Goal: Information Seeking & Learning: Learn about a topic

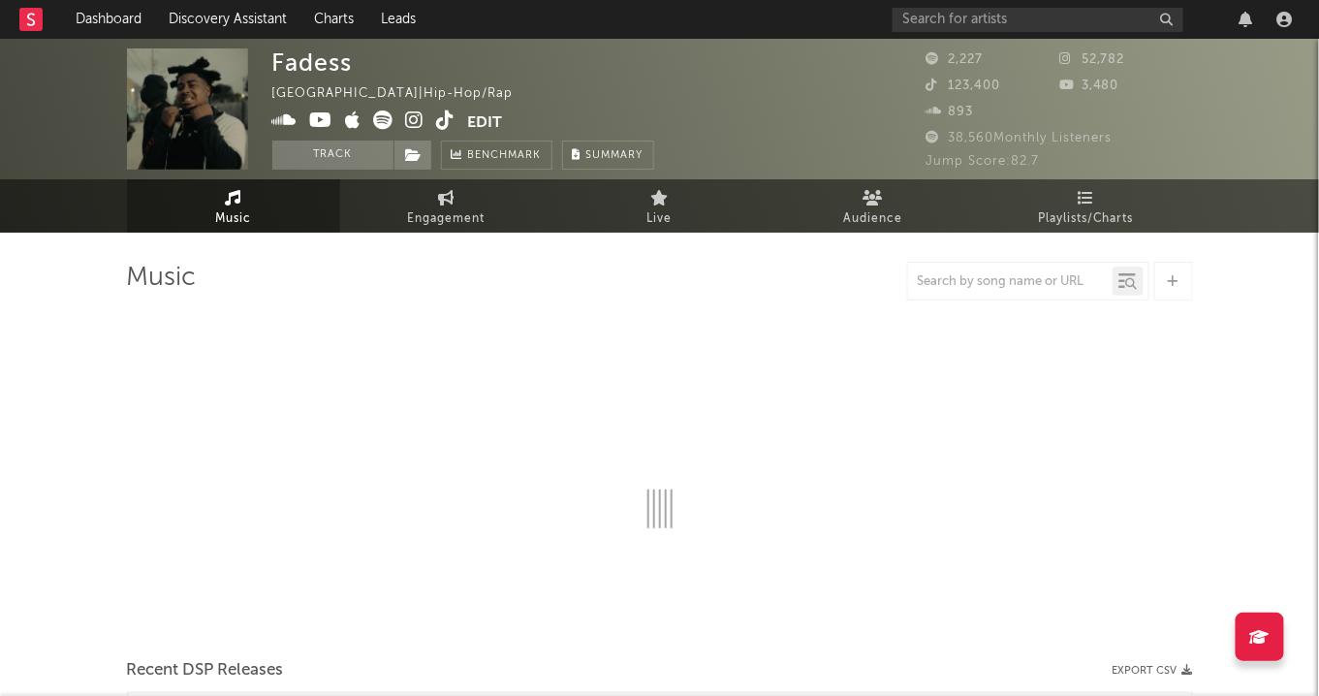
select select "6m"
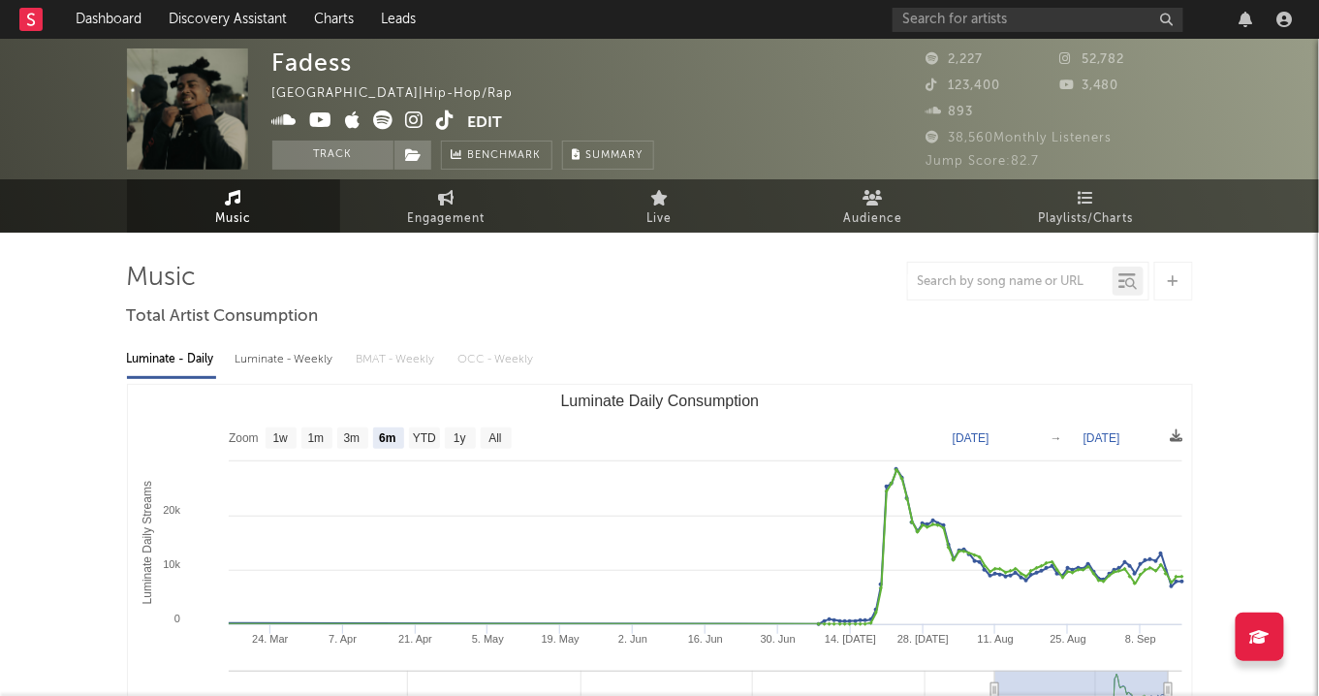
drag, startPoint x: 618, startPoint y: 254, endPoint x: 1040, endPoint y: 590, distance: 539.1
click at [416, 121] on icon at bounding box center [415, 119] width 18 height 19
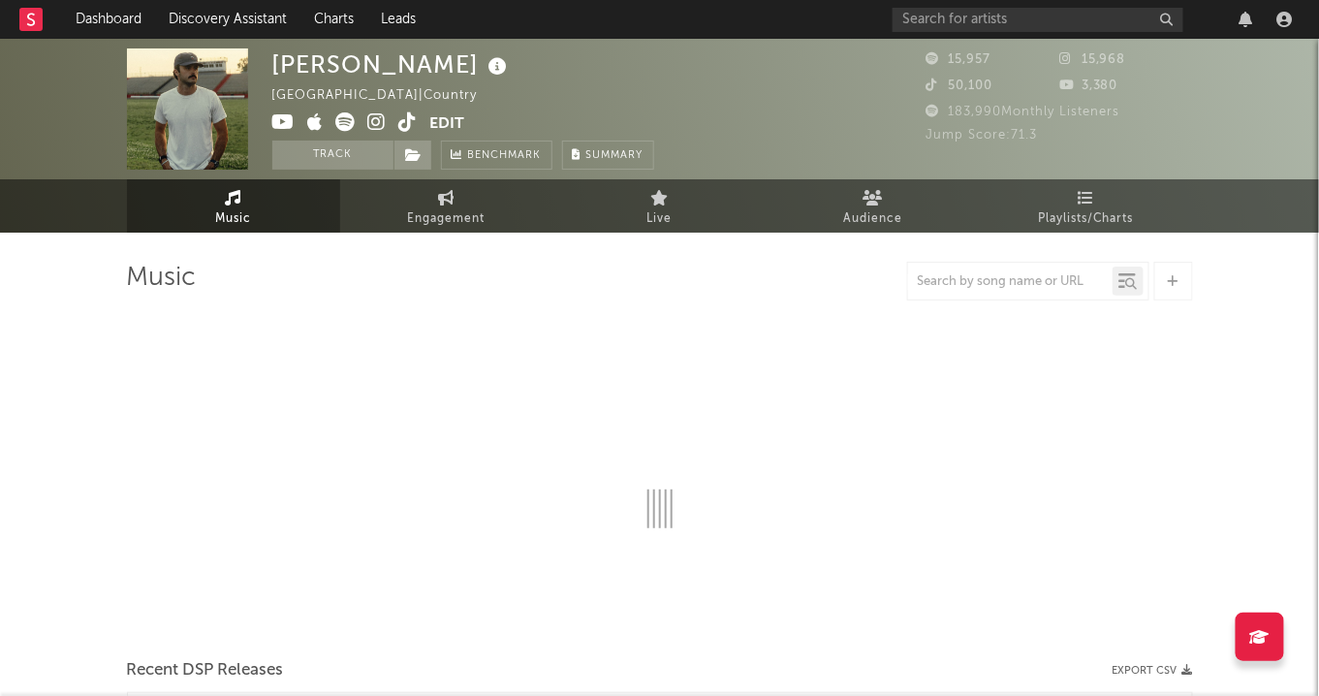
select select "6m"
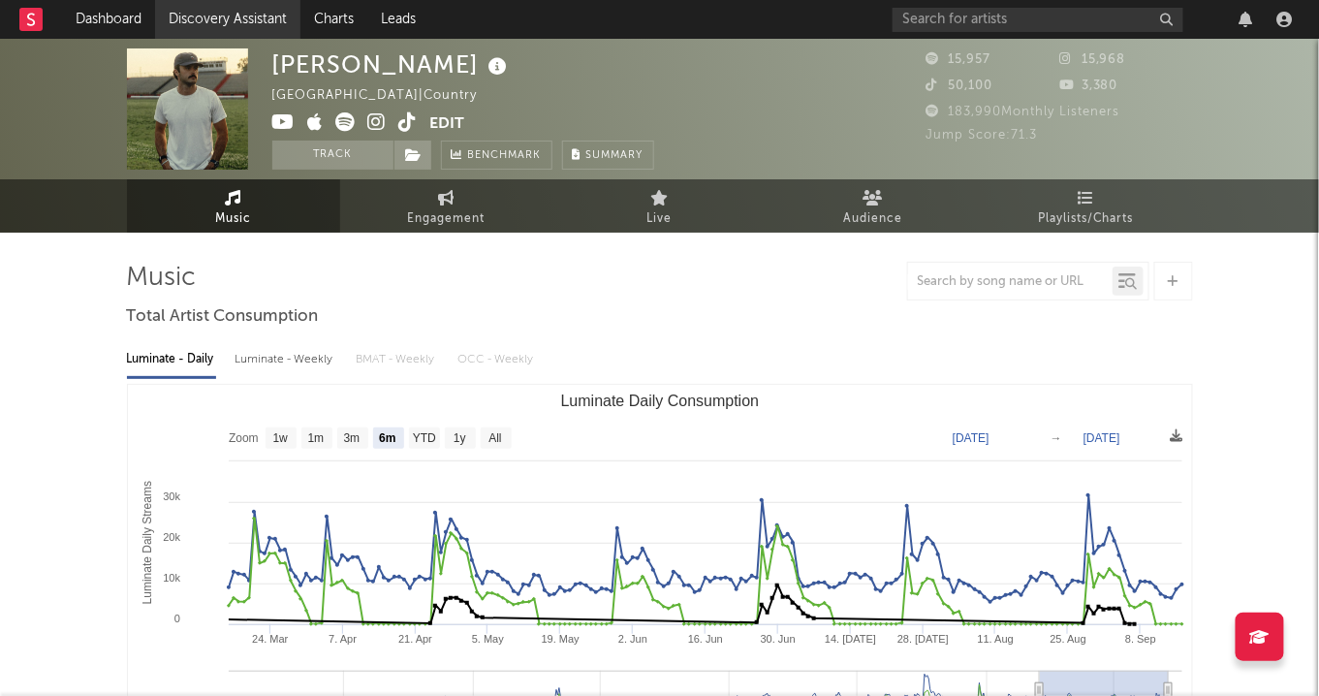
click at [203, 16] on link "Discovery Assistant" at bounding box center [227, 19] width 145 height 39
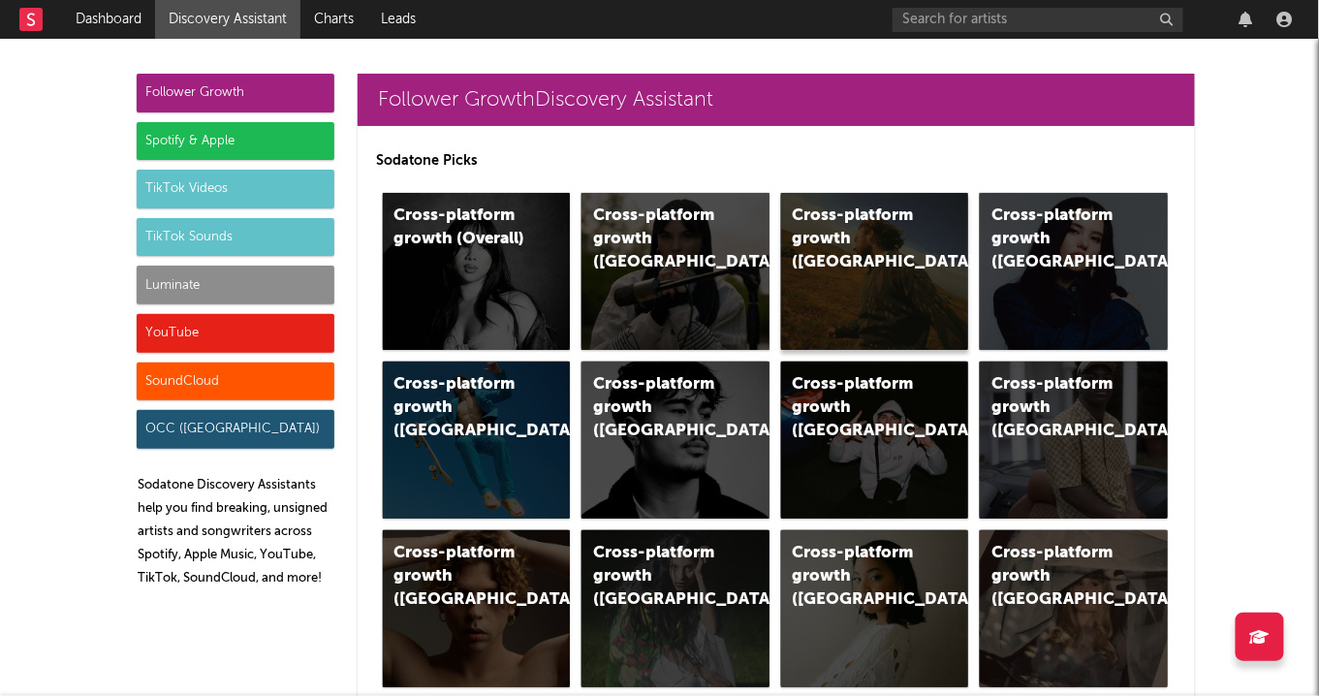
click at [834, 207] on div "Cross-platform growth (US)" at bounding box center [859, 239] width 132 height 70
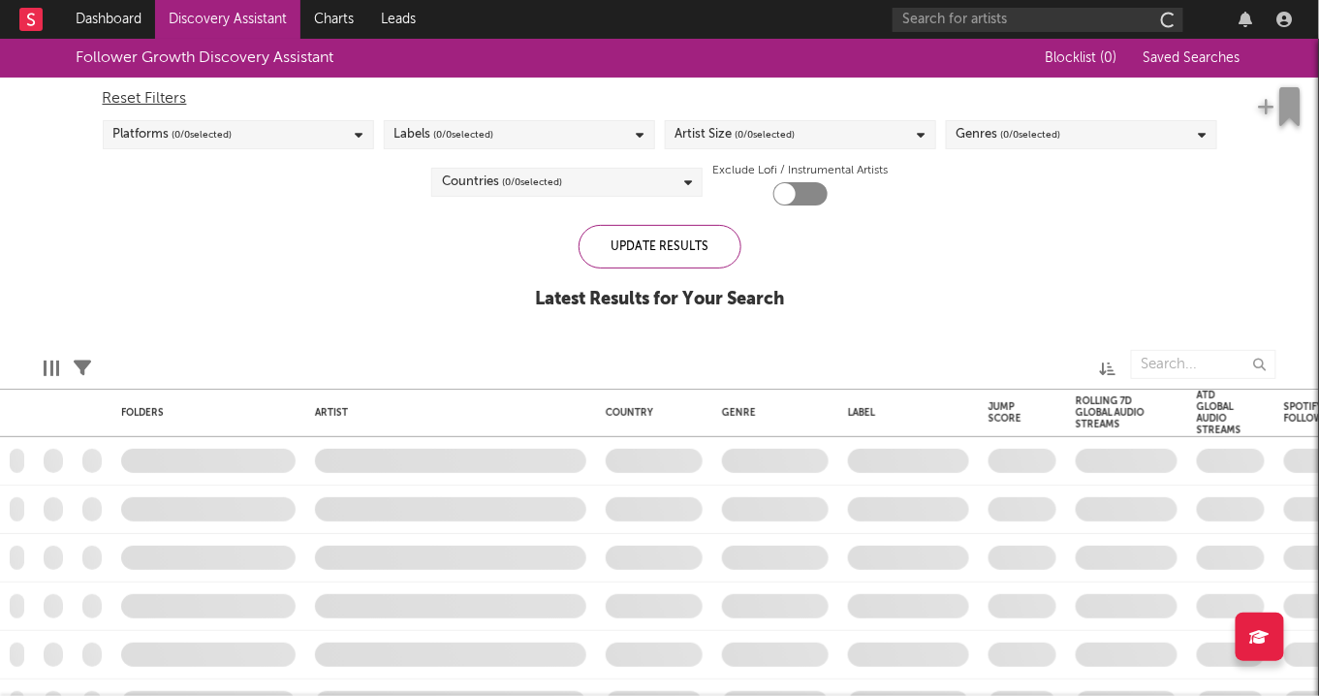
checkbox input "true"
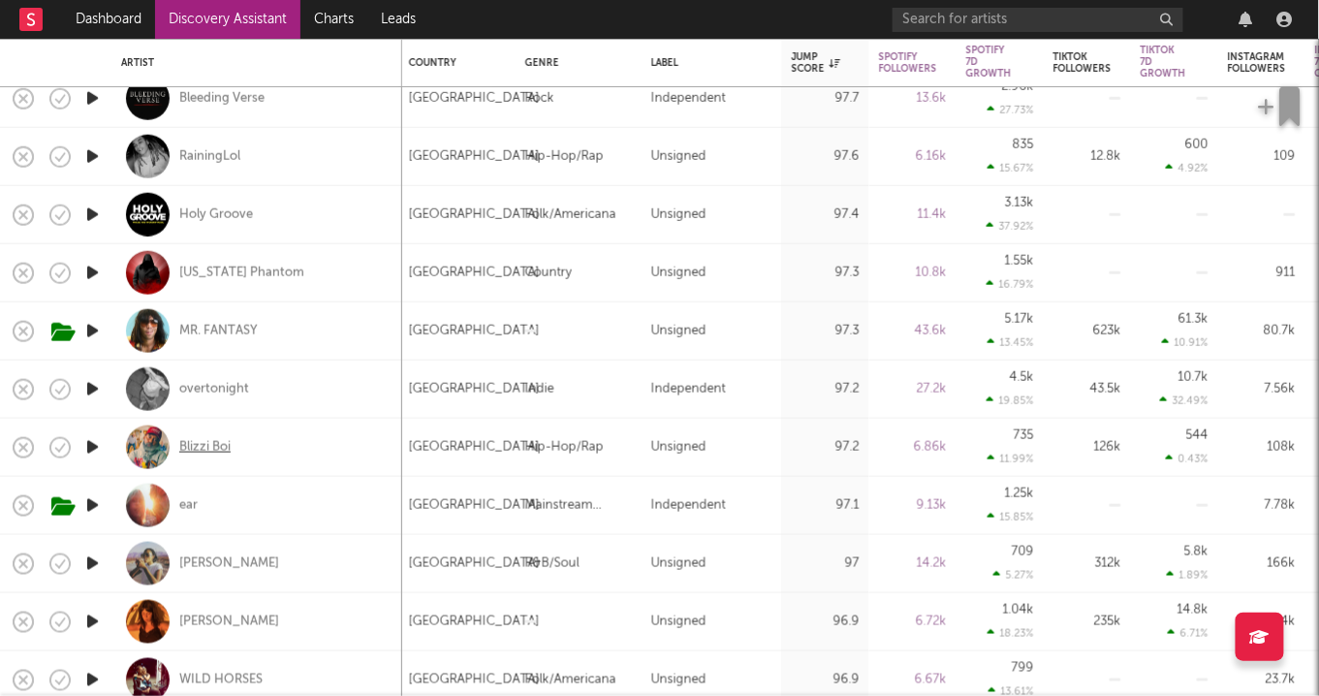
click at [227, 441] on div "Blizzi Boi" at bounding box center [204, 446] width 51 height 17
click at [183, 497] on div "ear" at bounding box center [188, 504] width 18 height 17
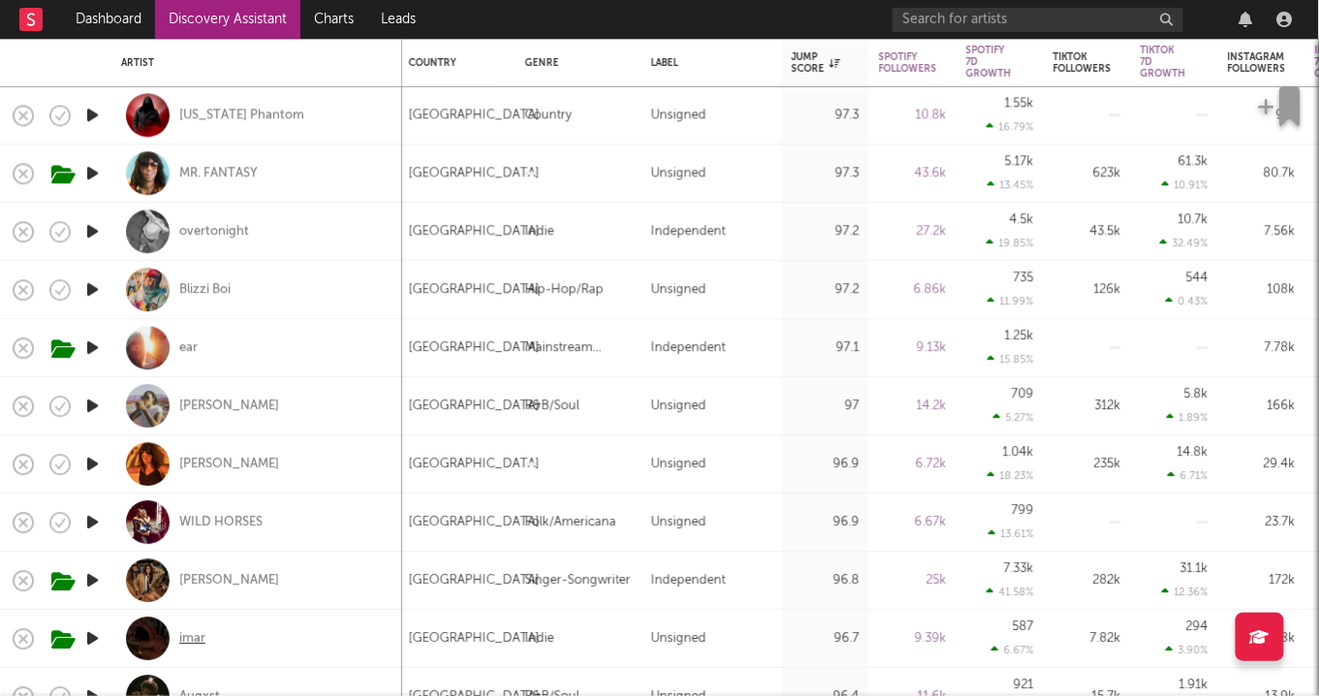
click at [197, 638] on div "imar" at bounding box center [192, 638] width 26 height 17
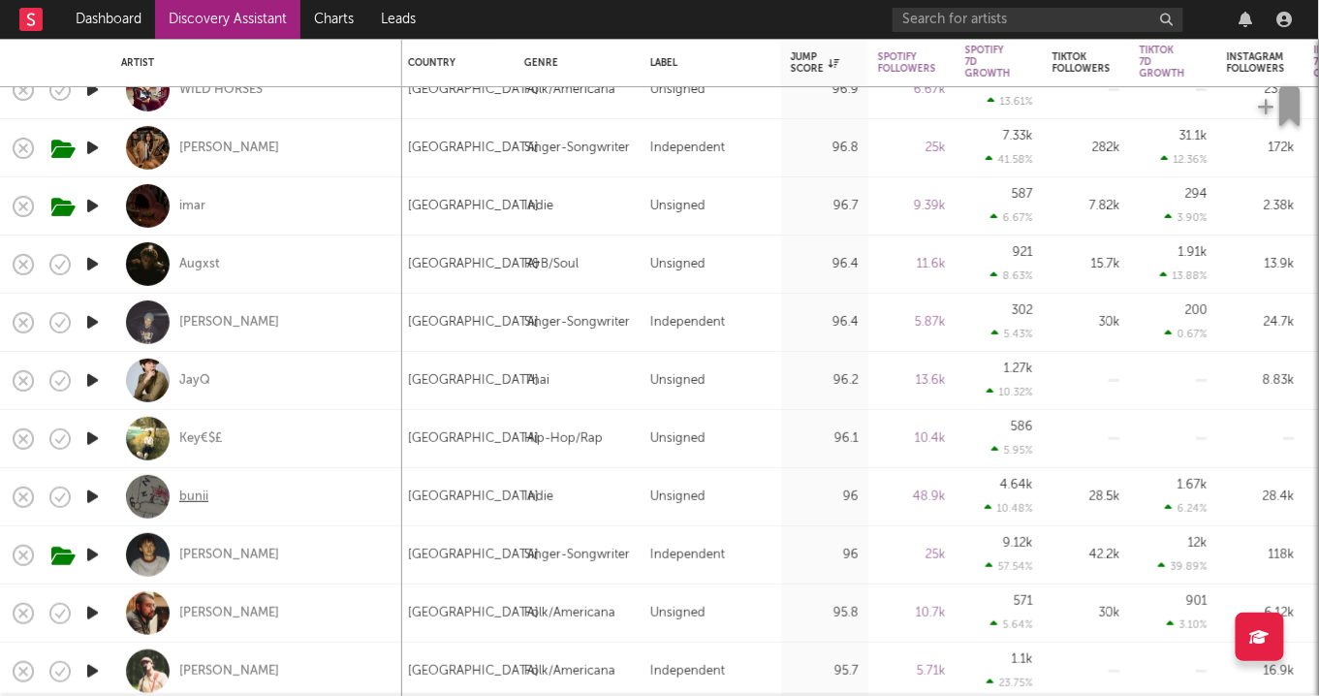
click at [193, 495] on div "bunii" at bounding box center [193, 496] width 29 height 17
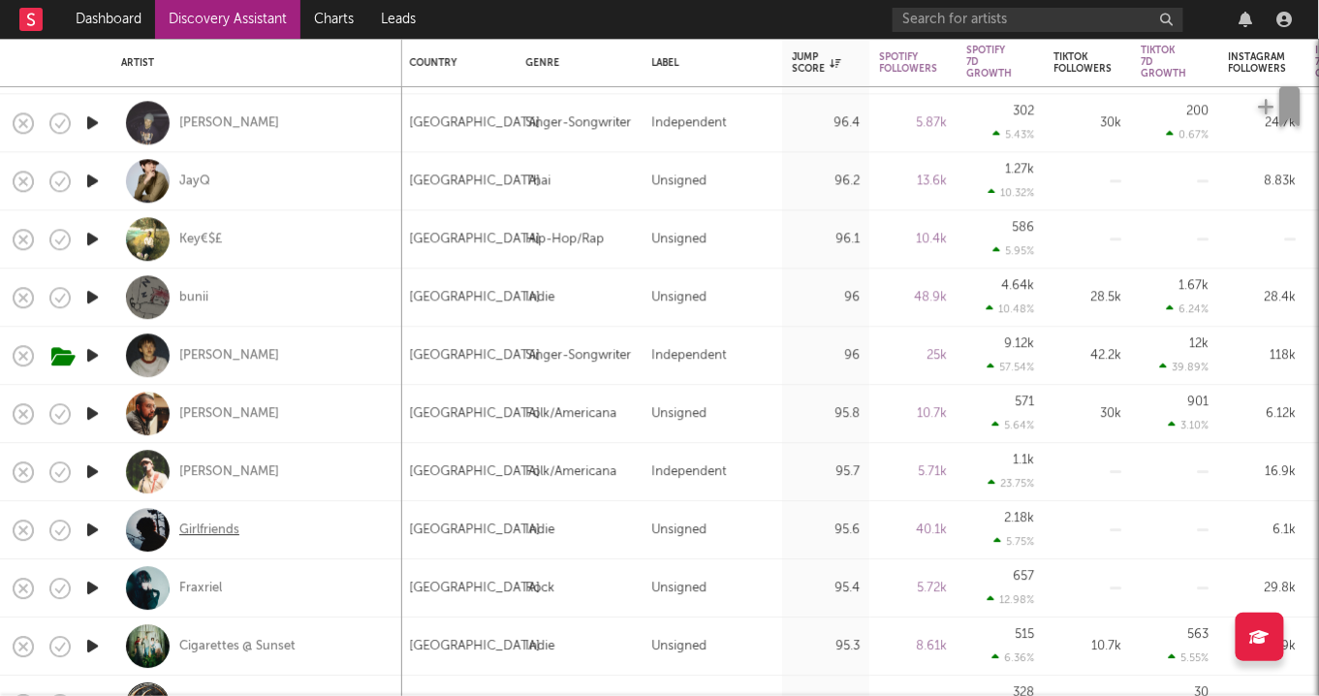
click at [224, 537] on div "Girlfriends" at bounding box center [209, 529] width 60 height 17
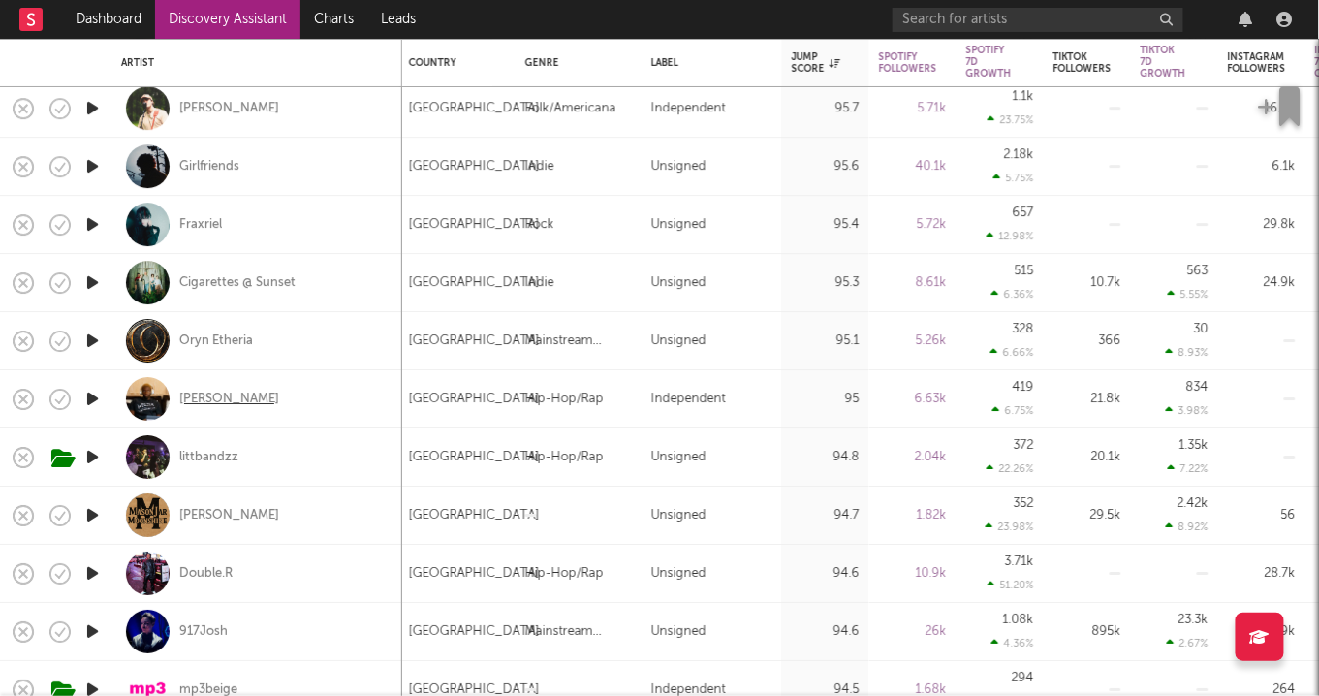
click at [246, 390] on div "CHRIS CASEY" at bounding box center [229, 398] width 100 height 17
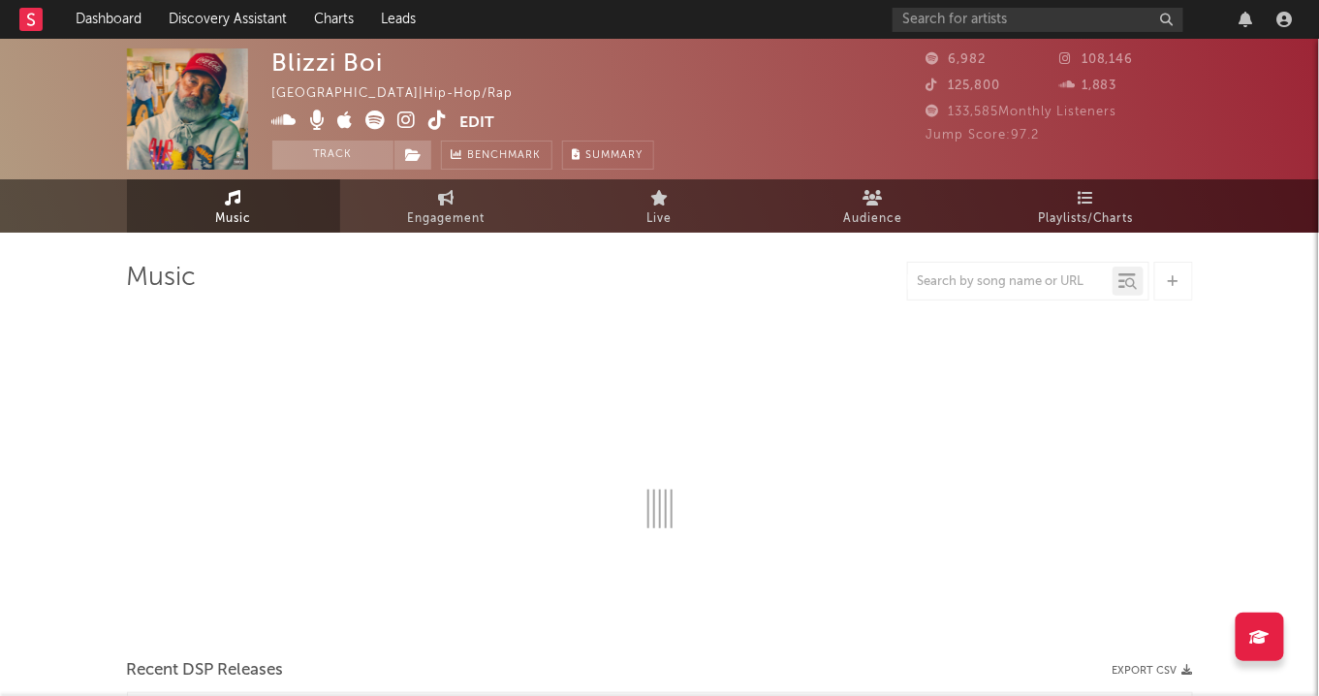
click at [406, 116] on icon at bounding box center [407, 119] width 18 height 19
select select "1w"
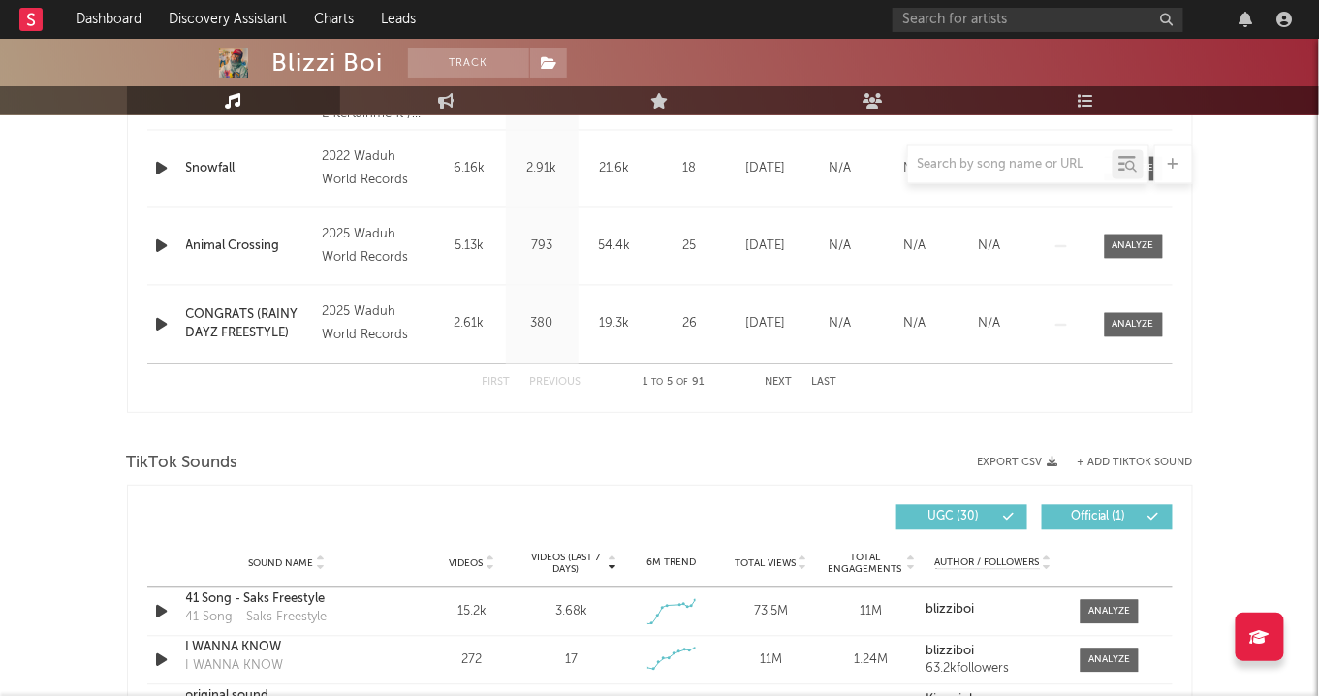
scroll to position [1373, 0]
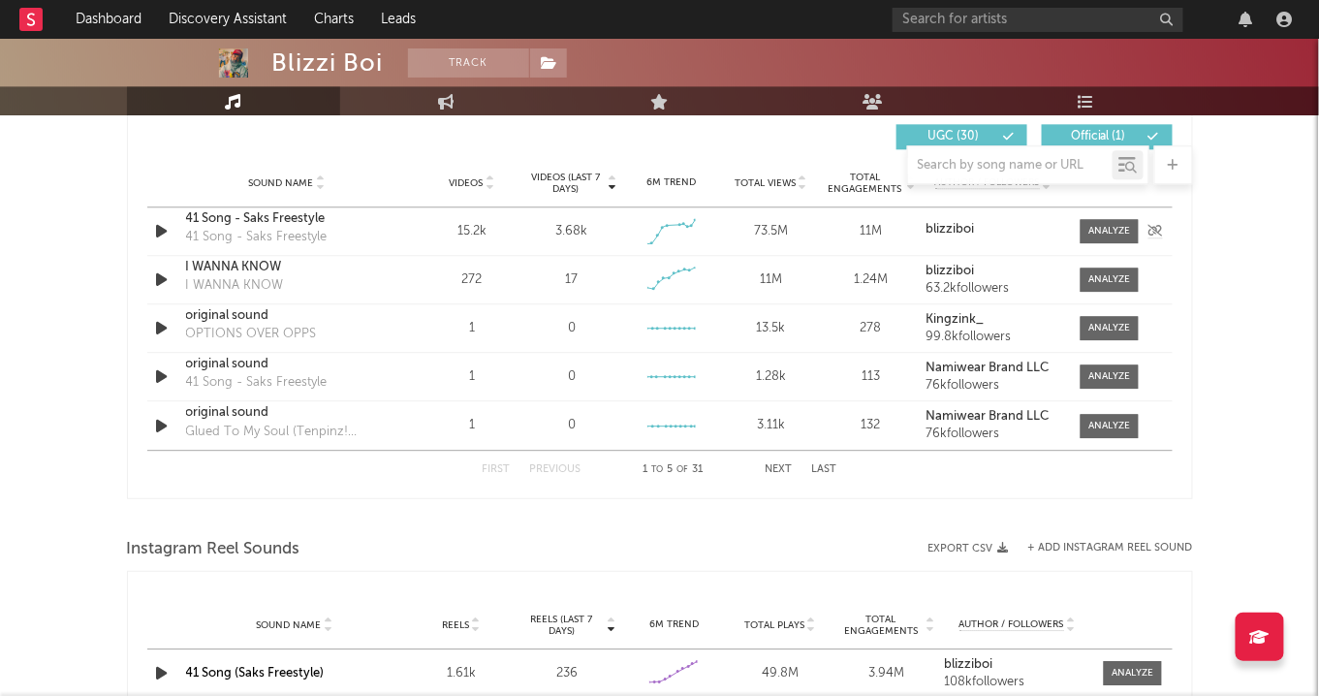
click at [279, 214] on div "41 Song - Saks Freestyle" at bounding box center [287, 218] width 203 height 19
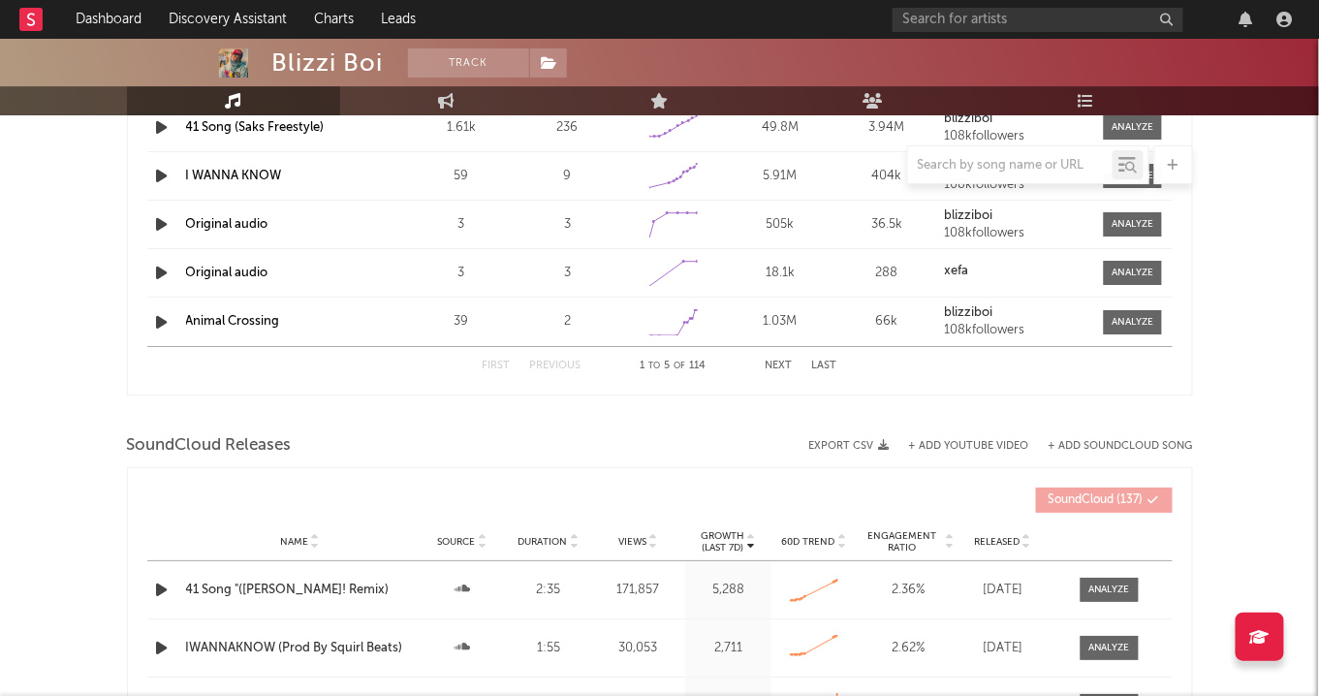
scroll to position [1029, 0]
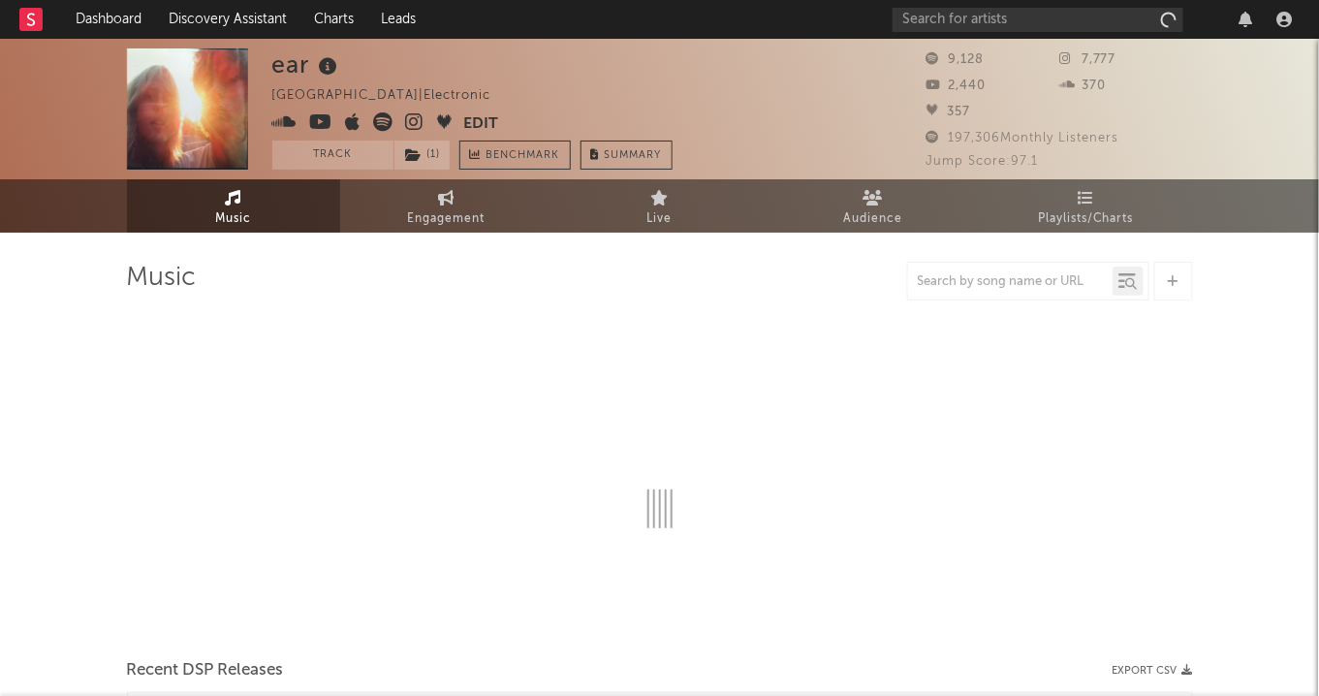
select select "1w"
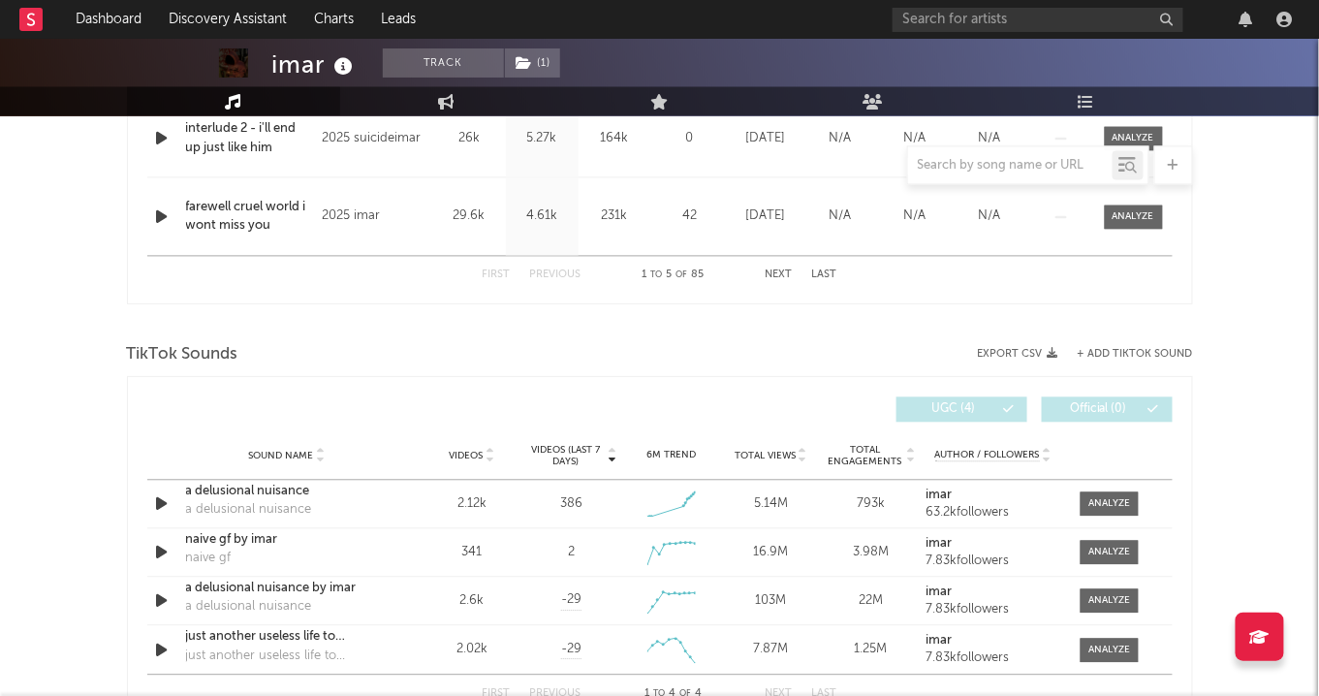
scroll to position [1101, 0]
click at [282, 484] on div "a delusional nuisance" at bounding box center [287, 491] width 203 height 19
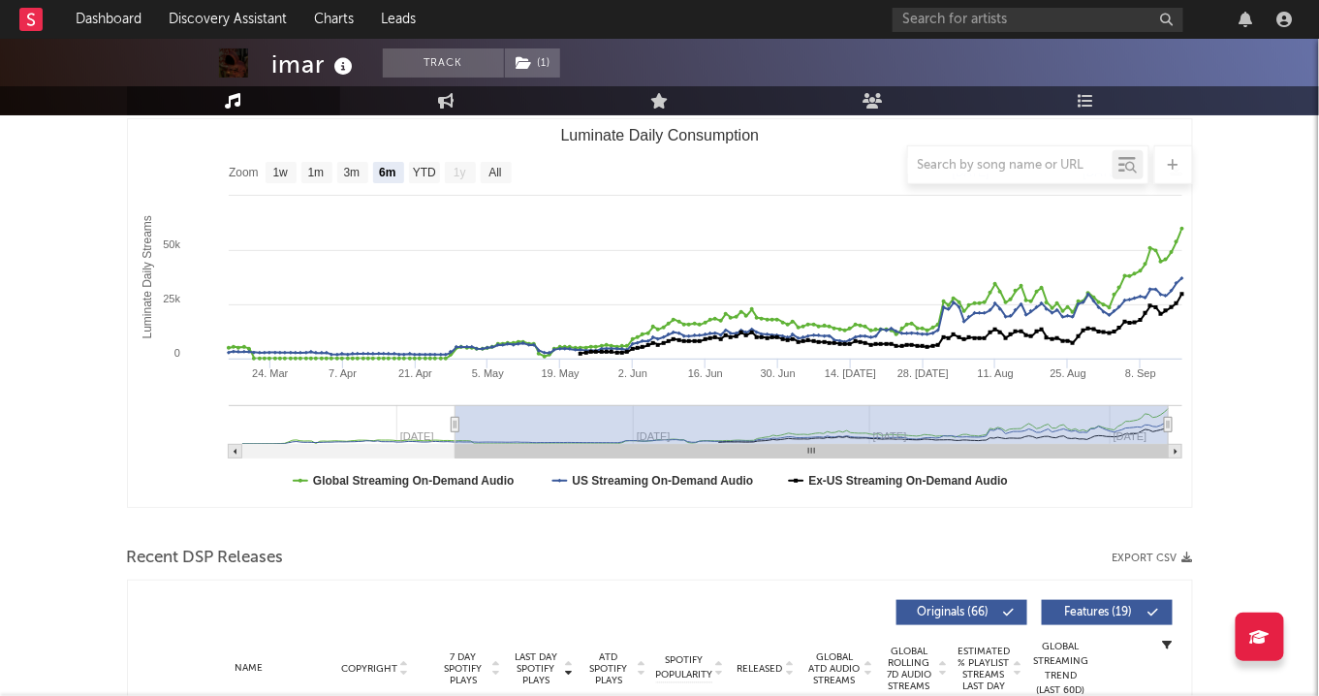
scroll to position [248, 0]
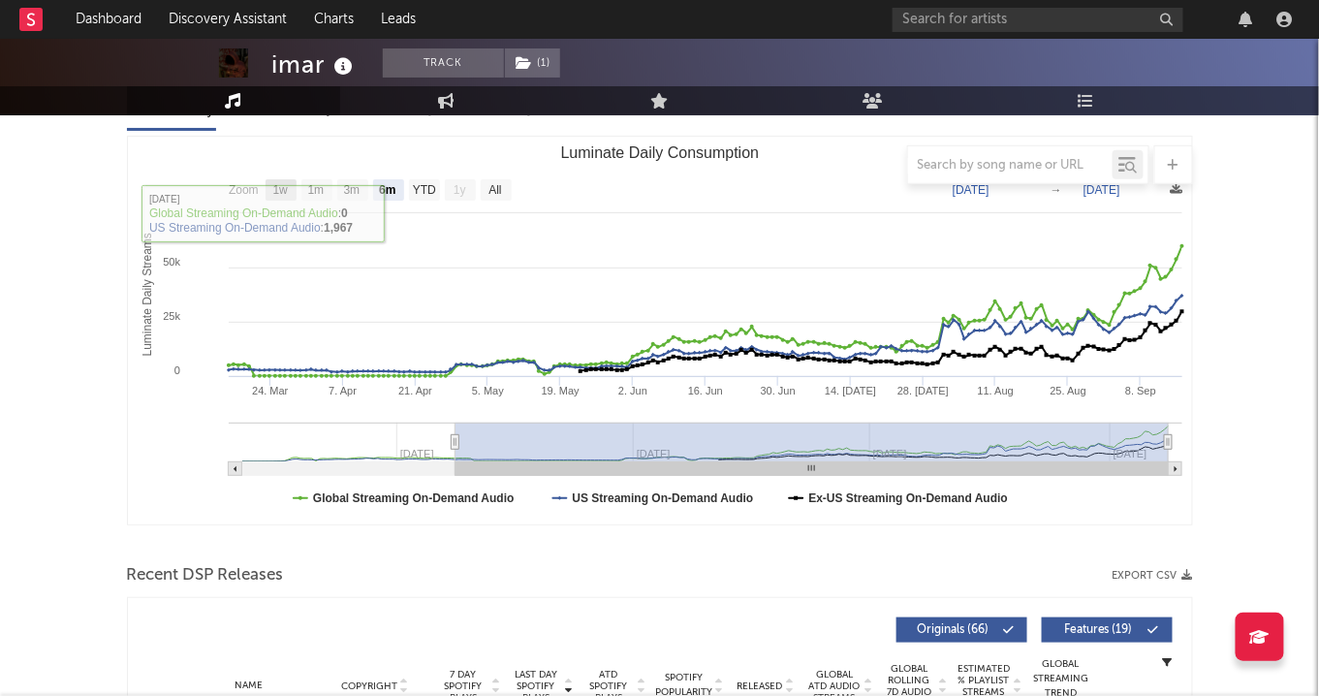
click at [285, 191] on text "1w" at bounding box center [280, 191] width 16 height 14
select select "1w"
type input "2025-09-10"
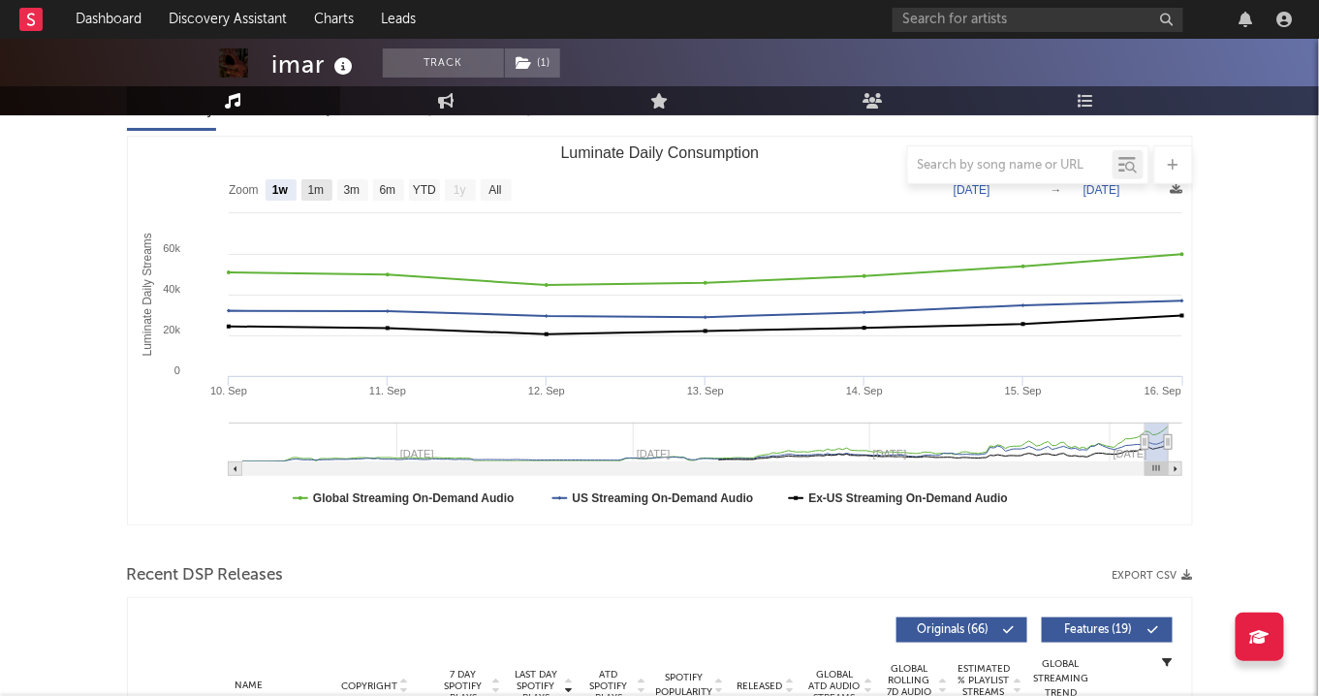
click at [307, 189] on text "1m" at bounding box center [315, 191] width 16 height 14
select select "1m"
type input "2025-08-16"
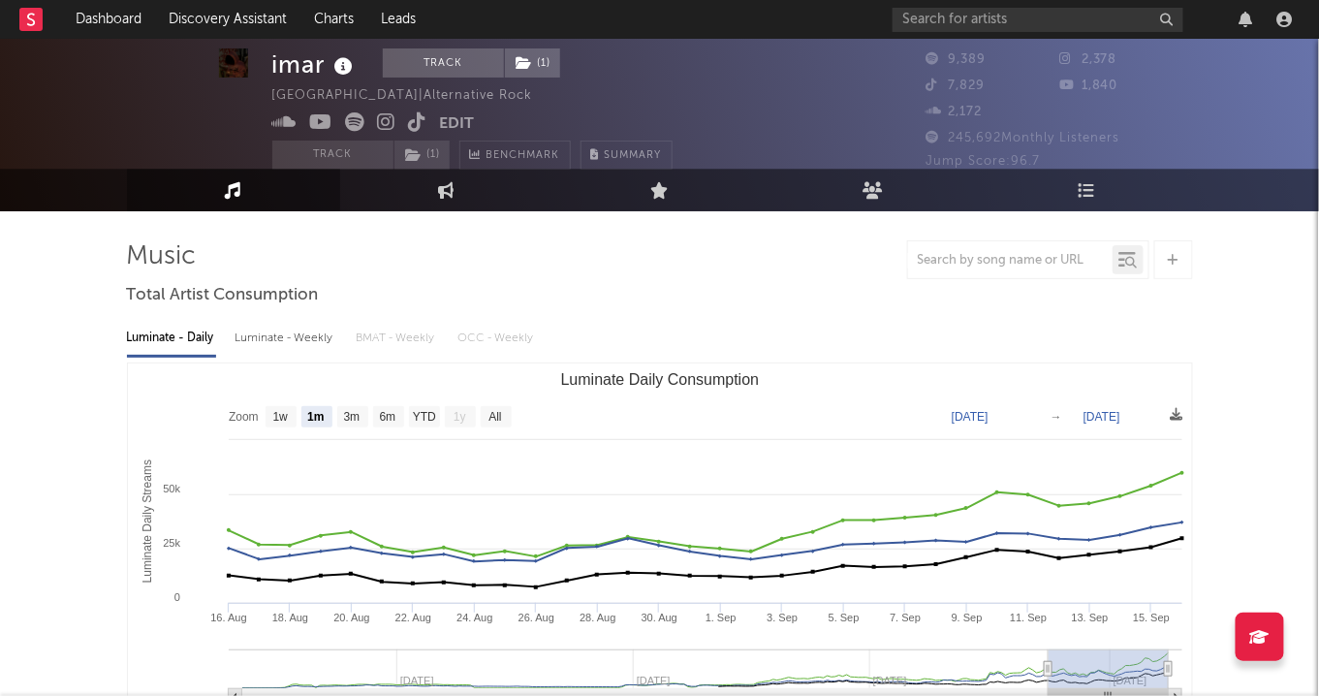
scroll to position [0, 0]
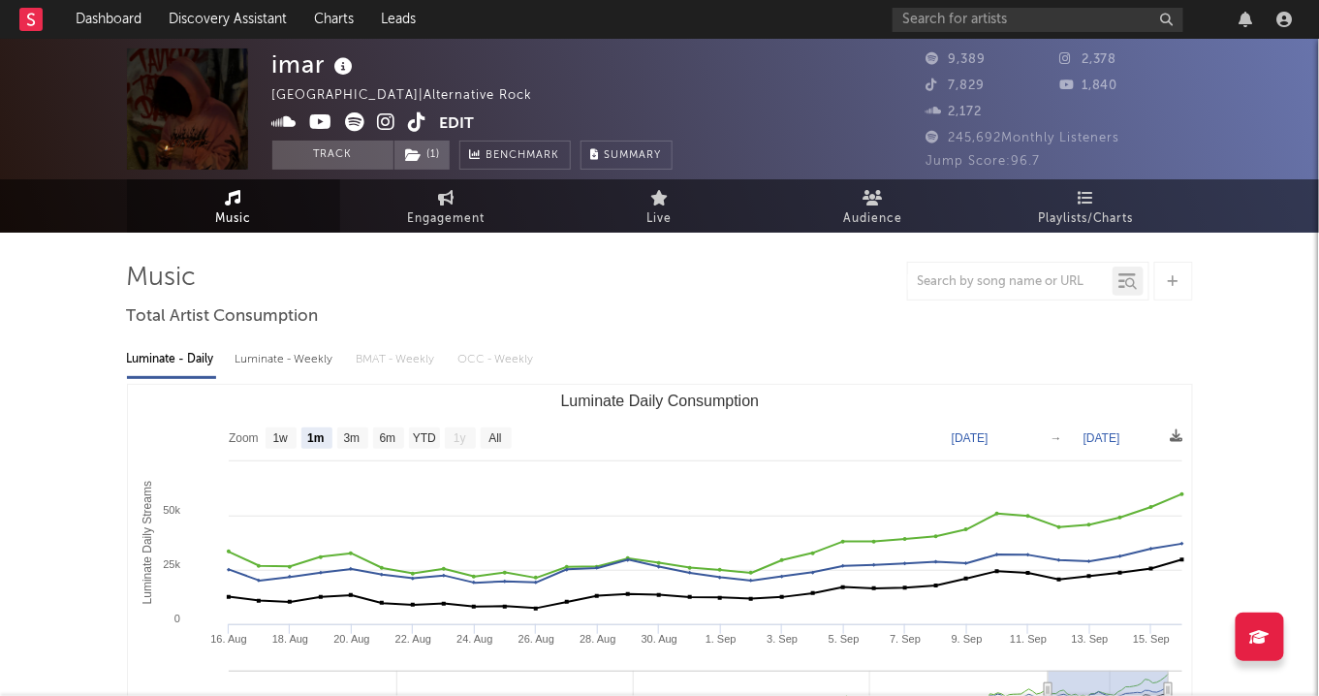
click at [423, 123] on icon at bounding box center [418, 121] width 18 height 19
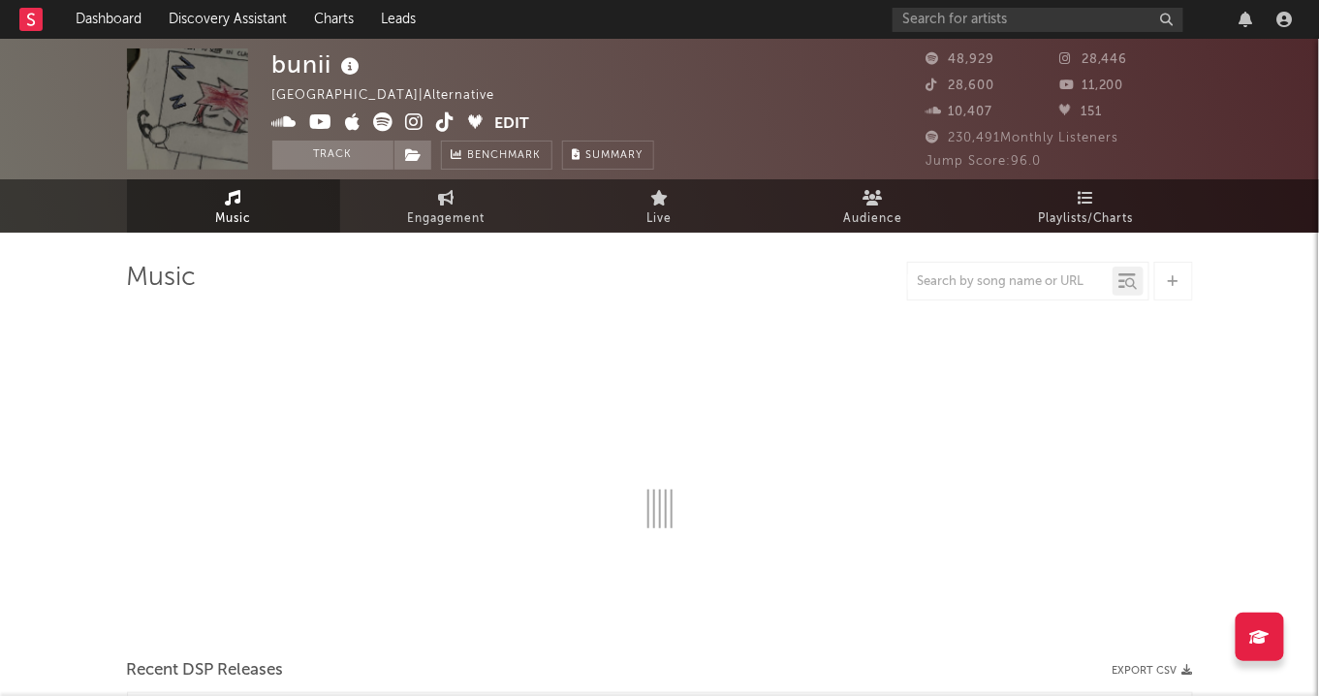
select select "6m"
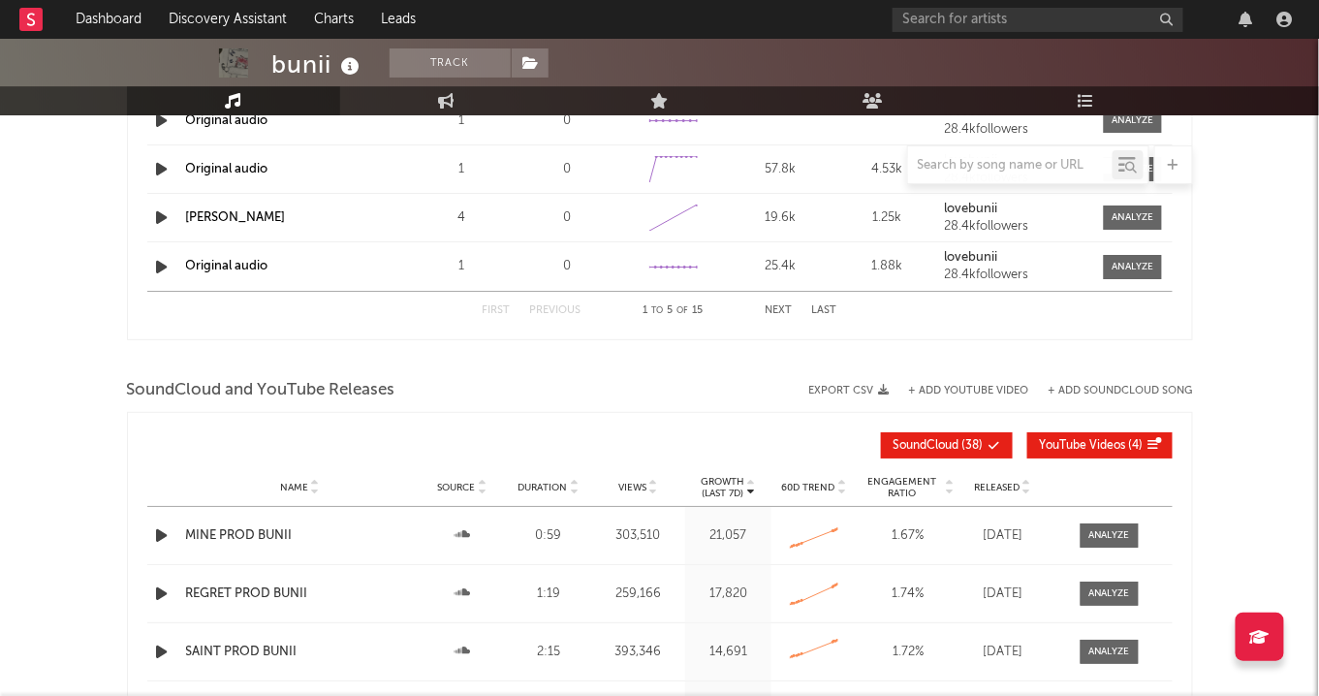
scroll to position [1883, 0]
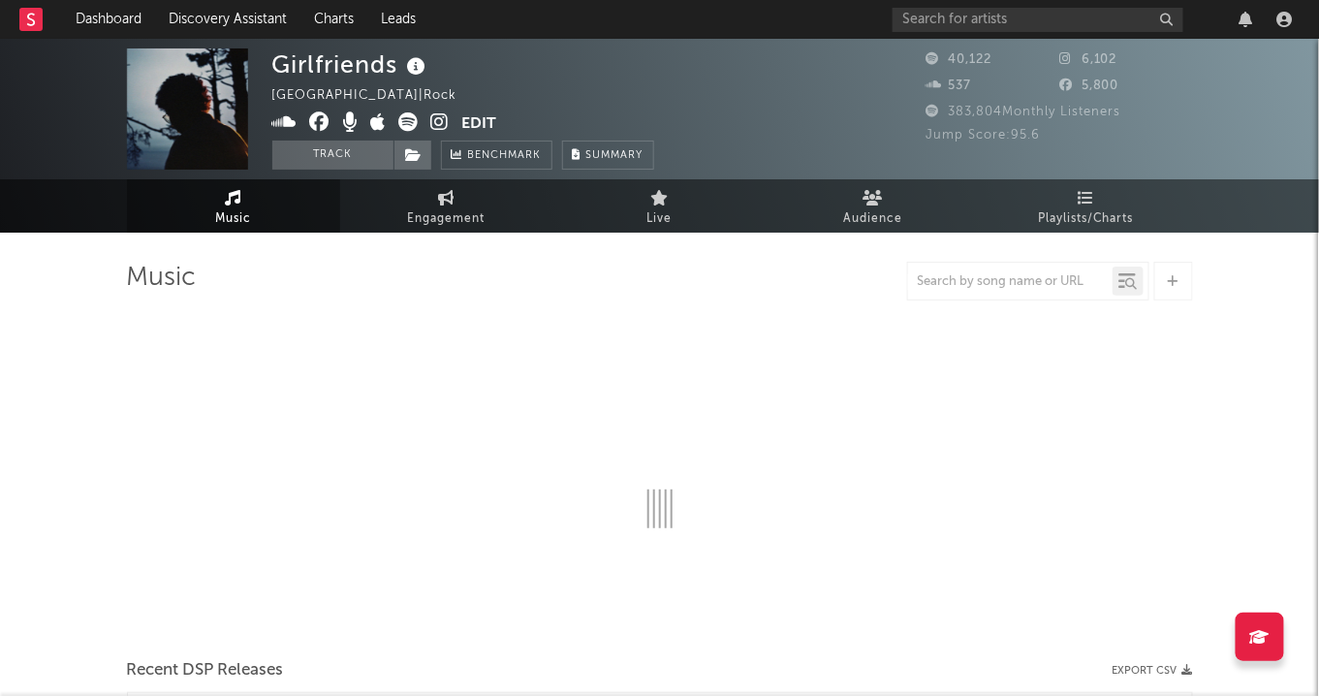
select select "6m"
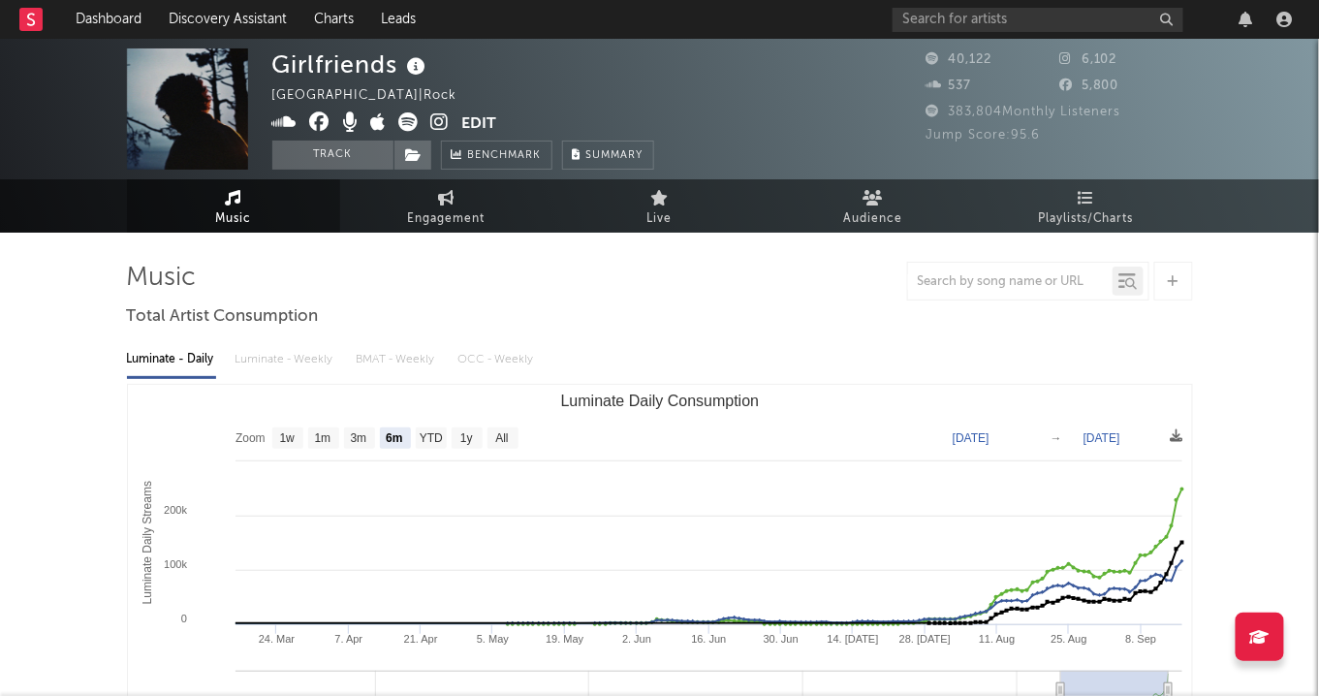
click at [444, 122] on icon at bounding box center [440, 121] width 18 height 19
click at [412, 125] on icon at bounding box center [408, 121] width 19 height 19
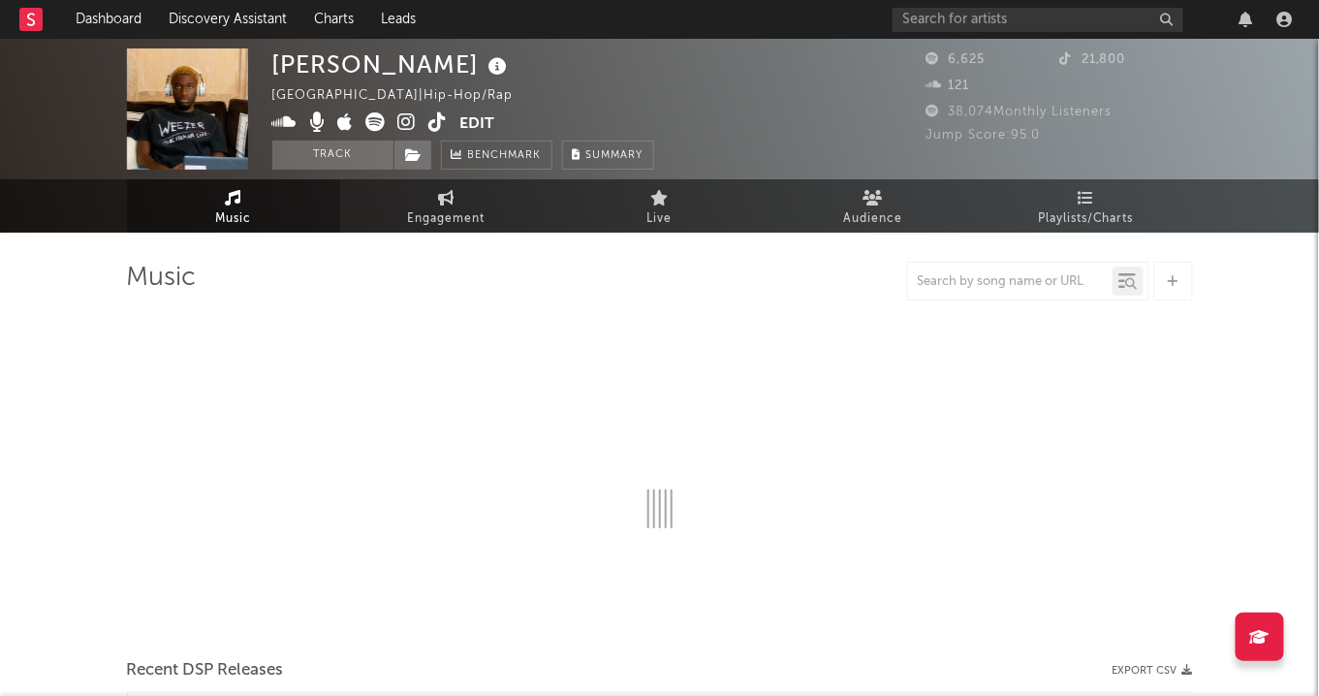
select select "6m"
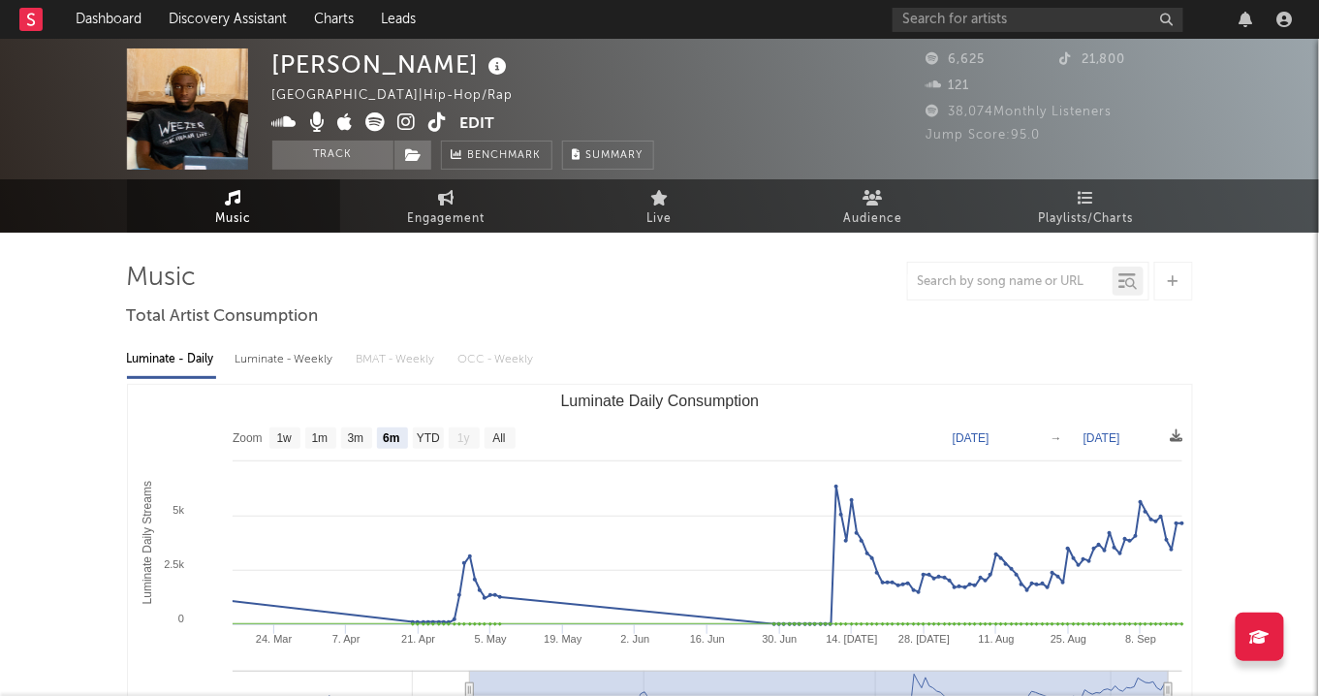
click at [408, 127] on icon at bounding box center [407, 121] width 18 height 19
click at [376, 127] on icon at bounding box center [375, 121] width 19 height 19
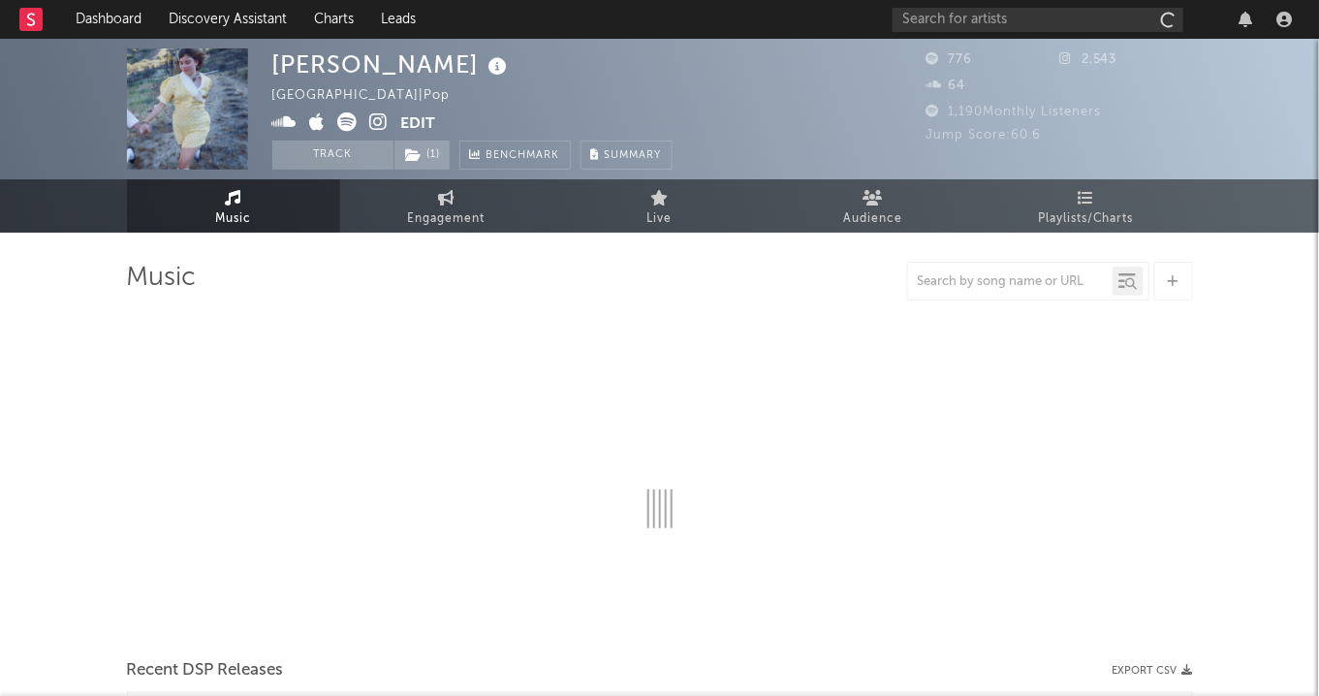
select select "6m"
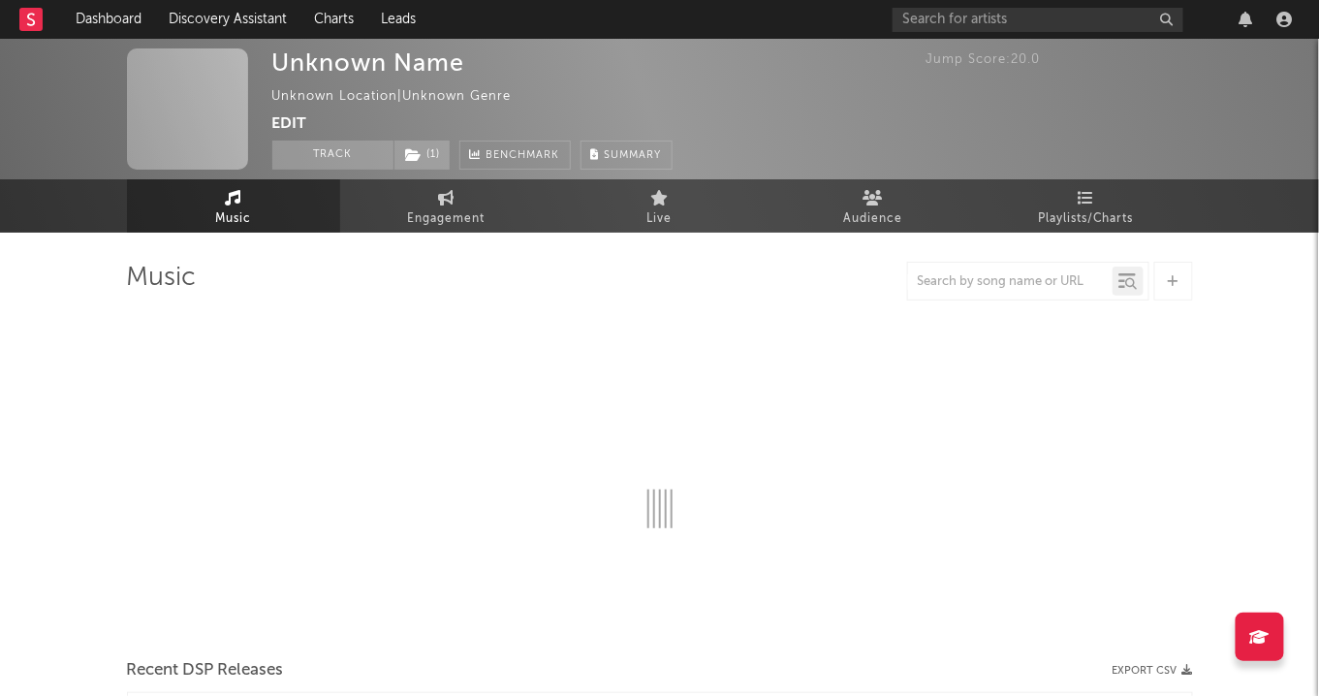
select select "1w"
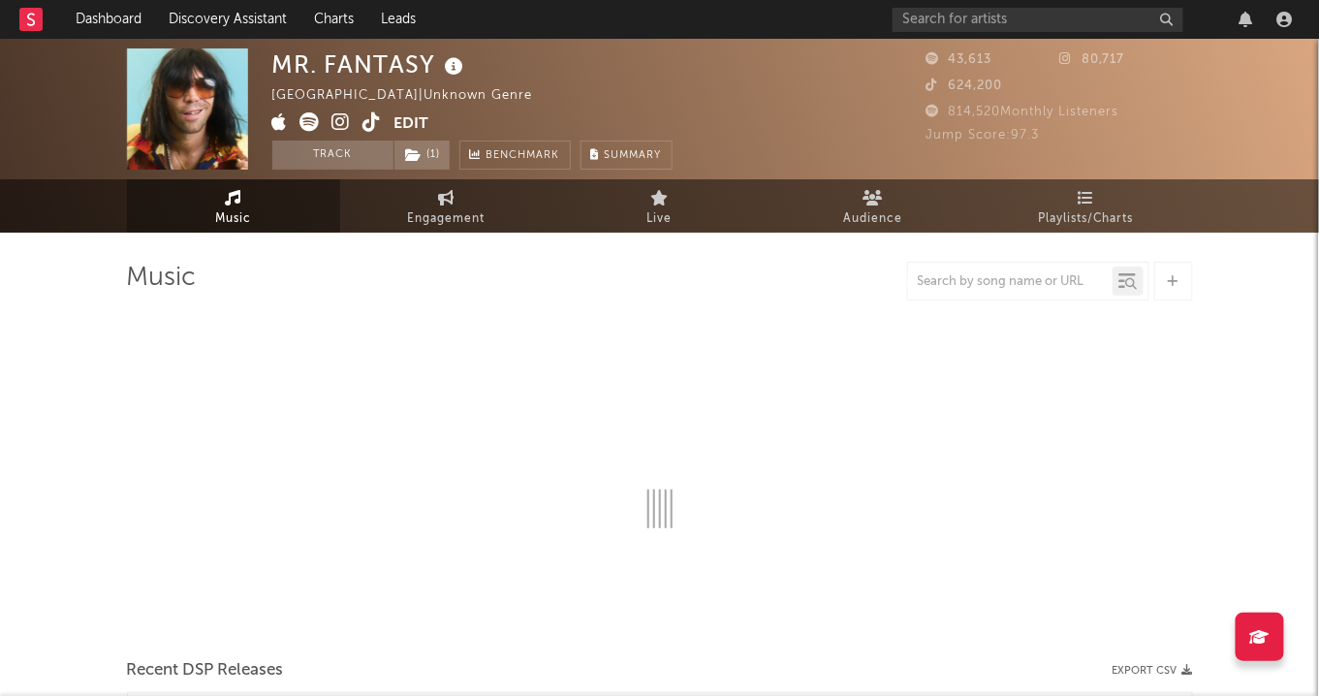
select select "1w"
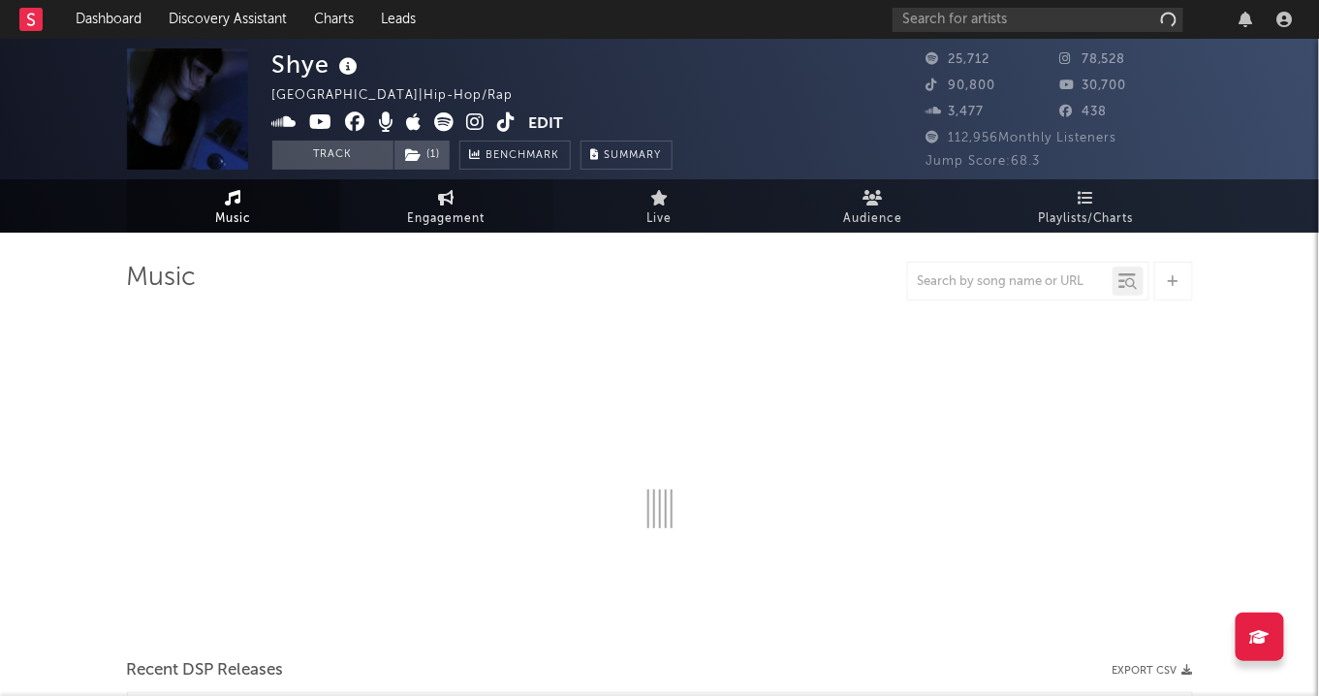
select select "6m"
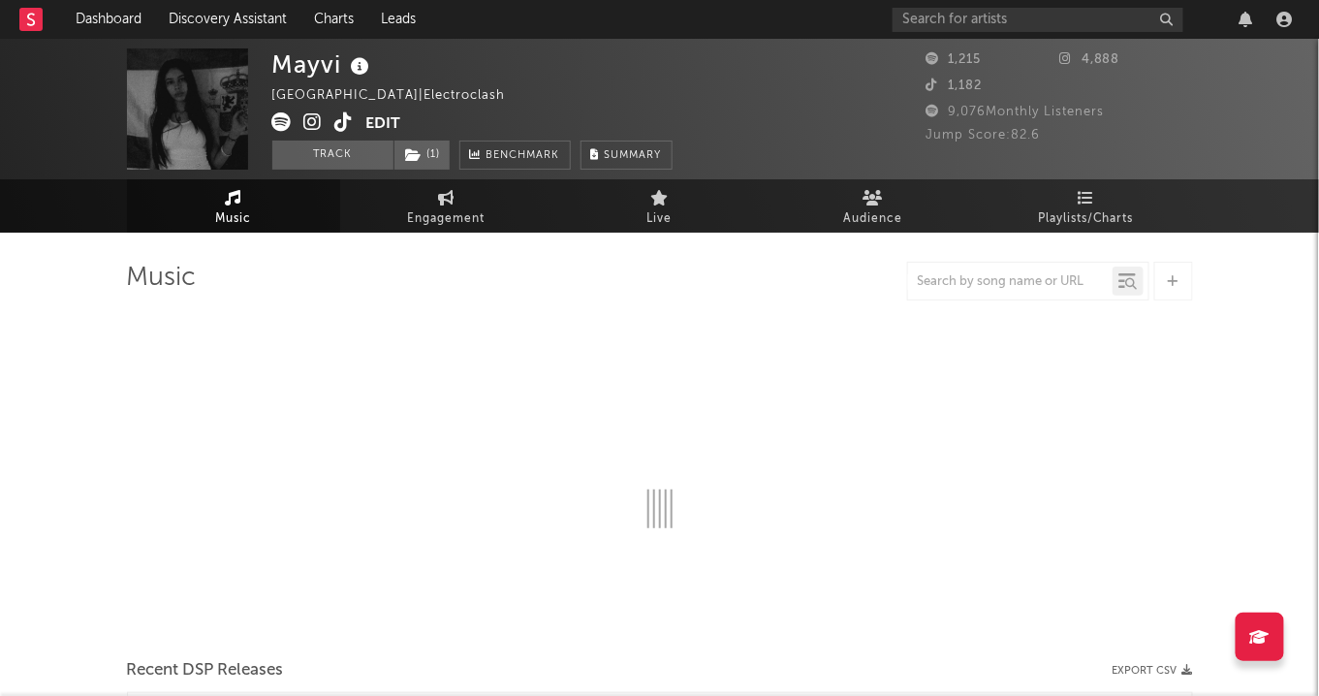
select select "1w"
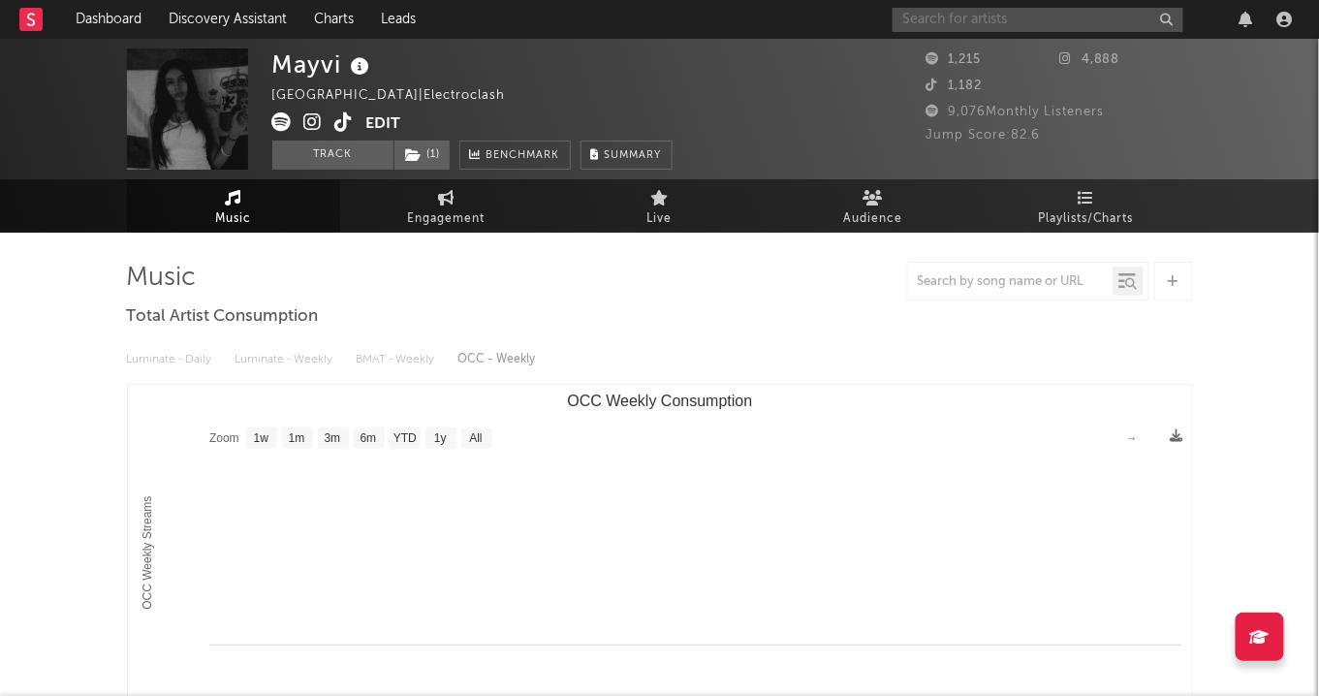
click at [1013, 9] on input "text" at bounding box center [1037, 20] width 291 height 24
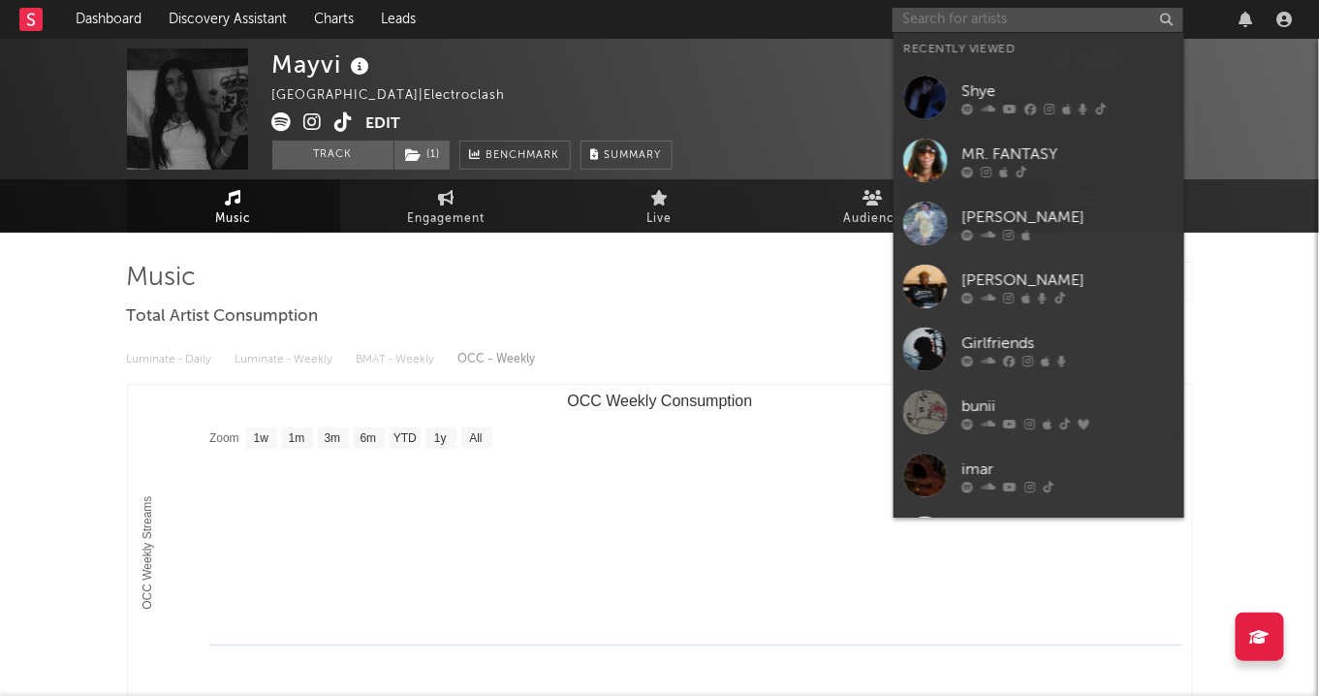
paste input "https://open.spotify.com/artist/40OnC1gducPfu1ZvA0pwa8?si=H7ScSUfLSx6mC7R4Eg1ksw"
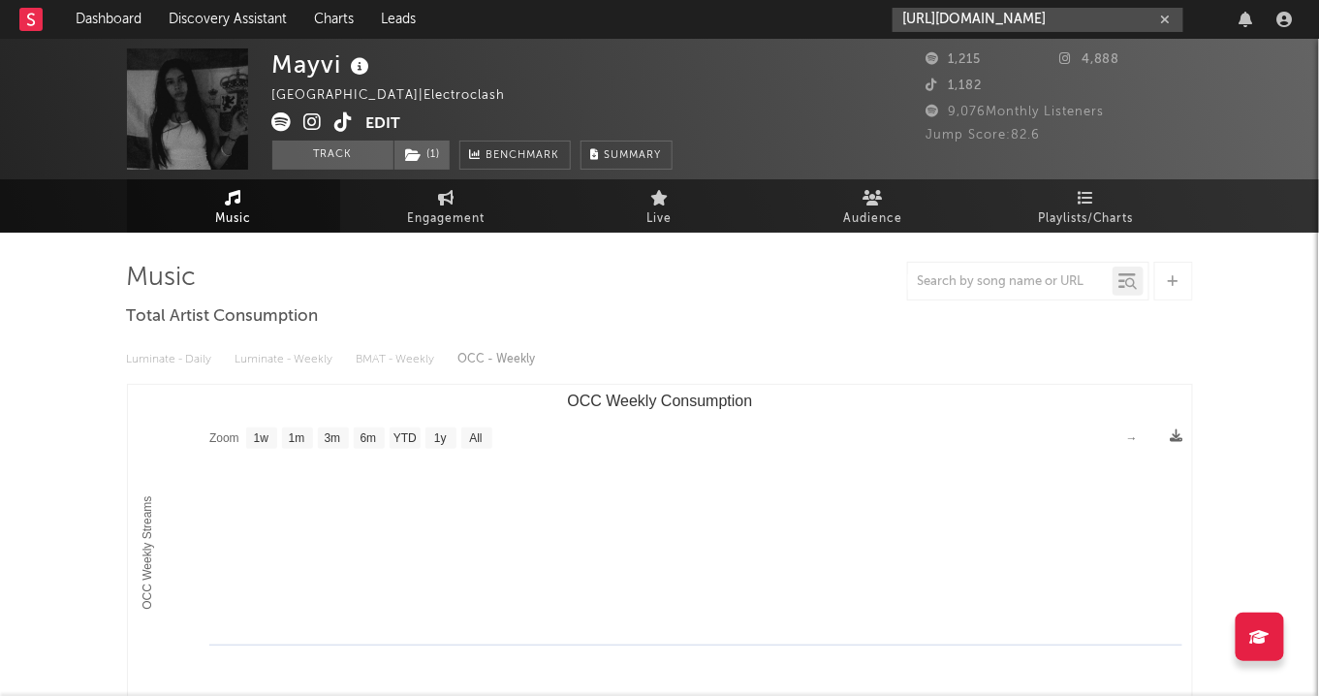
click at [998, 25] on input "https://open.spotify.com/artist/40OnC1gducPfu1ZvA0pwa8?si=H7ScSUfLSx6mC7R4Eg1ksw" at bounding box center [1037, 20] width 291 height 24
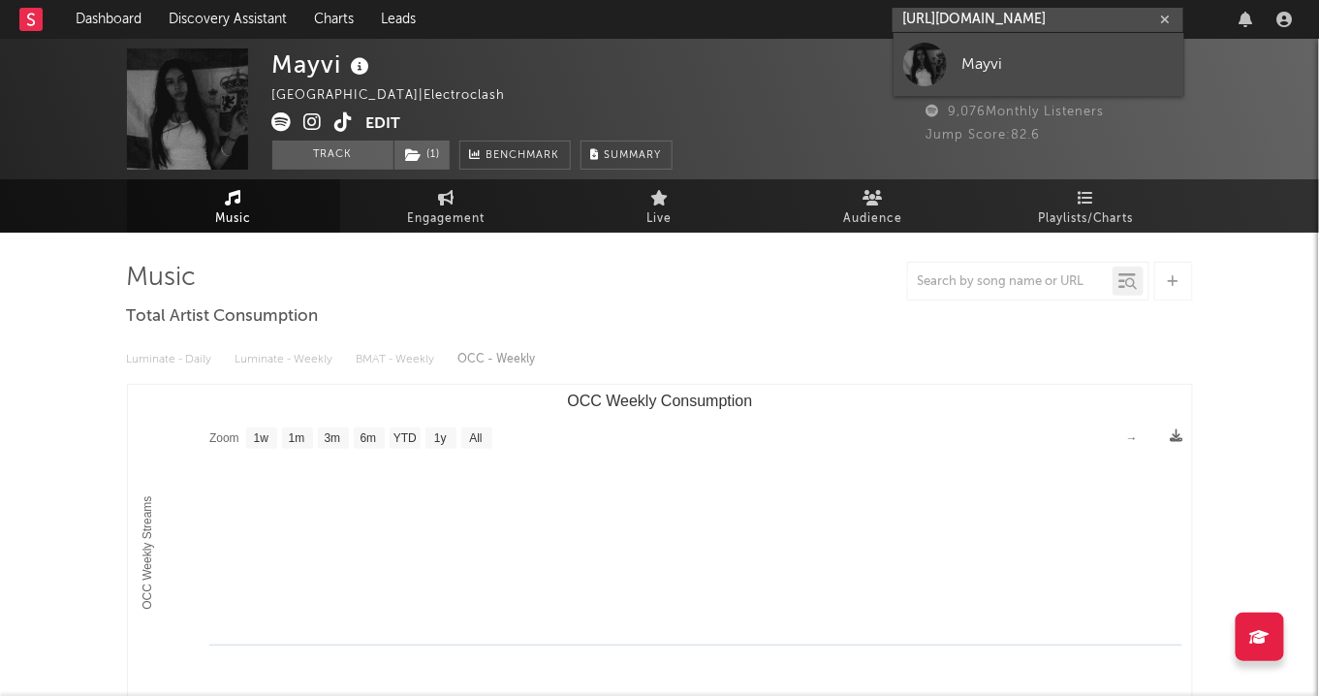
type input "https://open.spotify.com/artist/40OnC1gducPfu1ZvA0pwa8?si=H7ScSUfLSx6mC7R4Eg1ksw"
click at [992, 51] on link "Mayvi" at bounding box center [1038, 64] width 291 height 63
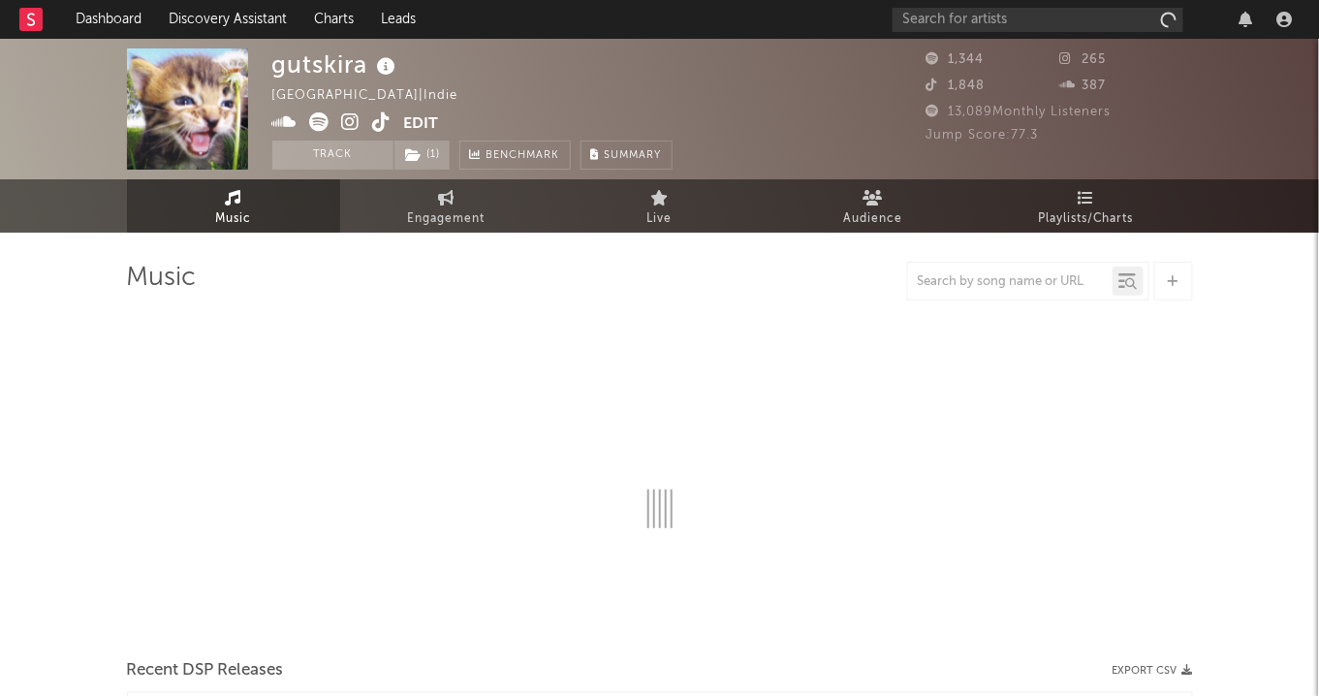
select select "6m"
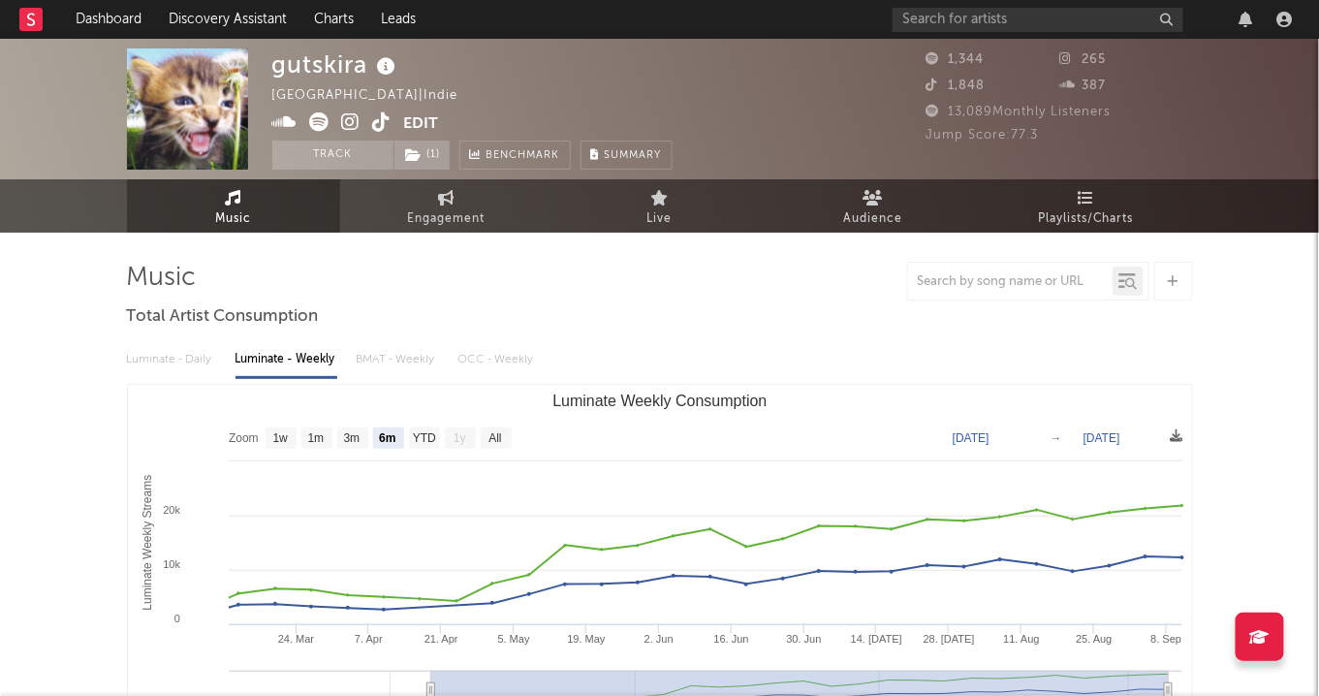
click at [354, 123] on icon at bounding box center [351, 121] width 18 height 19
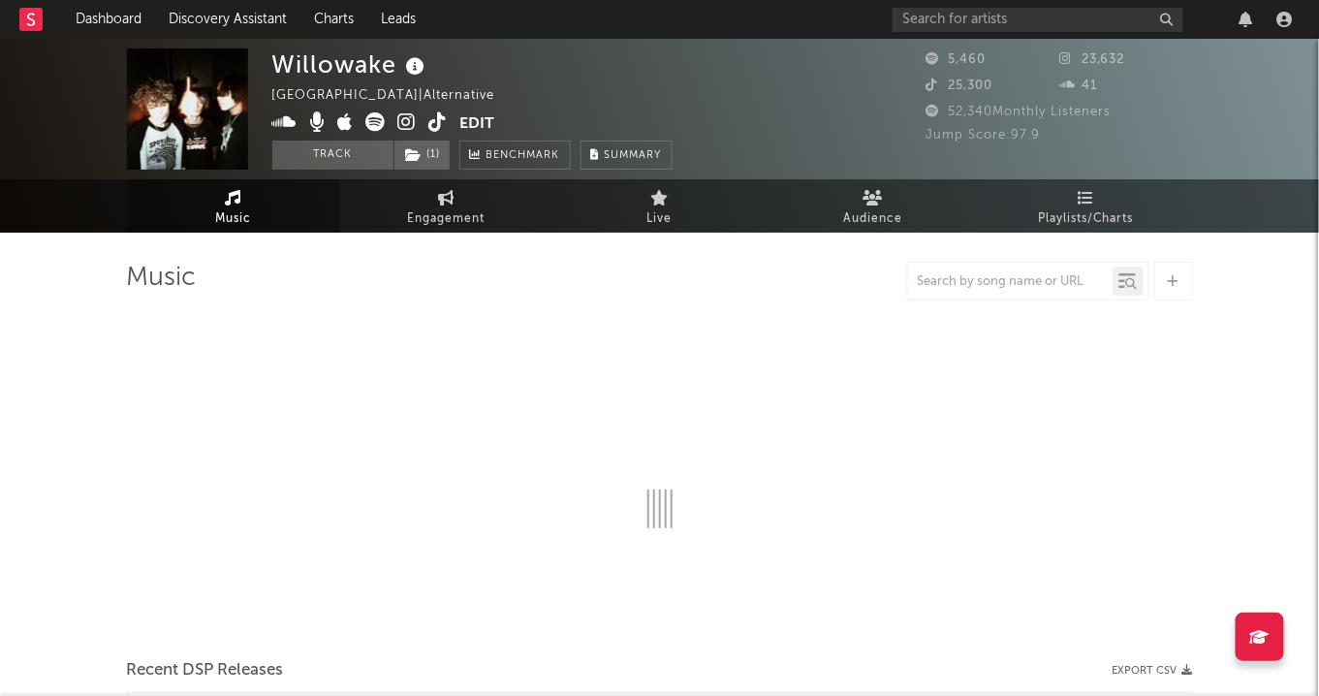
select select "1w"
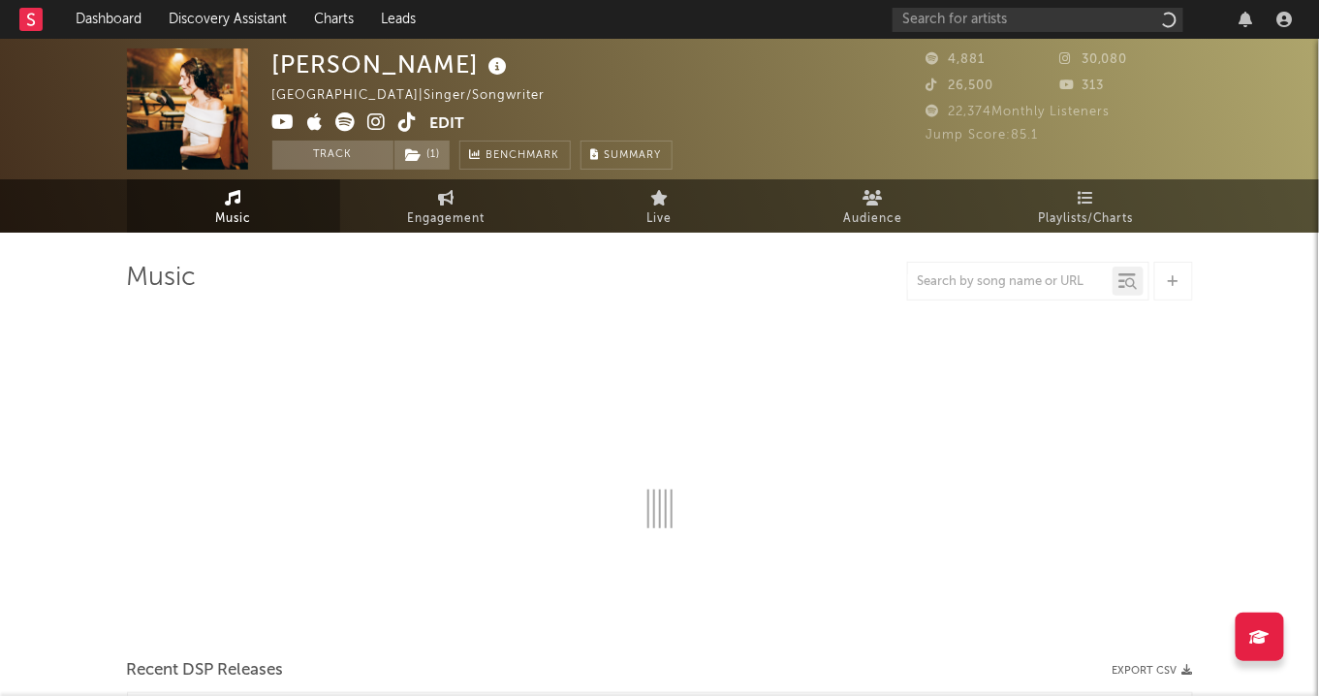
select select "1w"
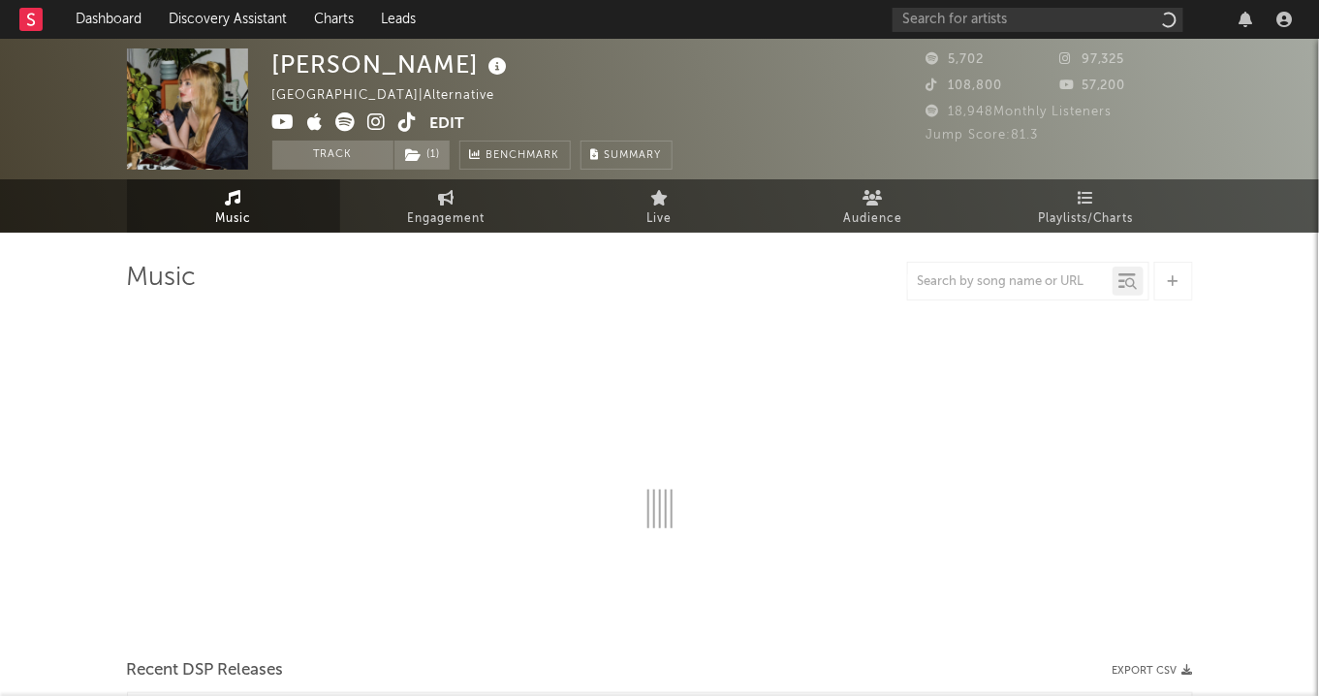
select select "1w"
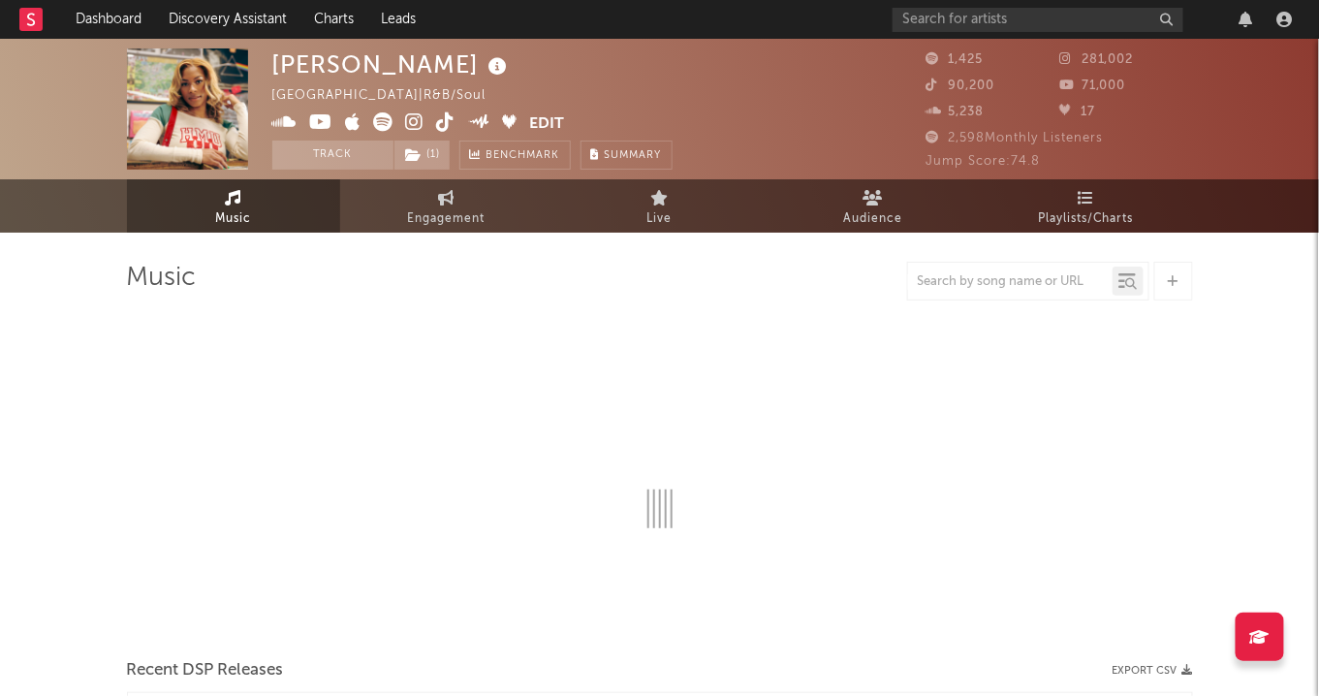
select select "6m"
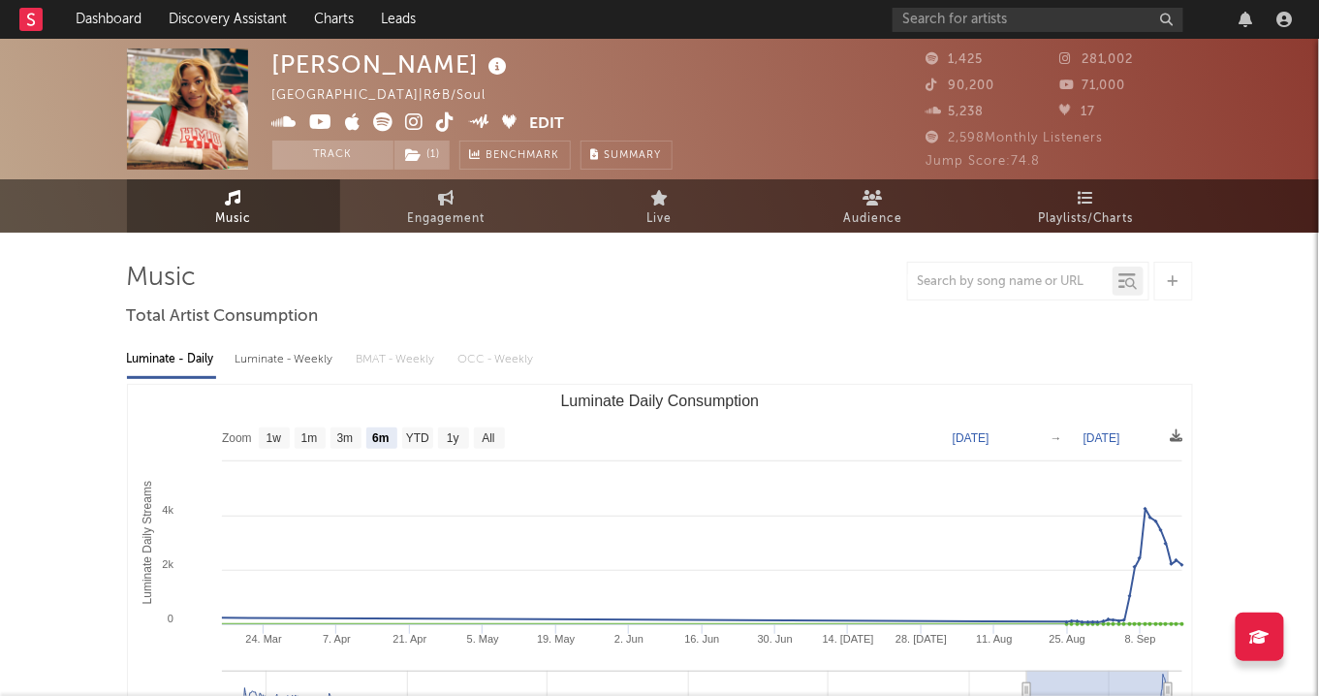
click at [441, 122] on icon at bounding box center [446, 121] width 18 height 19
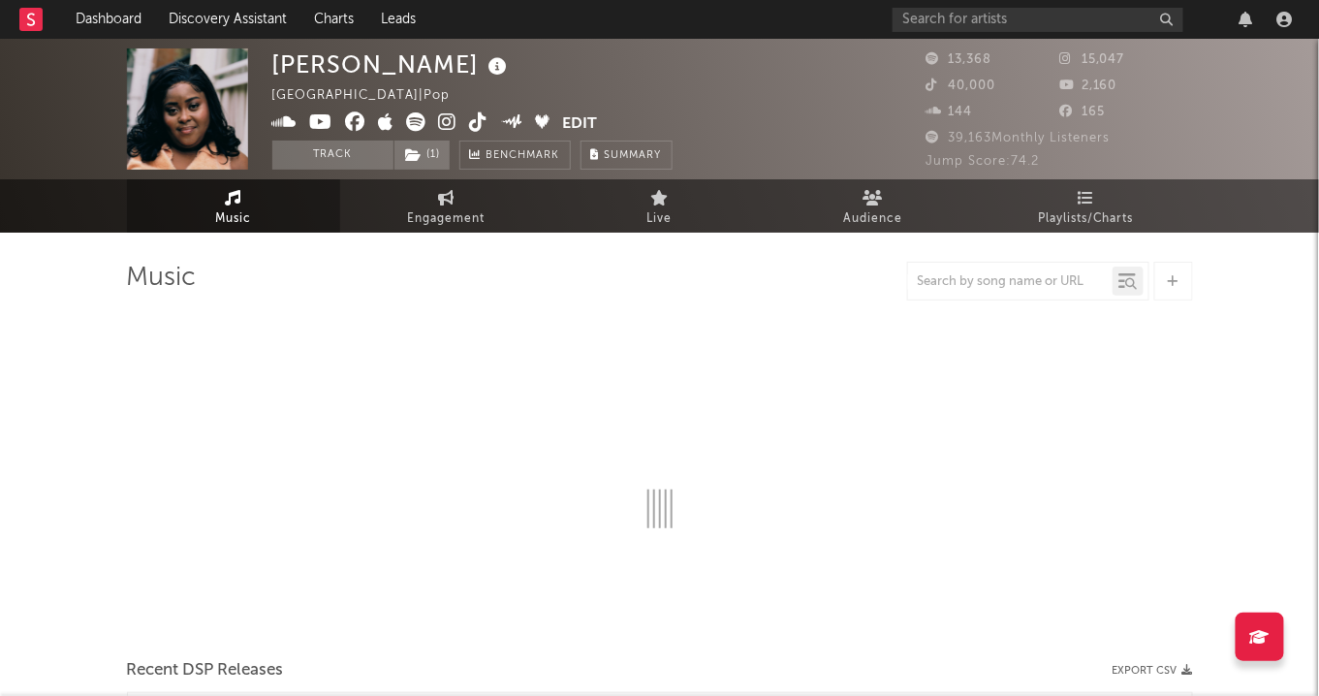
select select "6m"
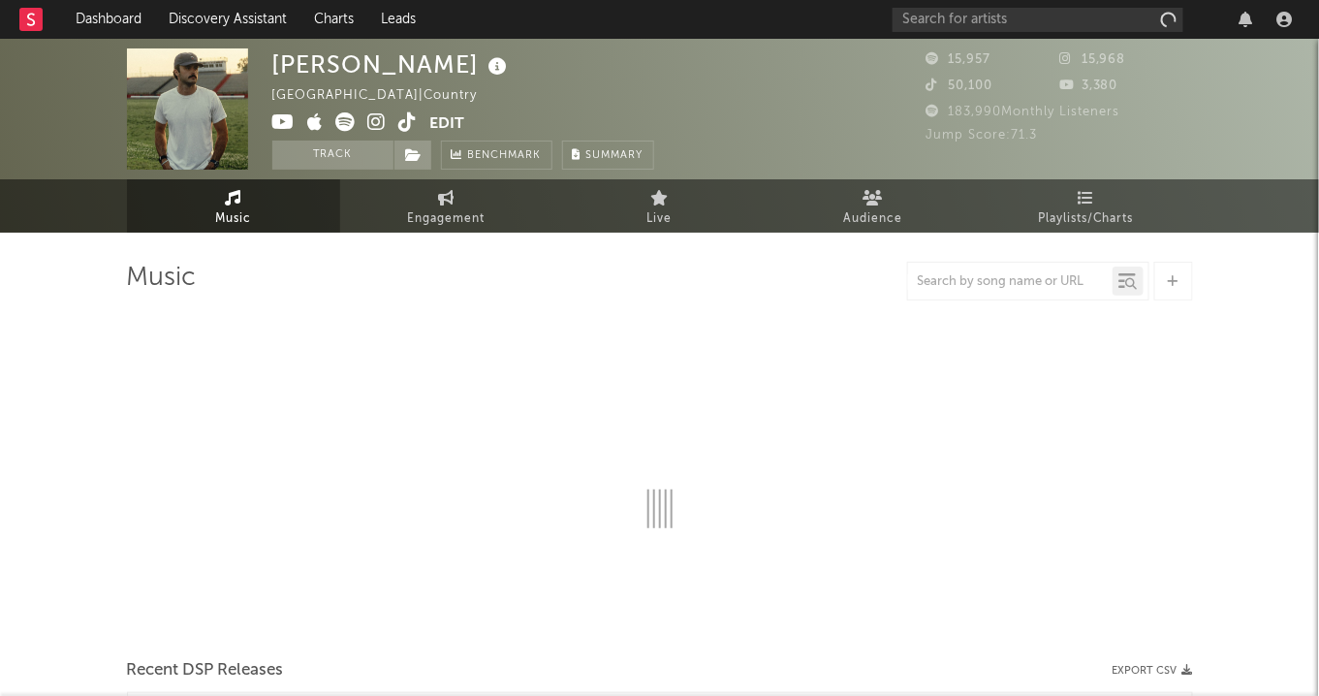
select select "6m"
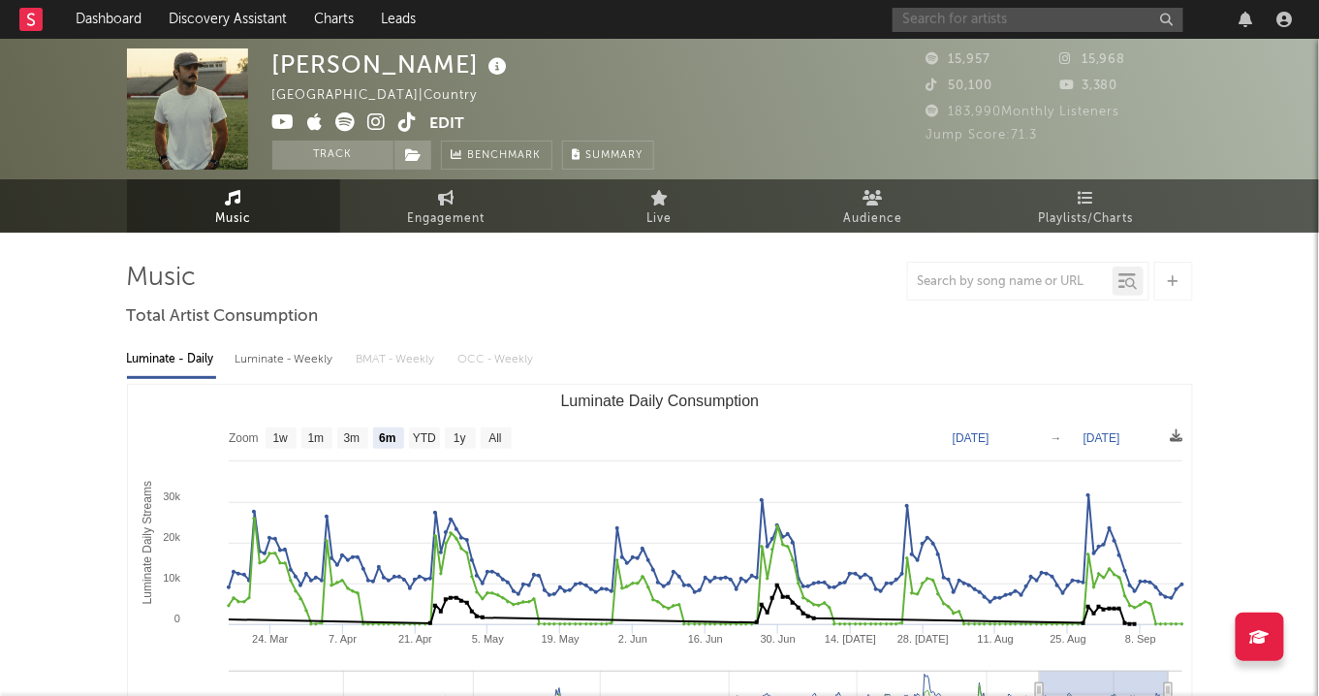
click at [989, 28] on input "text" at bounding box center [1037, 20] width 291 height 24
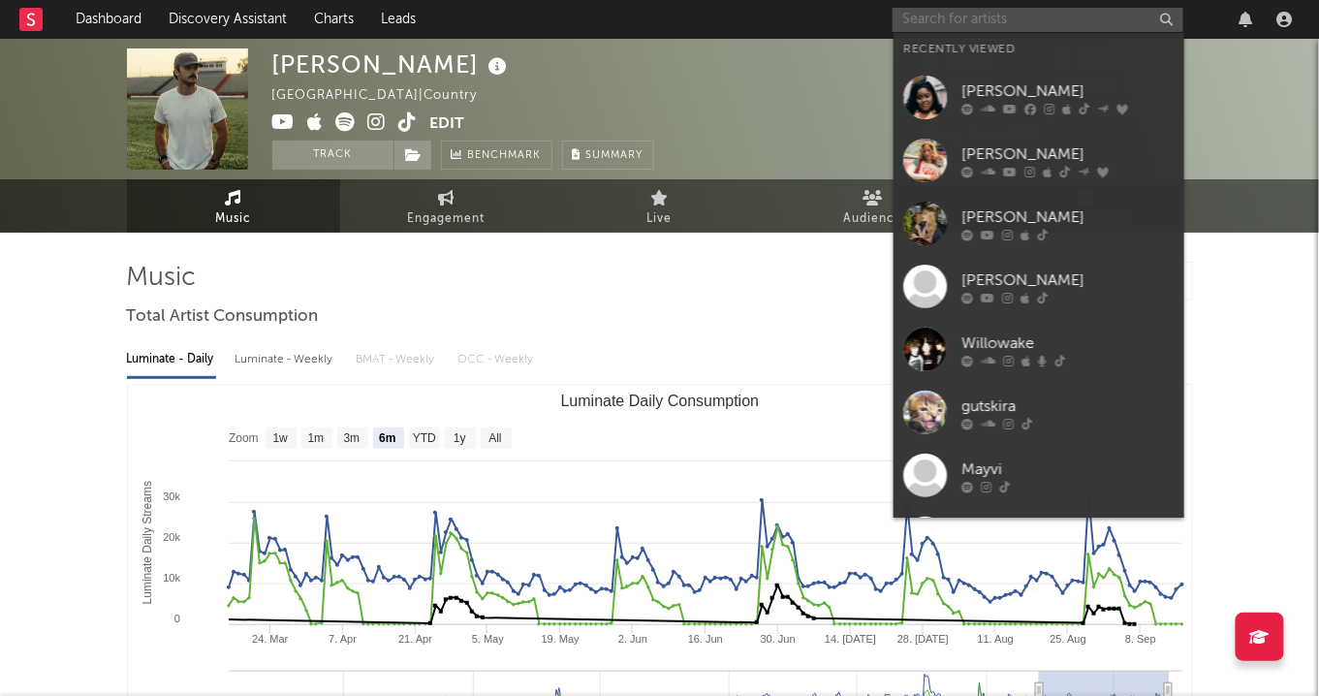
paste input "https://open.spotify.com/artist/0HPG2EIdGCP6gjXW0KzrJq?si=4WSh0iJoTKG1JJl82ftUZw"
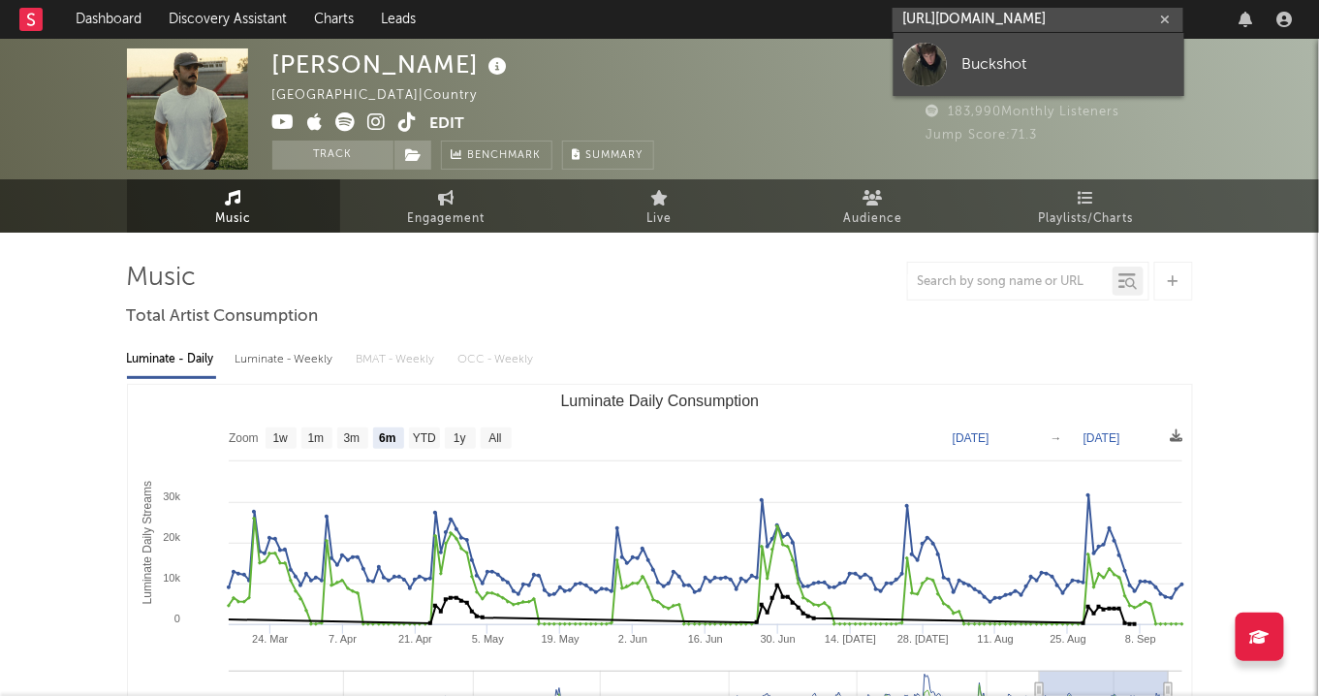
type input "https://open.spotify.com/artist/0HPG2EIdGCP6gjXW0KzrJq?si=4WSh0iJoTKG1JJl82ftUZw"
click at [984, 65] on div "Buckshot" at bounding box center [1067, 63] width 213 height 23
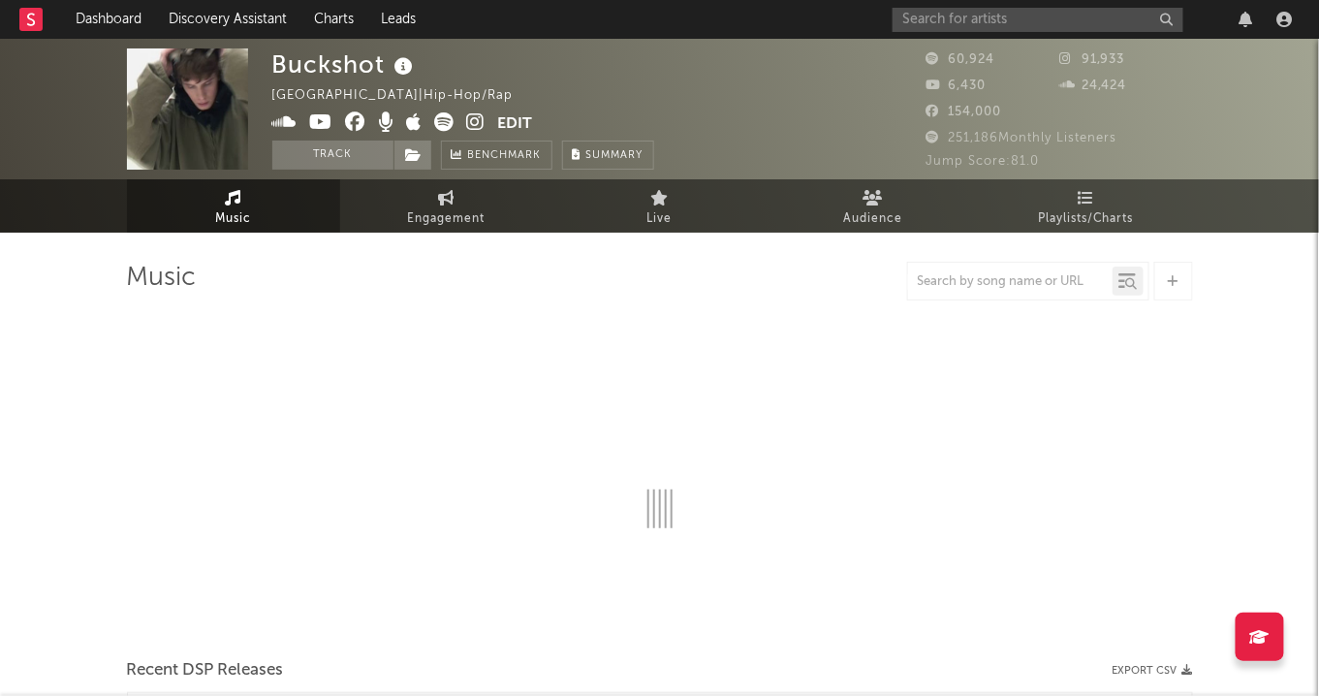
select select "6m"
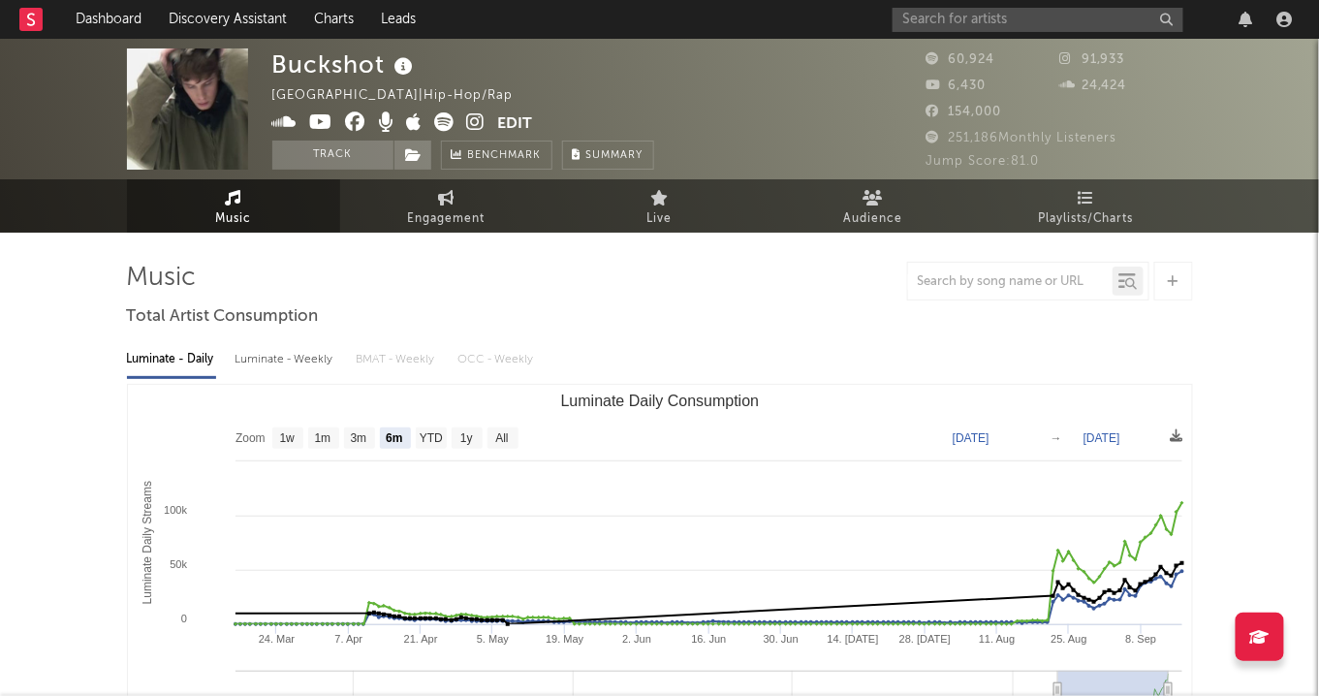
click at [474, 119] on icon at bounding box center [476, 121] width 18 height 19
drag, startPoint x: 387, startPoint y: 70, endPoint x: 270, endPoint y: 67, distance: 116.3
click at [270, 67] on div "Buckshot Ireland | Hip-Hop/Rap Edit Track Benchmark Summary 60,924 91,933 6,430…" at bounding box center [659, 109] width 1319 height 140
copy div "Buckshot"
click at [1029, 12] on input "text" at bounding box center [1037, 20] width 291 height 24
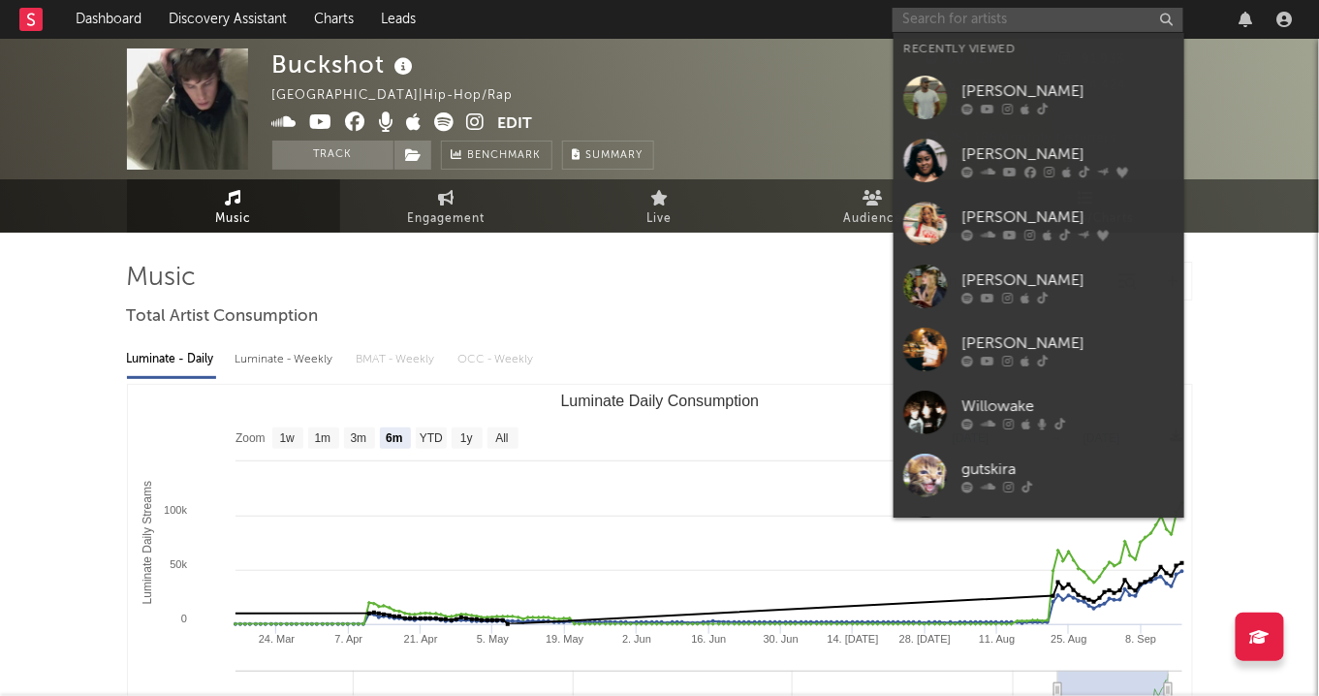
paste input "https://www.tiktok.com/music/Fever-7541188890432407568"
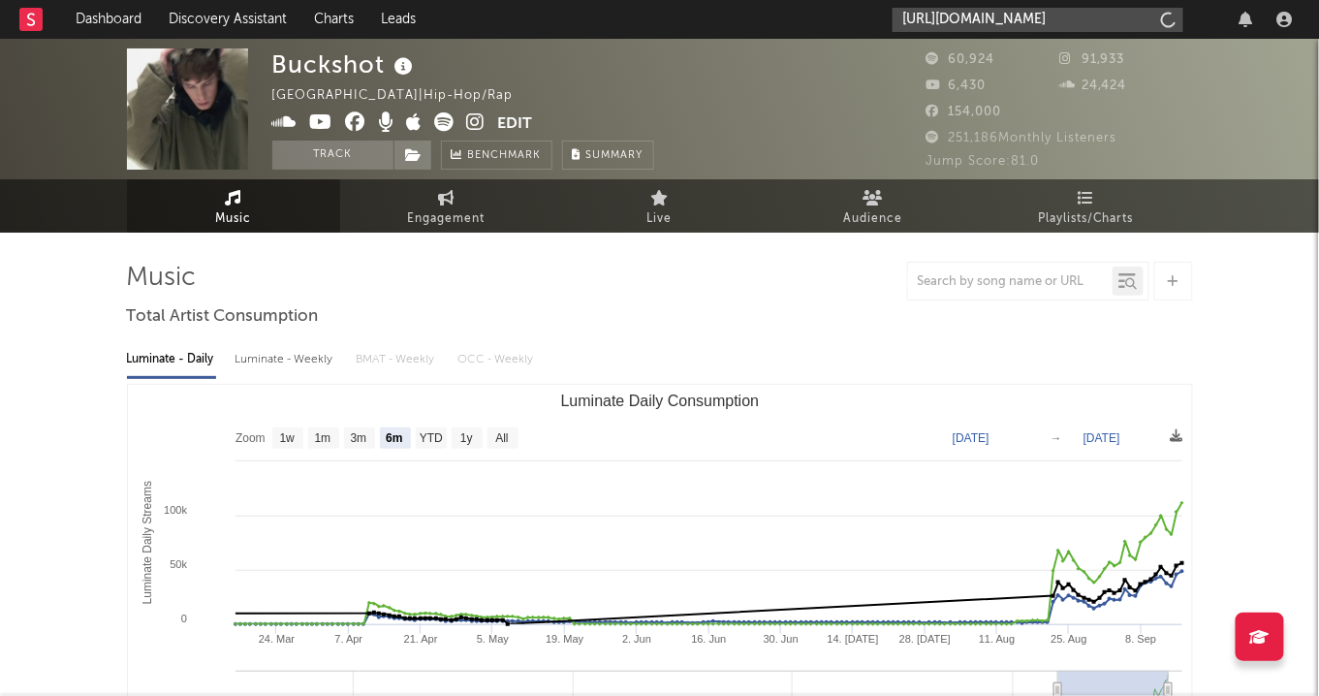
scroll to position [0, 132]
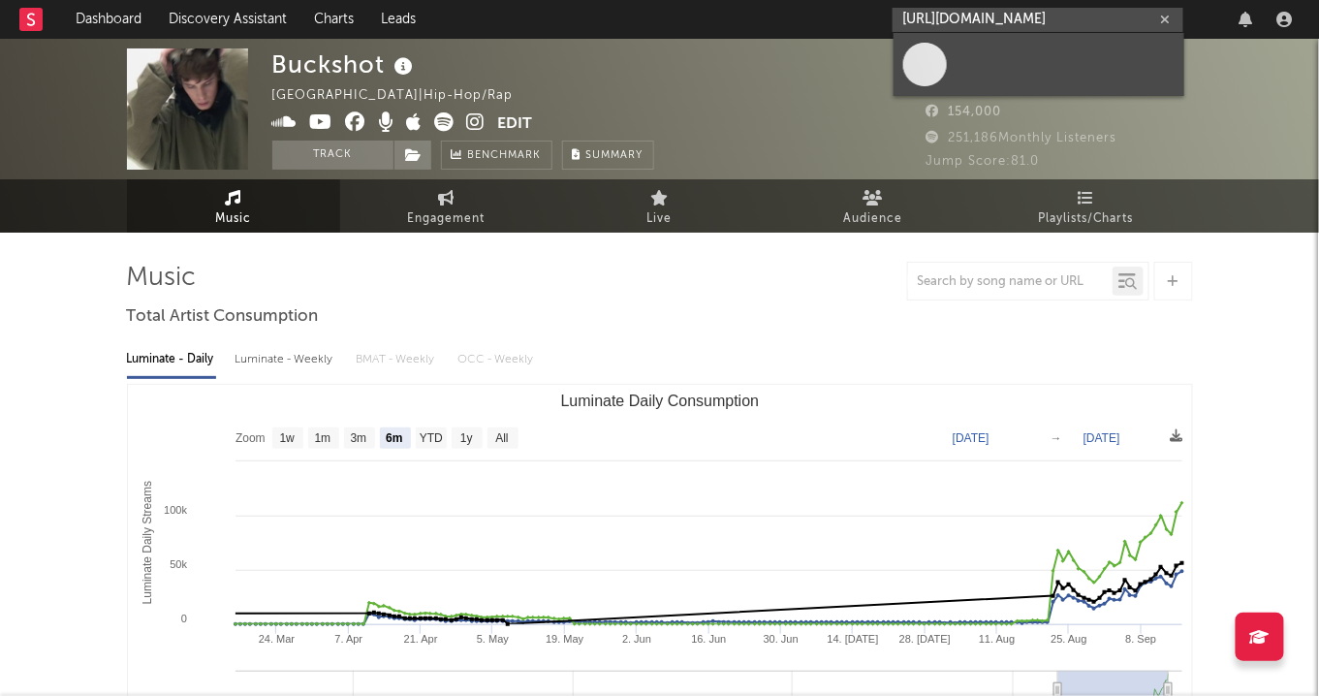
type input "https://www.tiktok.com/music/Fever-7541188890432407568"
click at [1011, 66] on link at bounding box center [1038, 64] width 291 height 63
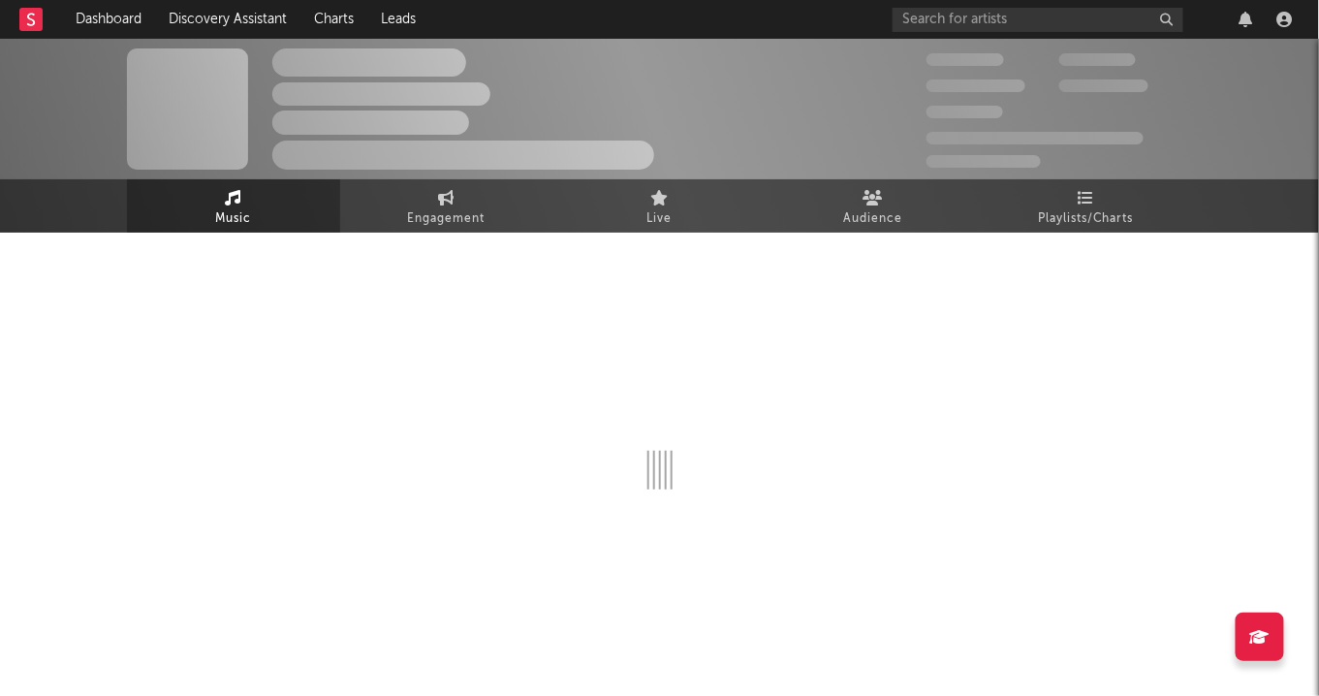
select select "1w"
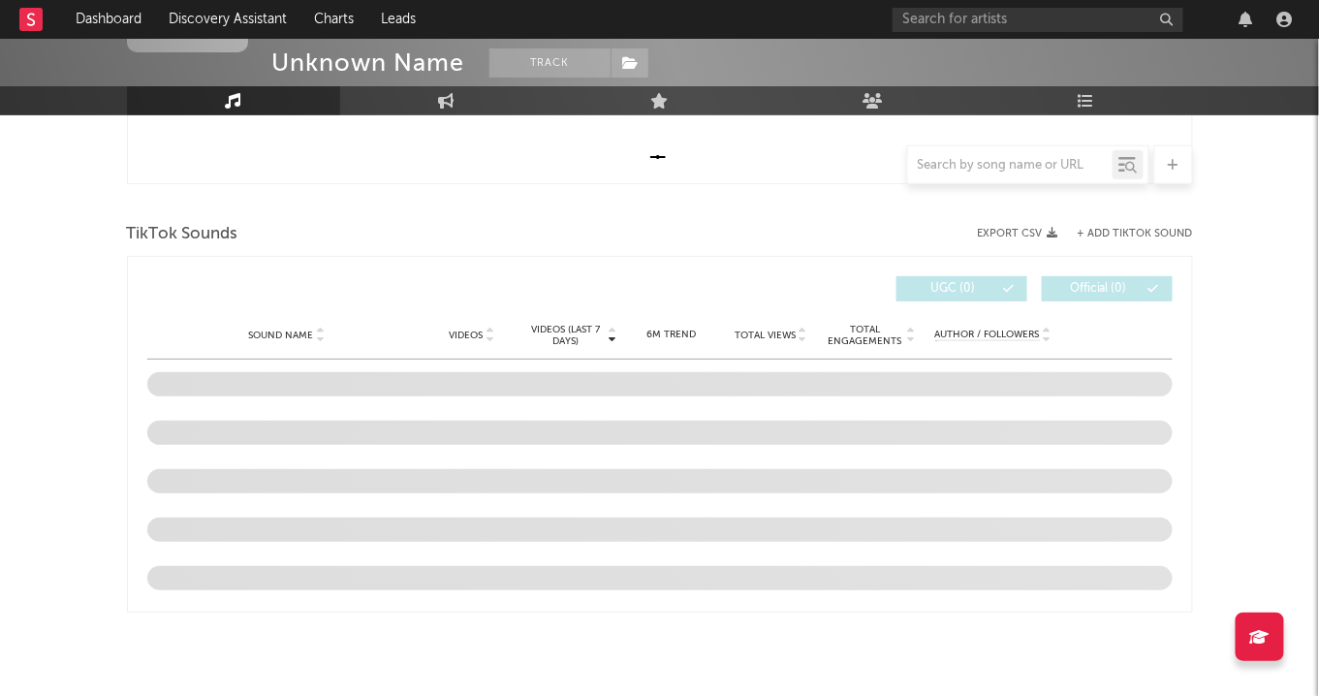
scroll to position [590, 0]
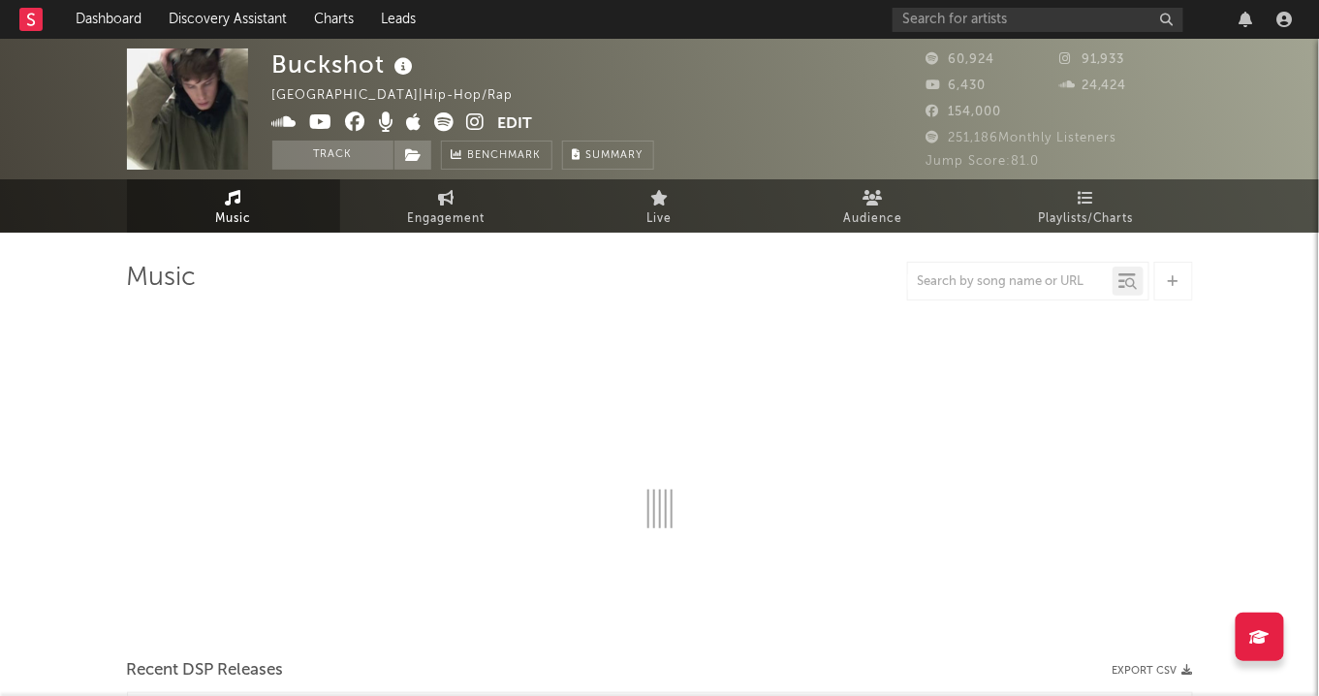
select select "6m"
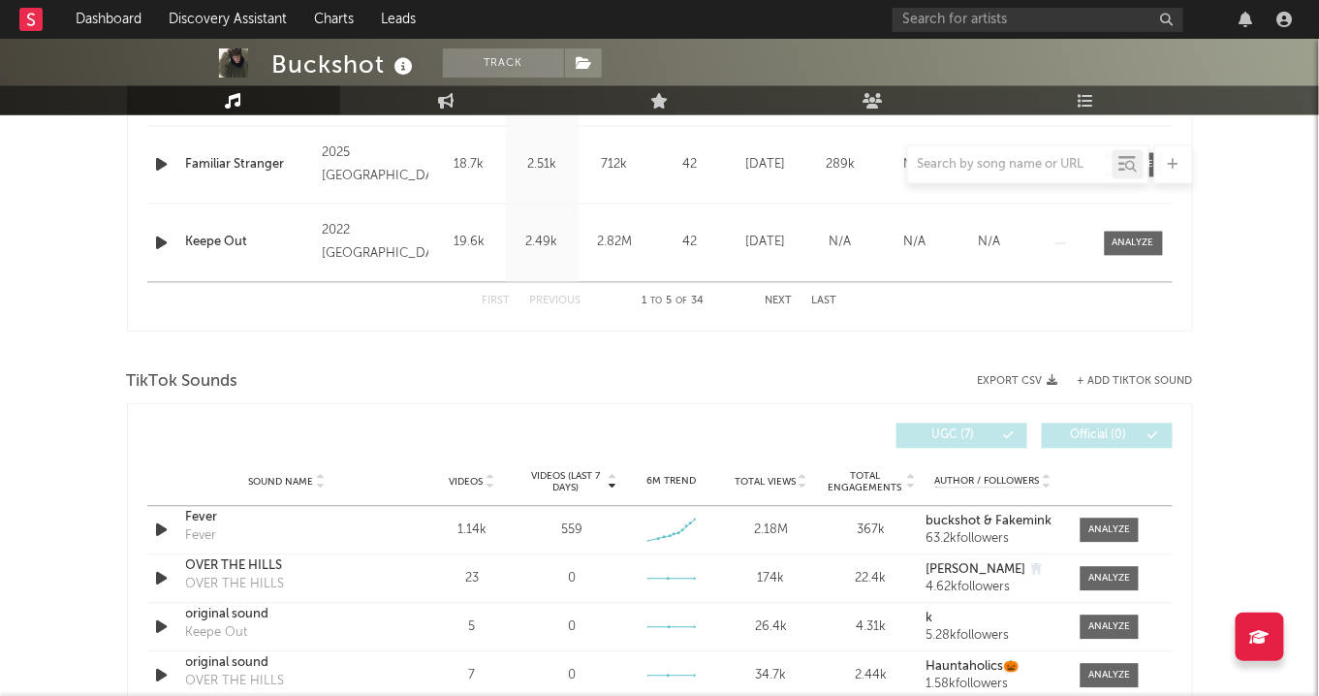
scroll to position [1161, 0]
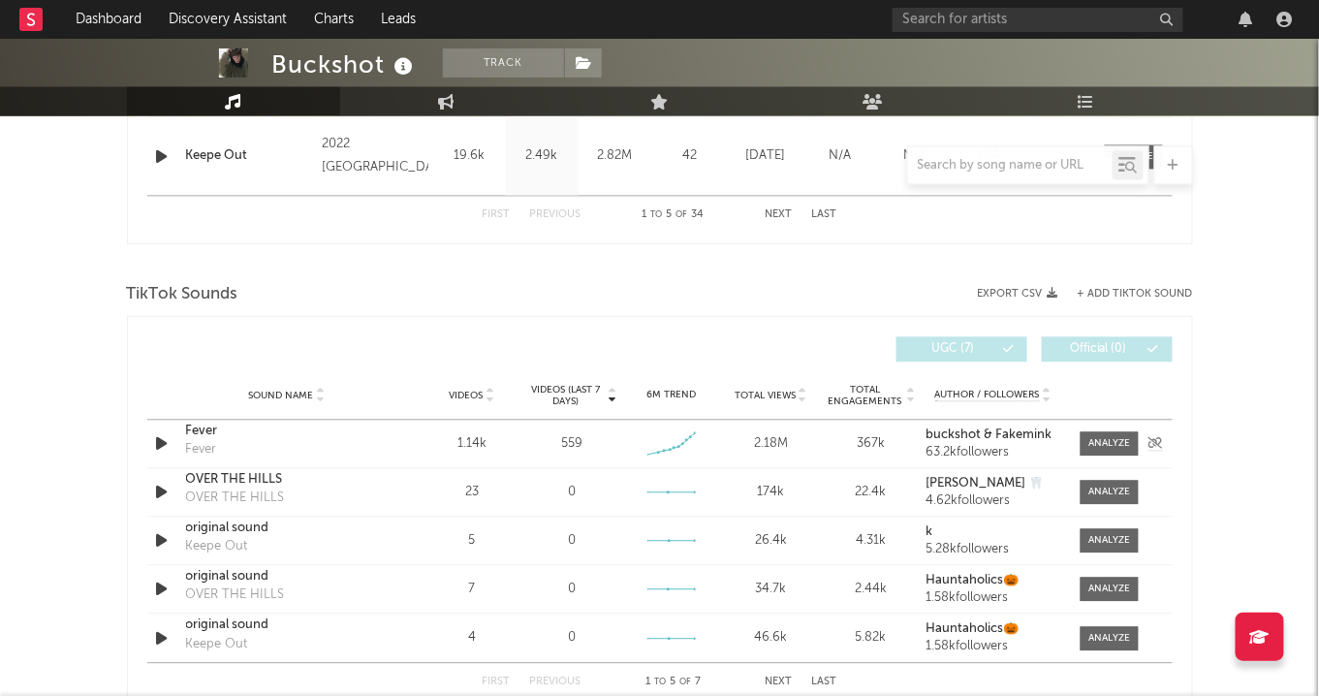
click at [207, 433] on div "Fever" at bounding box center [287, 430] width 203 height 19
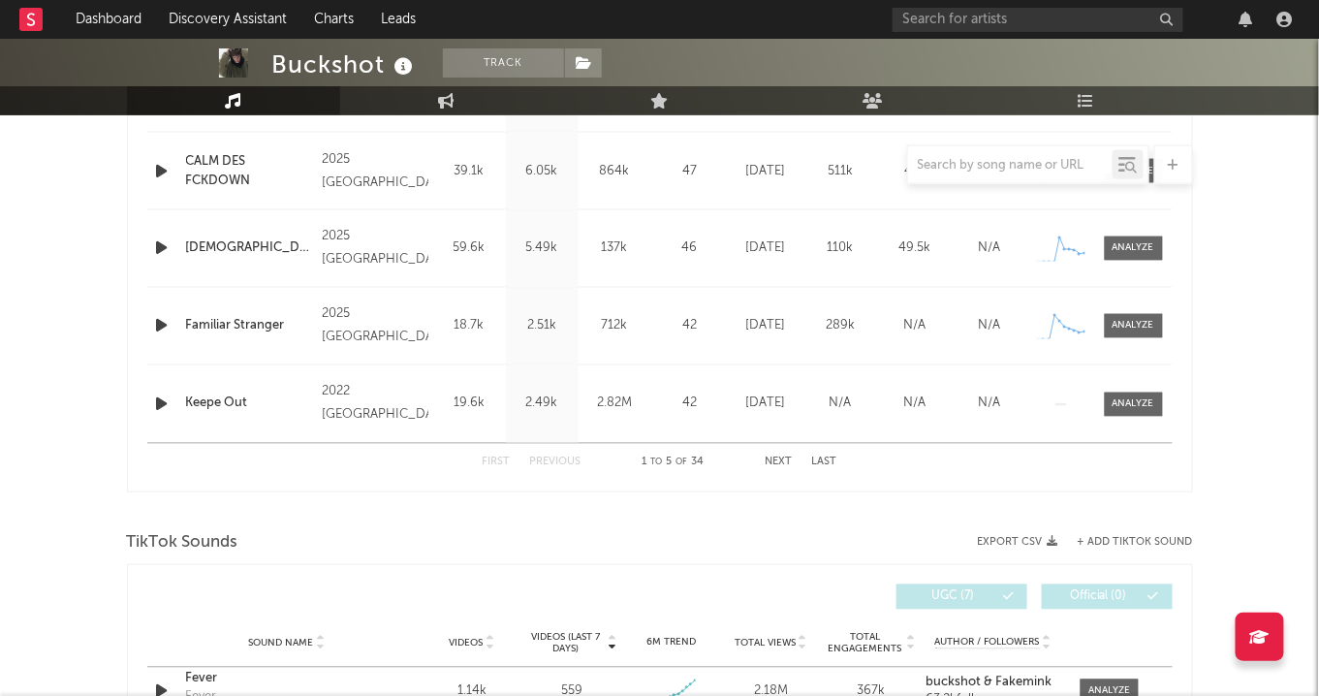
scroll to position [0, 0]
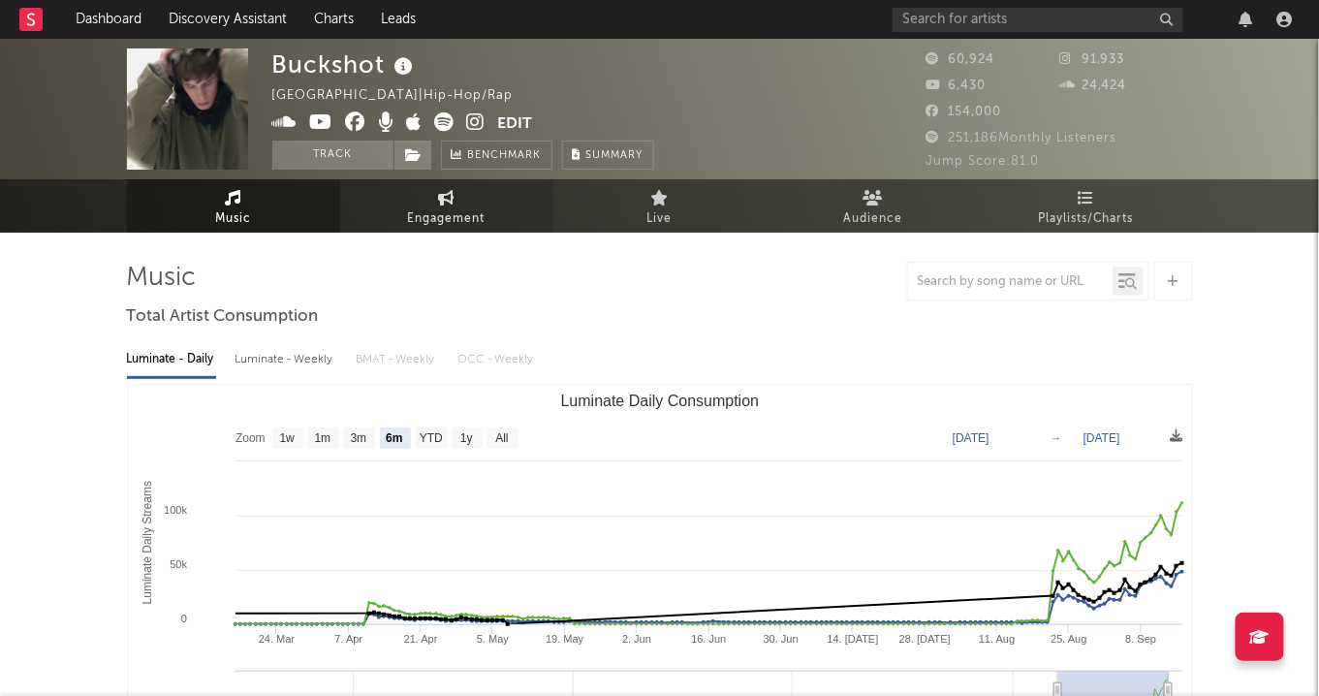
click at [451, 209] on span "Engagement" at bounding box center [447, 218] width 78 height 23
select select "1w"
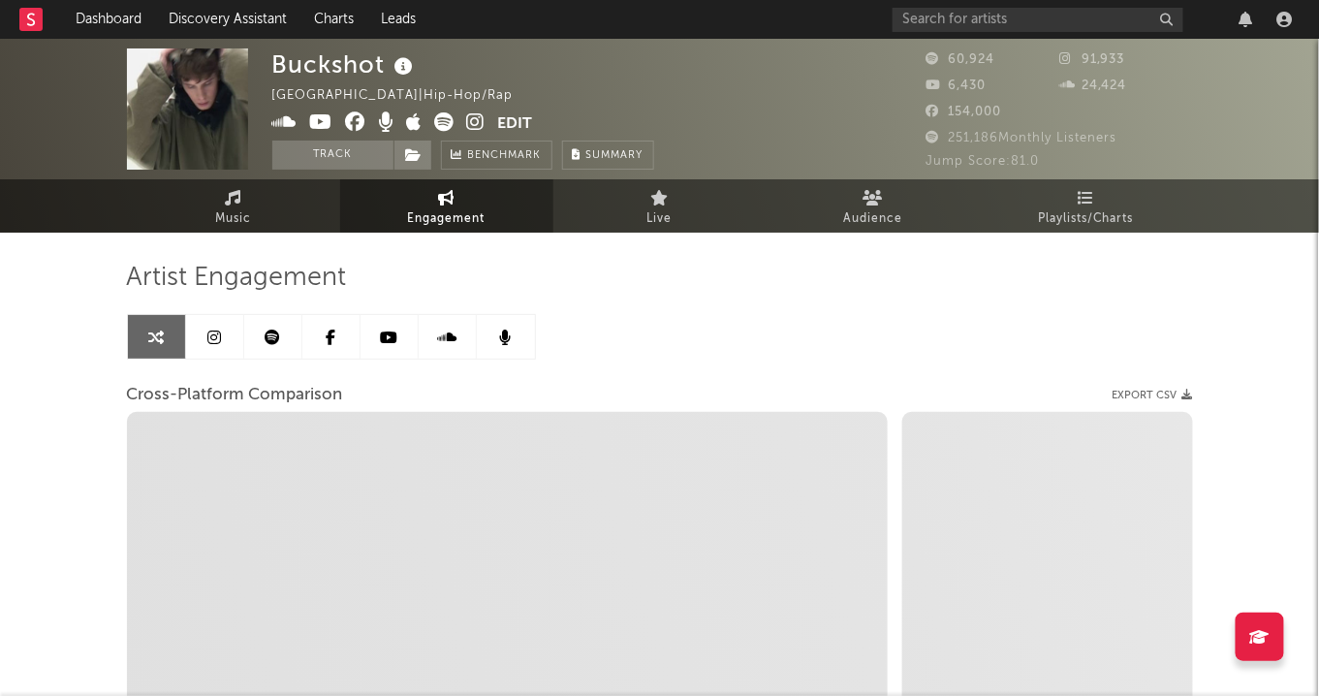
click at [212, 329] on icon at bounding box center [214, 337] width 14 height 16
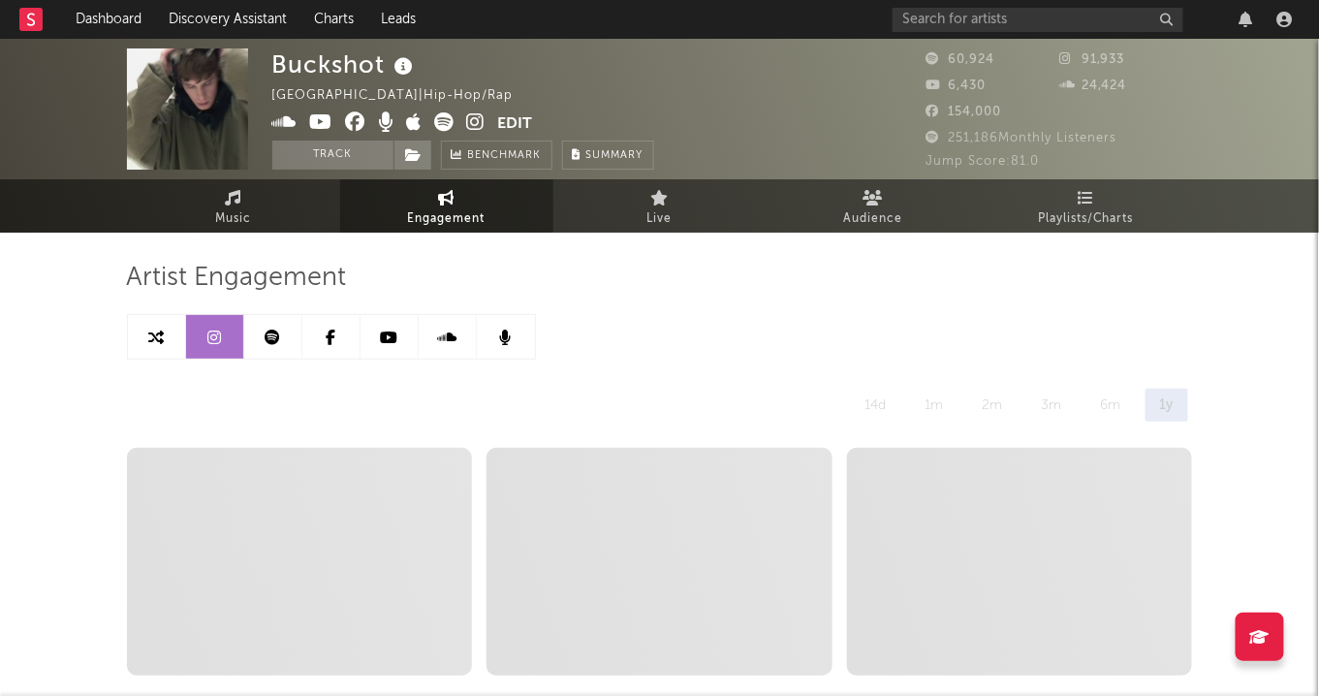
select select "6m"
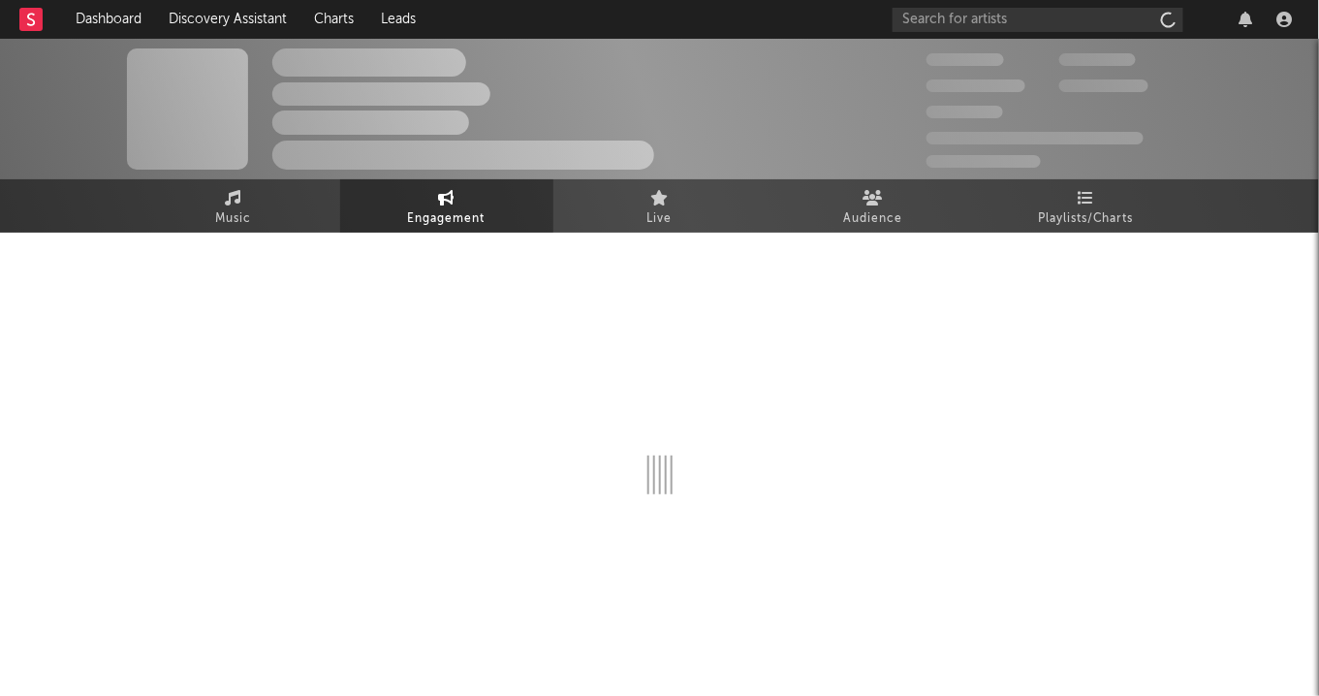
select select "6m"
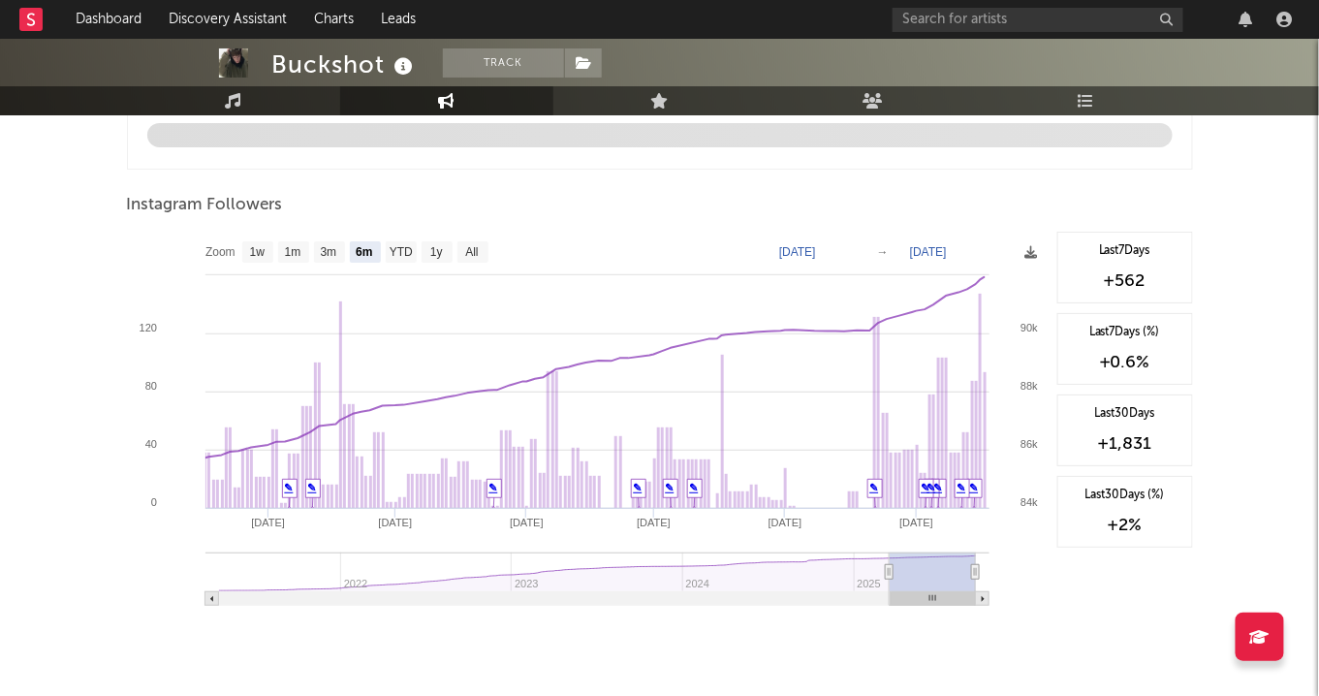
scroll to position [2160, 0]
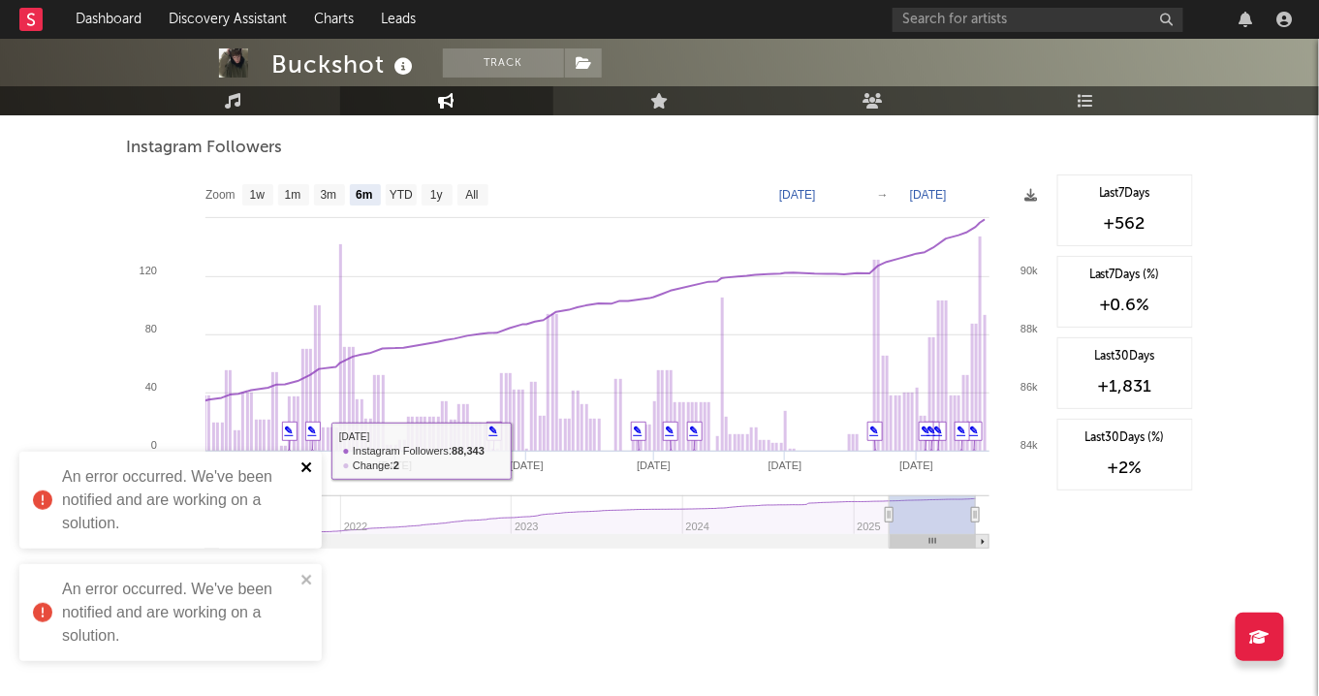
click at [307, 471] on icon "close" at bounding box center [307, 467] width 14 height 16
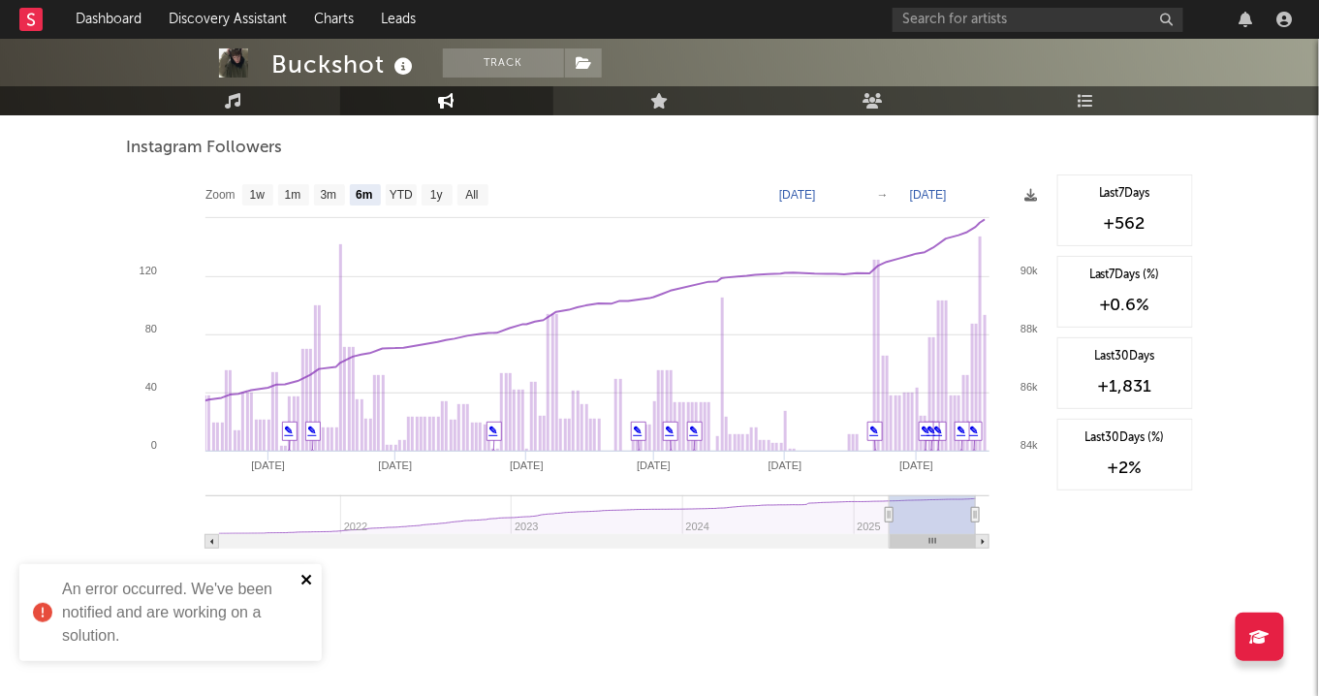
click at [309, 585] on icon "close" at bounding box center [307, 580] width 14 height 16
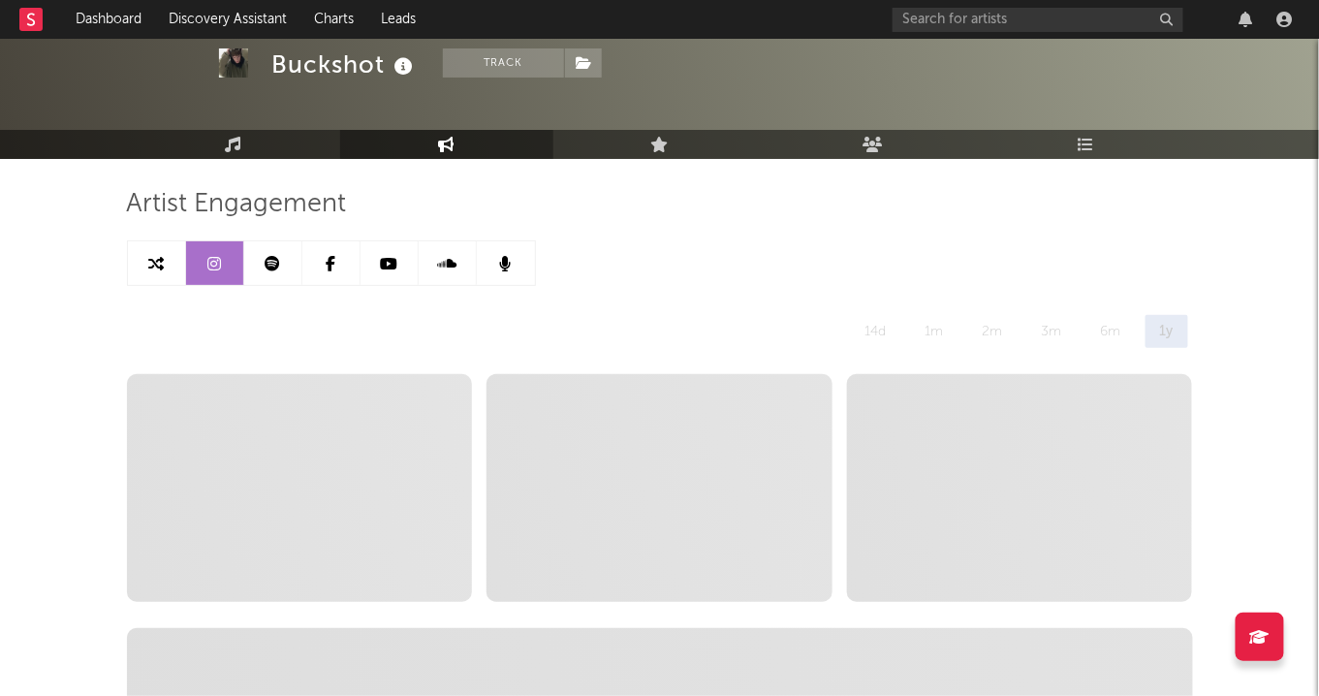
scroll to position [0, 0]
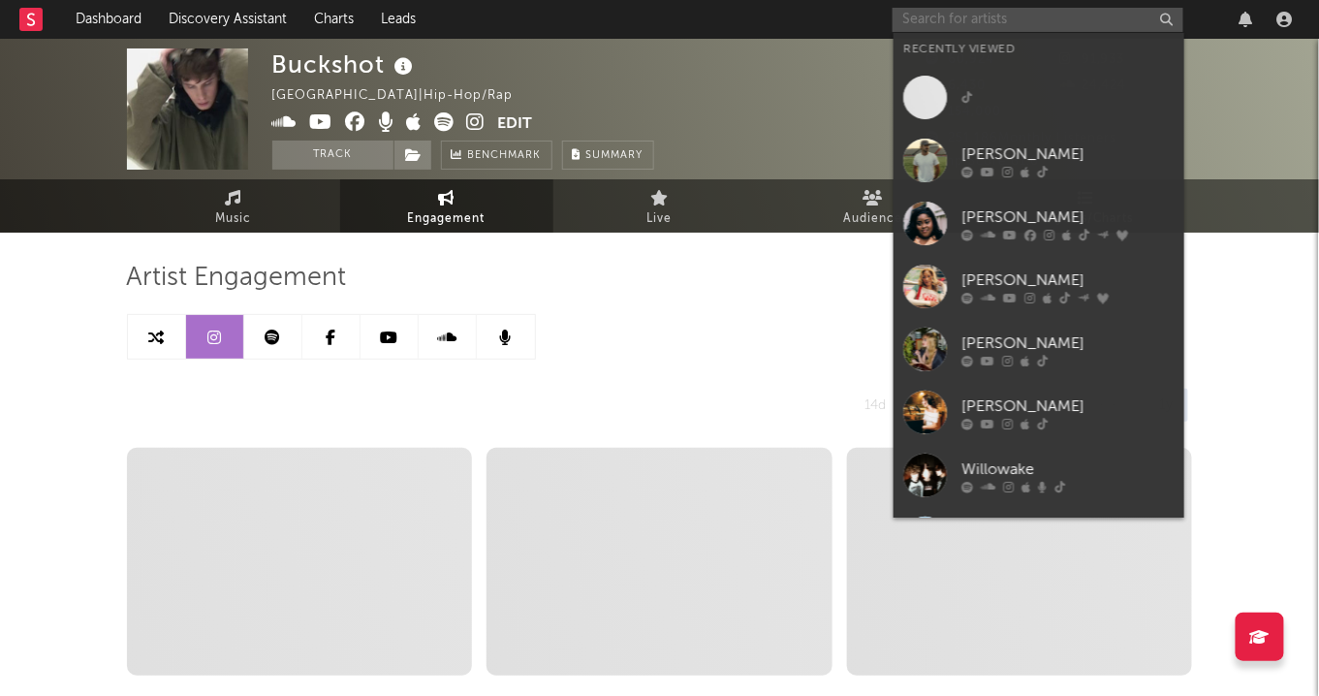
click at [932, 14] on input "text" at bounding box center [1037, 20] width 291 height 24
paste input "[URL][DOMAIN_NAME]"
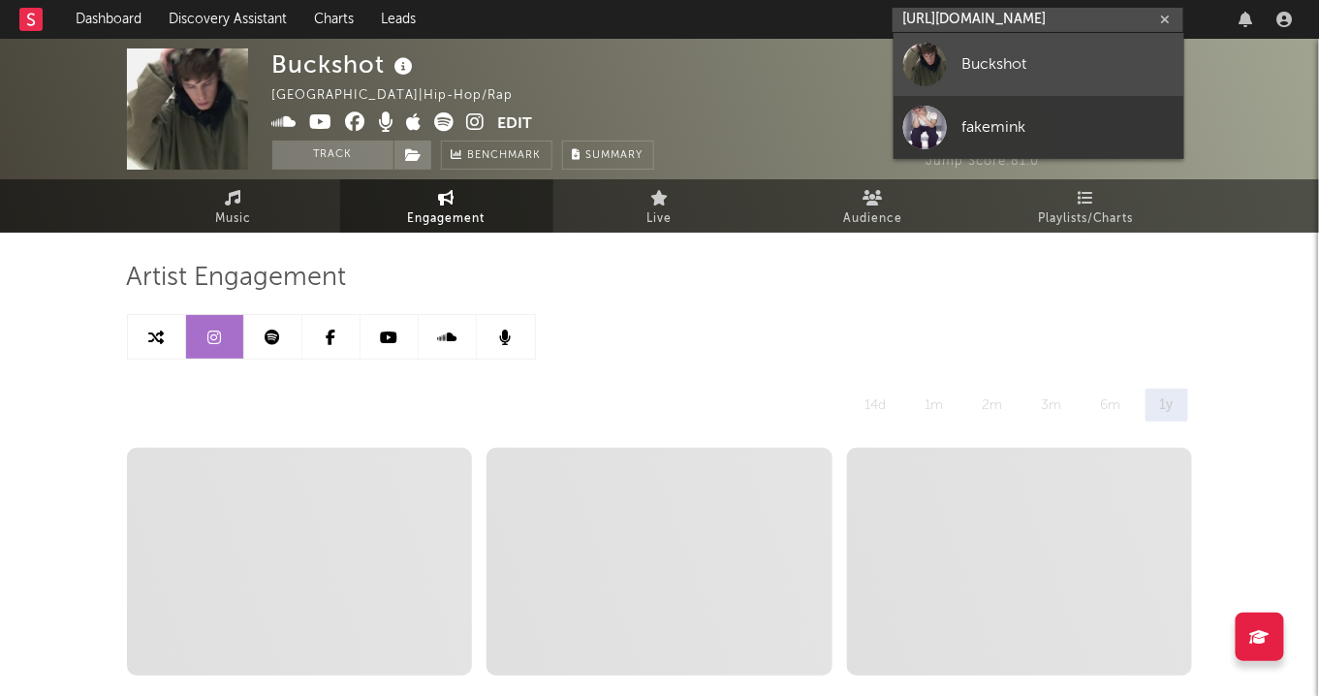
type input "[URL][DOMAIN_NAME]"
click at [936, 50] on div at bounding box center [925, 65] width 44 height 44
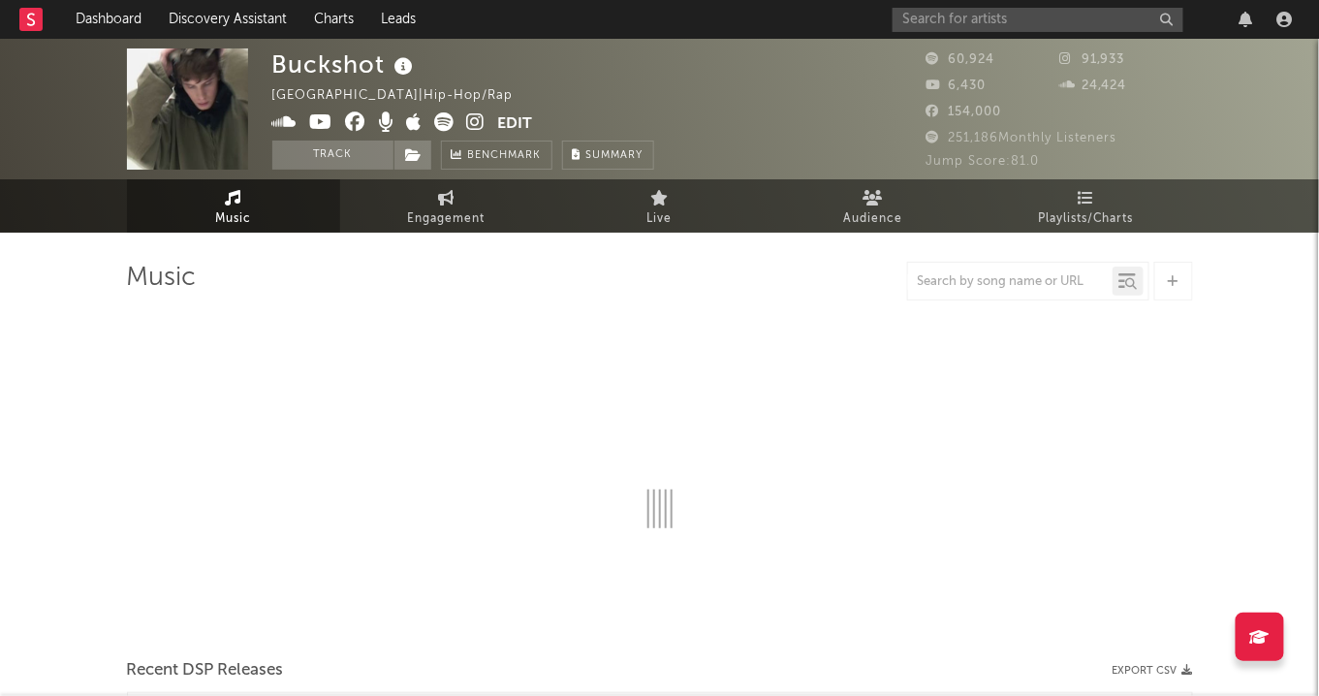
select select "6m"
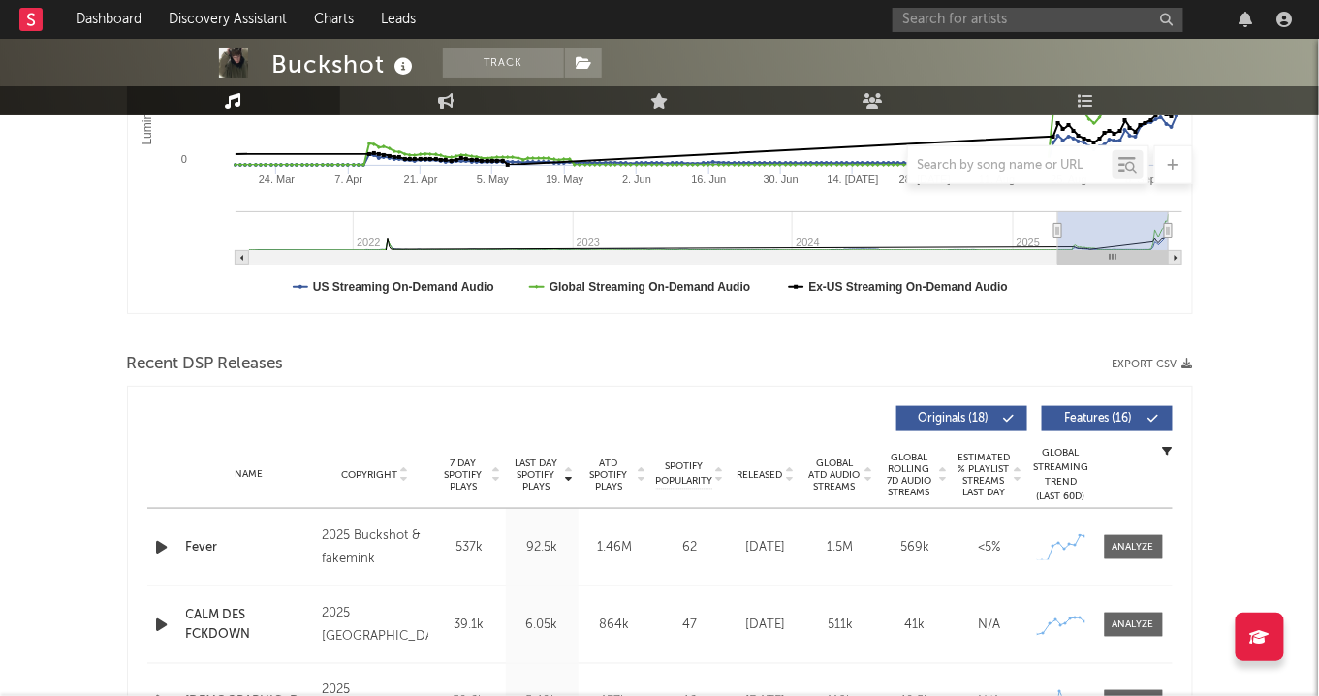
scroll to position [494, 0]
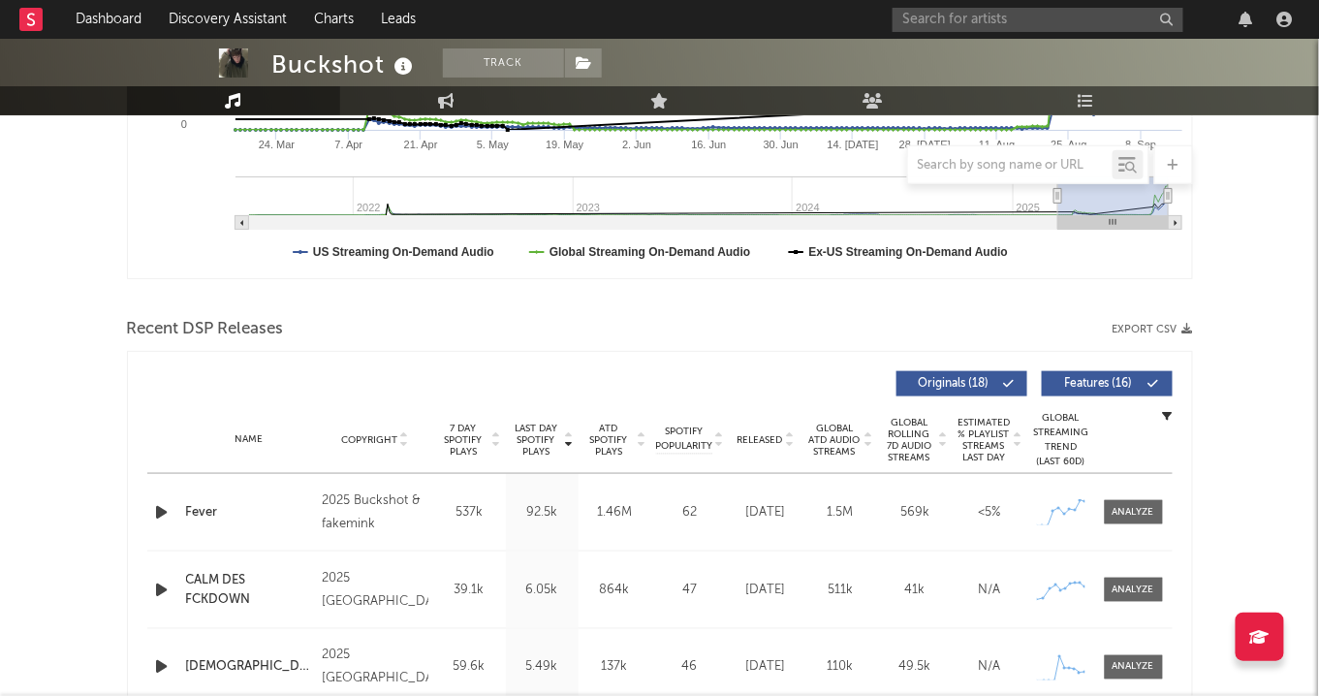
click at [473, 507] on div "537k" at bounding box center [469, 512] width 63 height 19
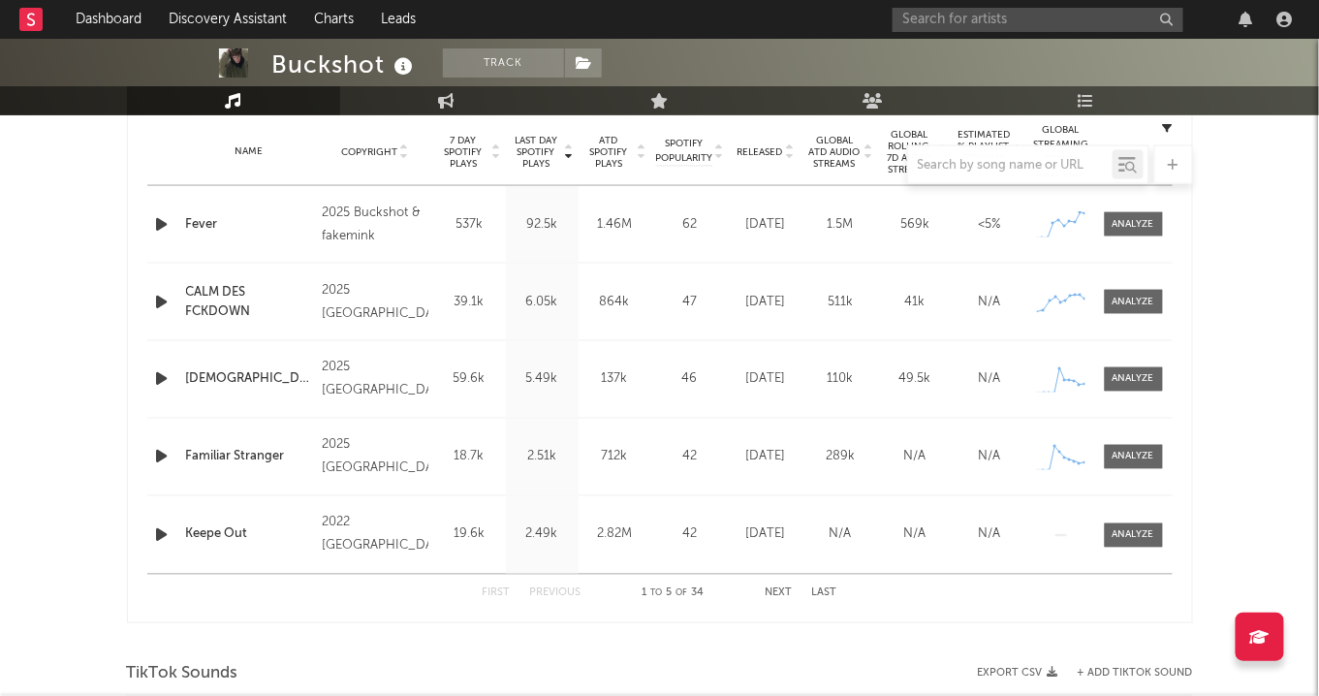
scroll to position [759, 0]
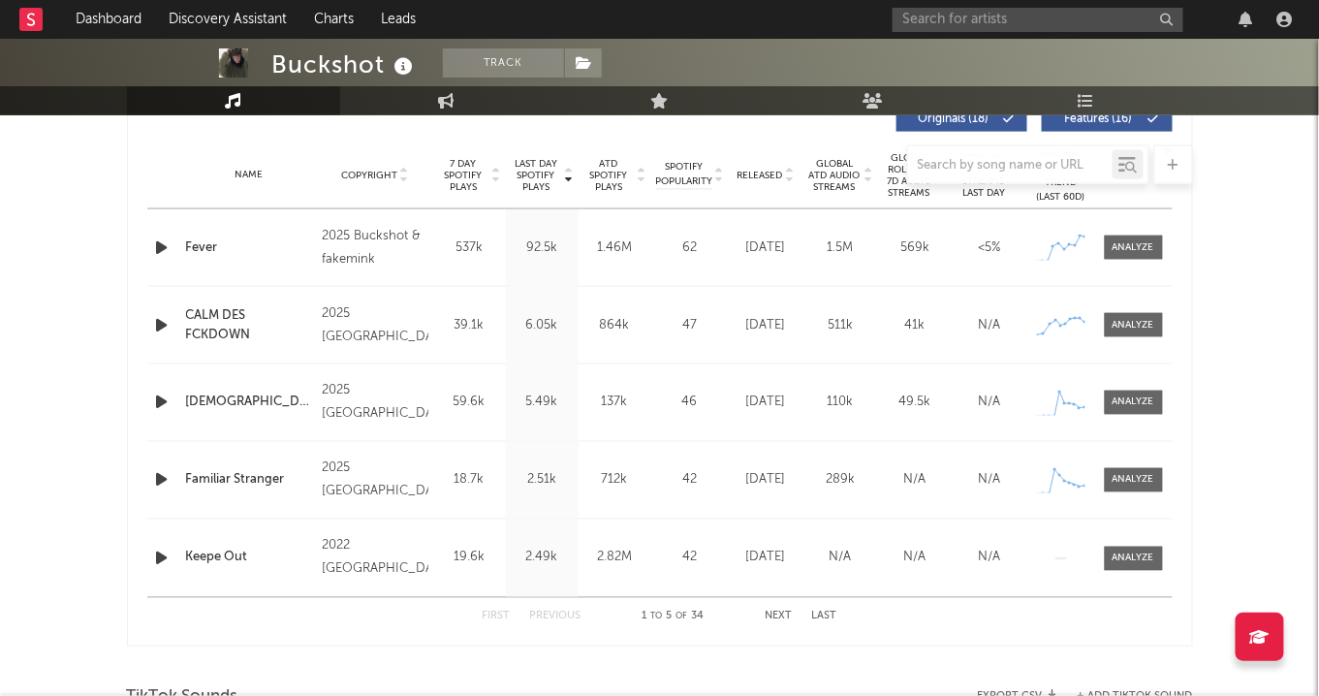
click at [782, 620] on button "Next" at bounding box center [778, 616] width 27 height 11
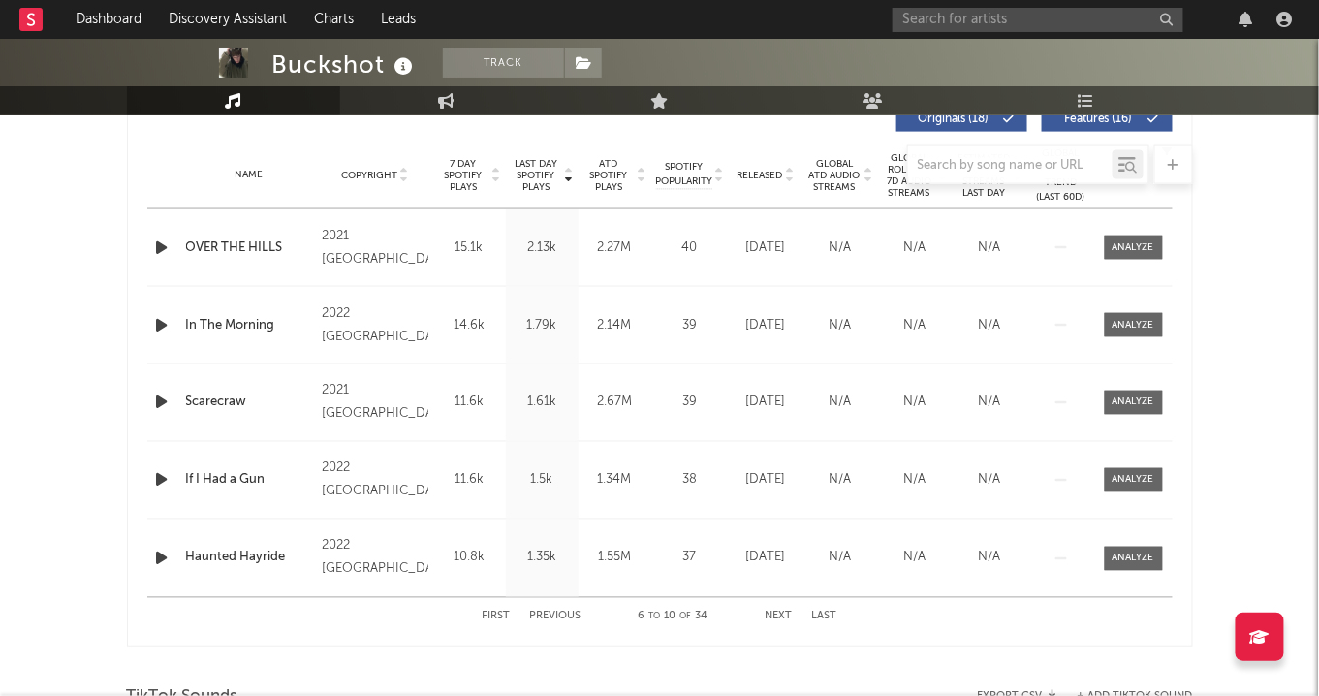
click at [554, 607] on div "First Previous 6 to 10 of 34 Next Last" at bounding box center [660, 617] width 355 height 38
click at [554, 621] on div "First Previous 6 to 10 of 34 Next Last" at bounding box center [660, 617] width 355 height 38
click at [553, 617] on button "Previous" at bounding box center [555, 616] width 51 height 11
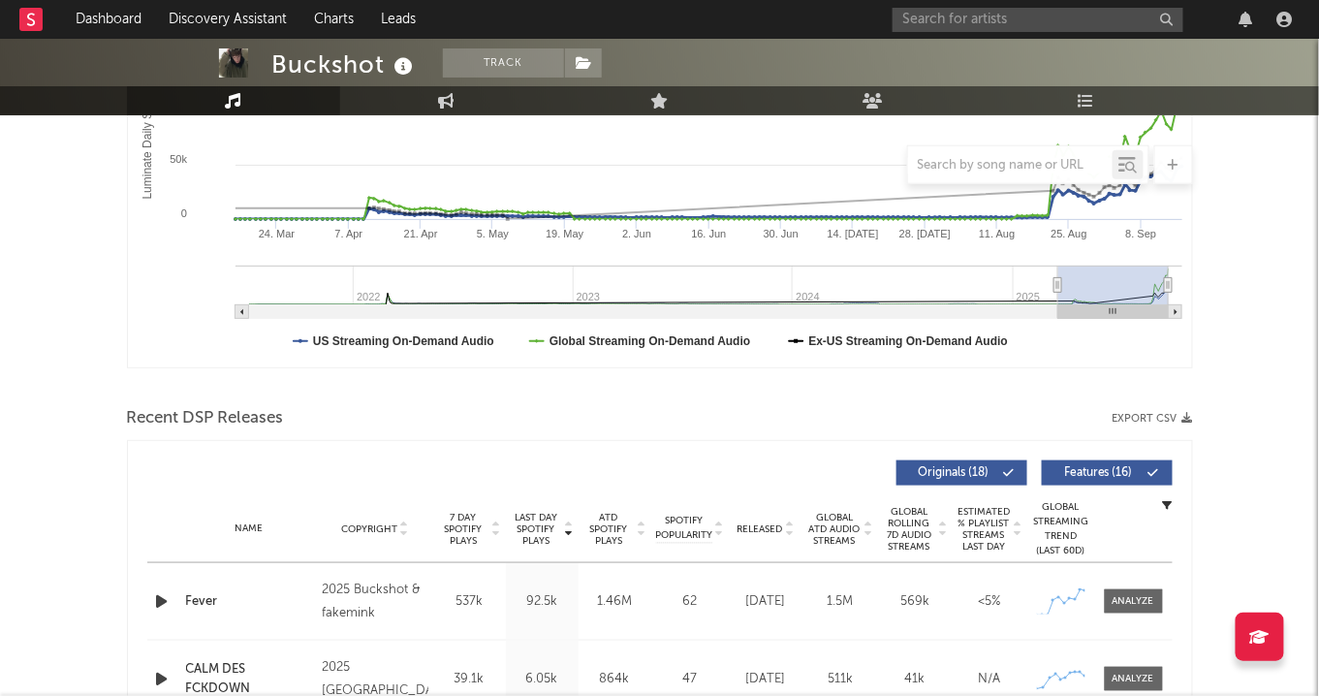
scroll to position [531, 0]
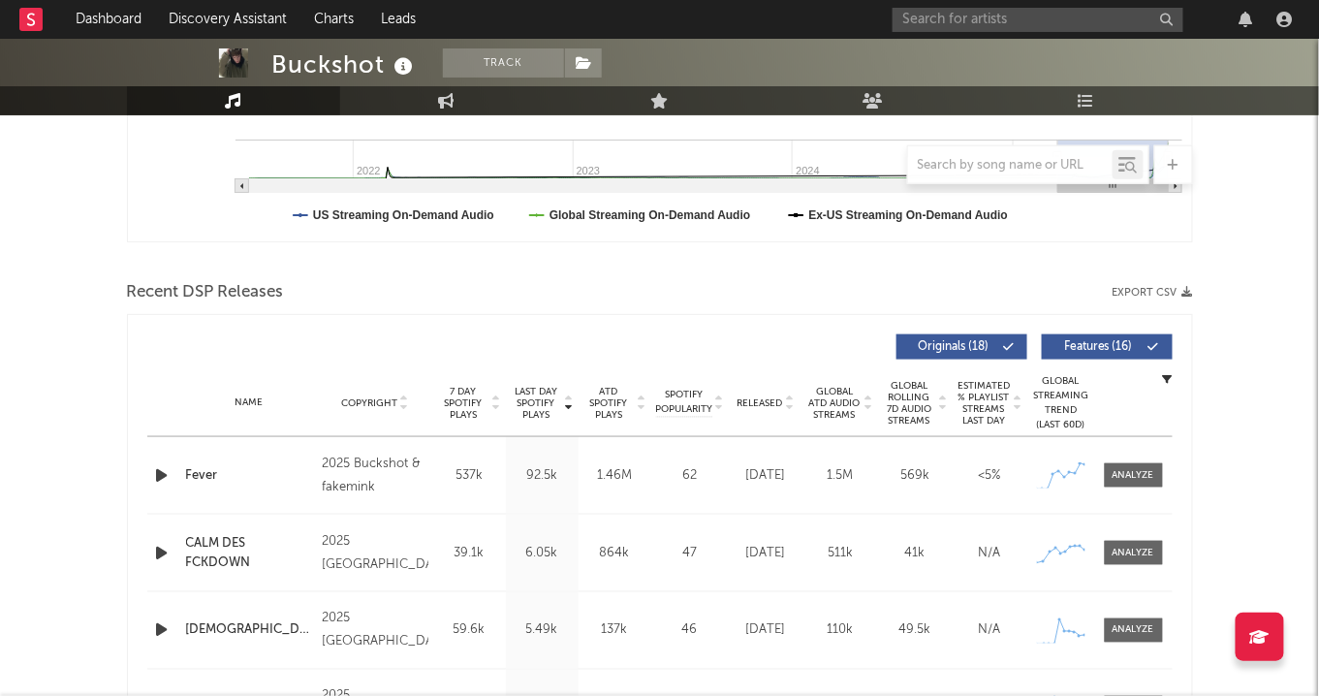
click at [389, 458] on div "2025 Buckshot & fakemink" at bounding box center [375, 475] width 106 height 47
click at [228, 466] on div "Fever" at bounding box center [249, 475] width 127 height 19
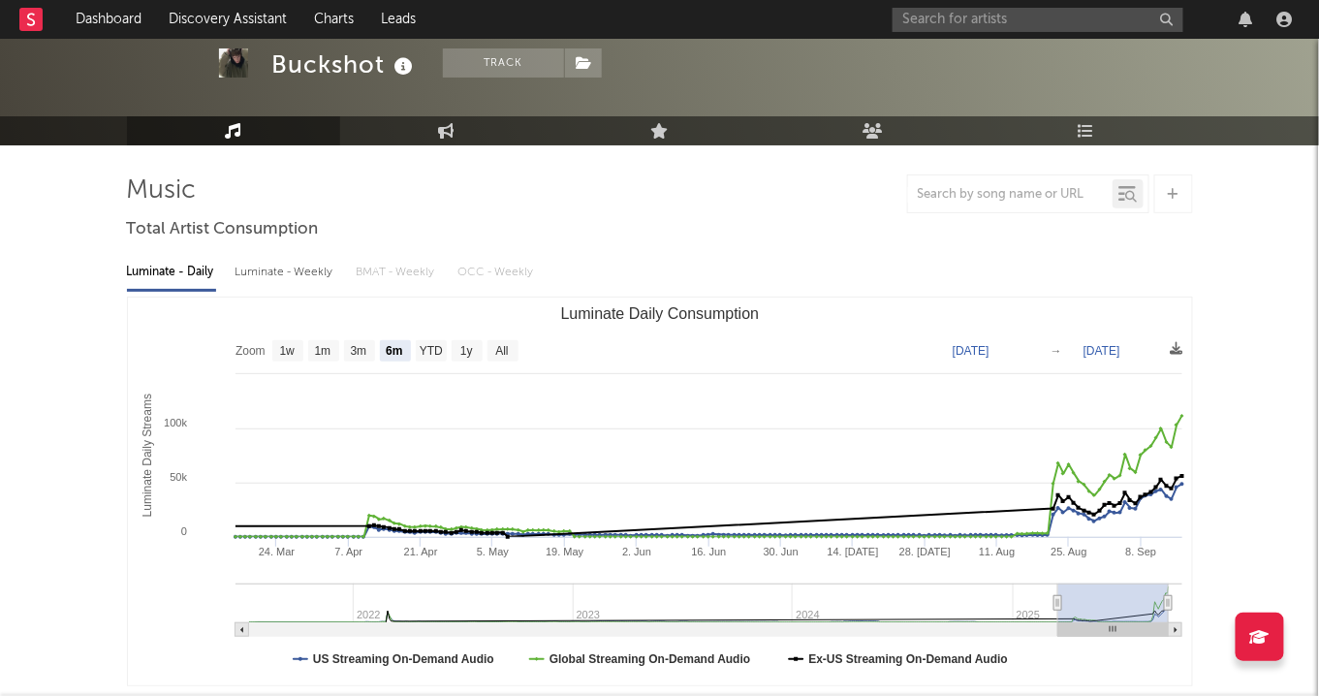
scroll to position [91, 0]
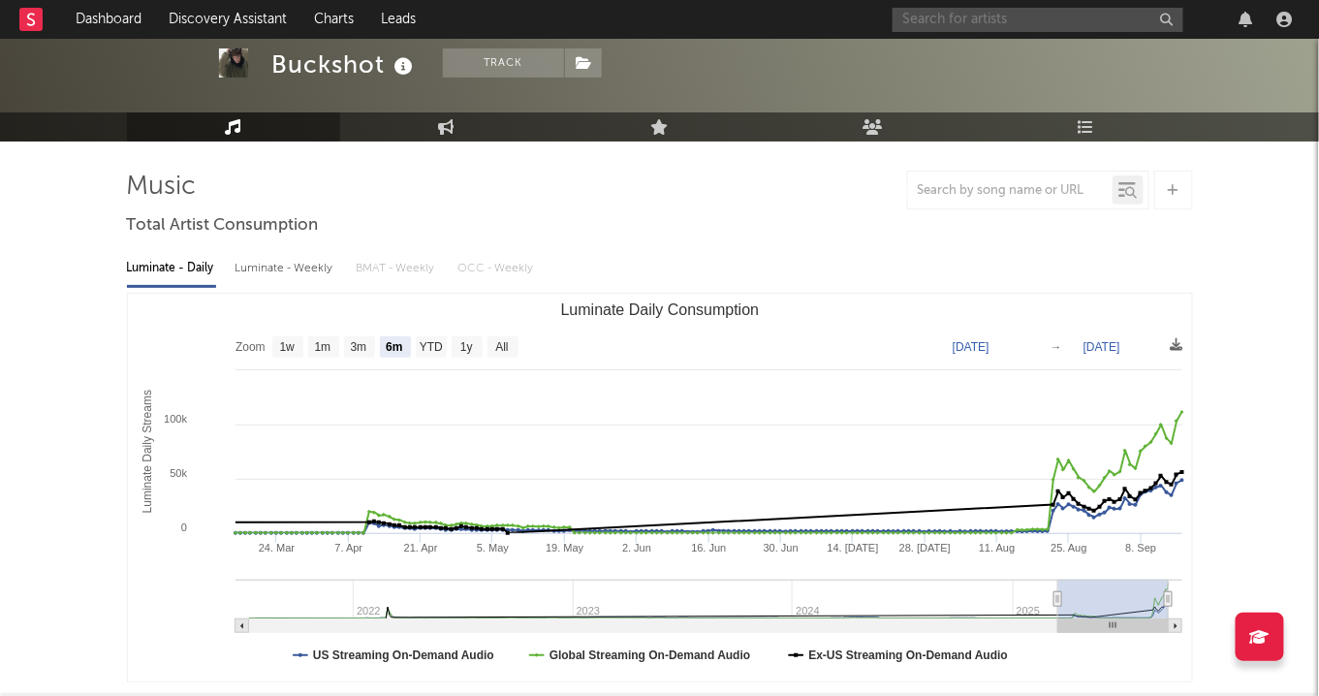
click at [920, 19] on input "text" at bounding box center [1037, 20] width 291 height 24
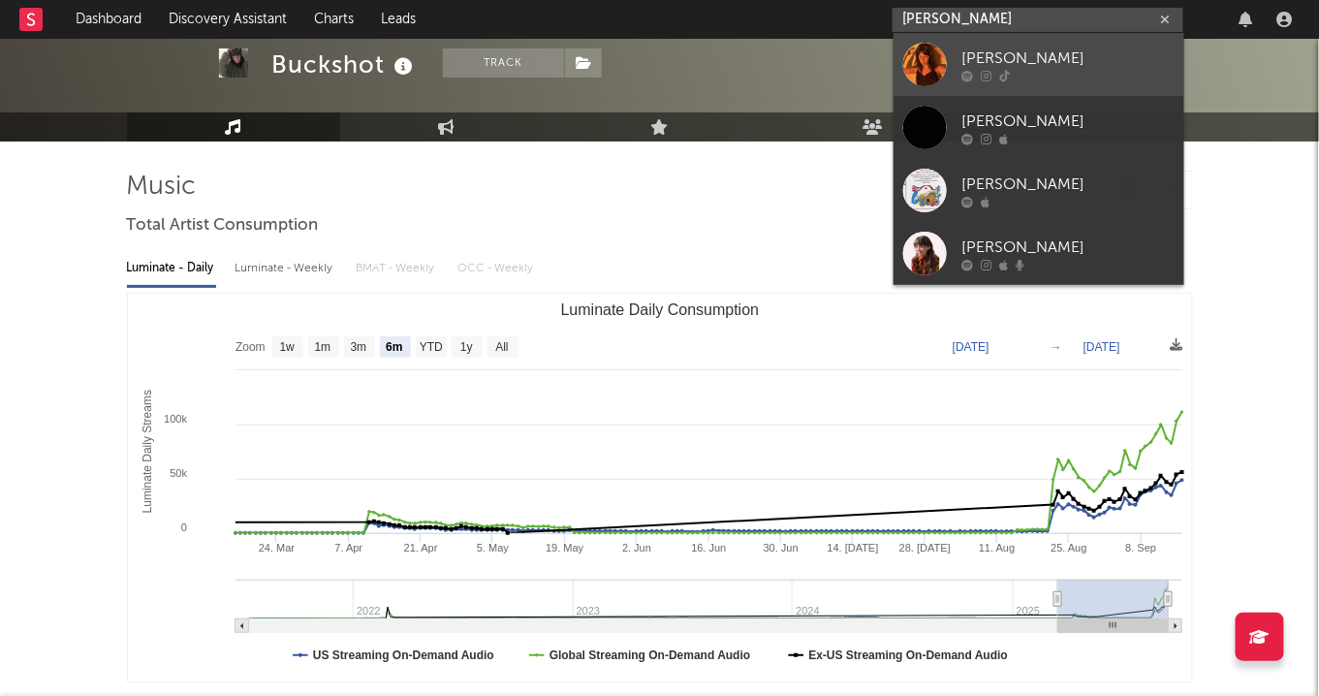
type input "[PERSON_NAME]"
click at [934, 49] on div at bounding box center [925, 65] width 44 height 44
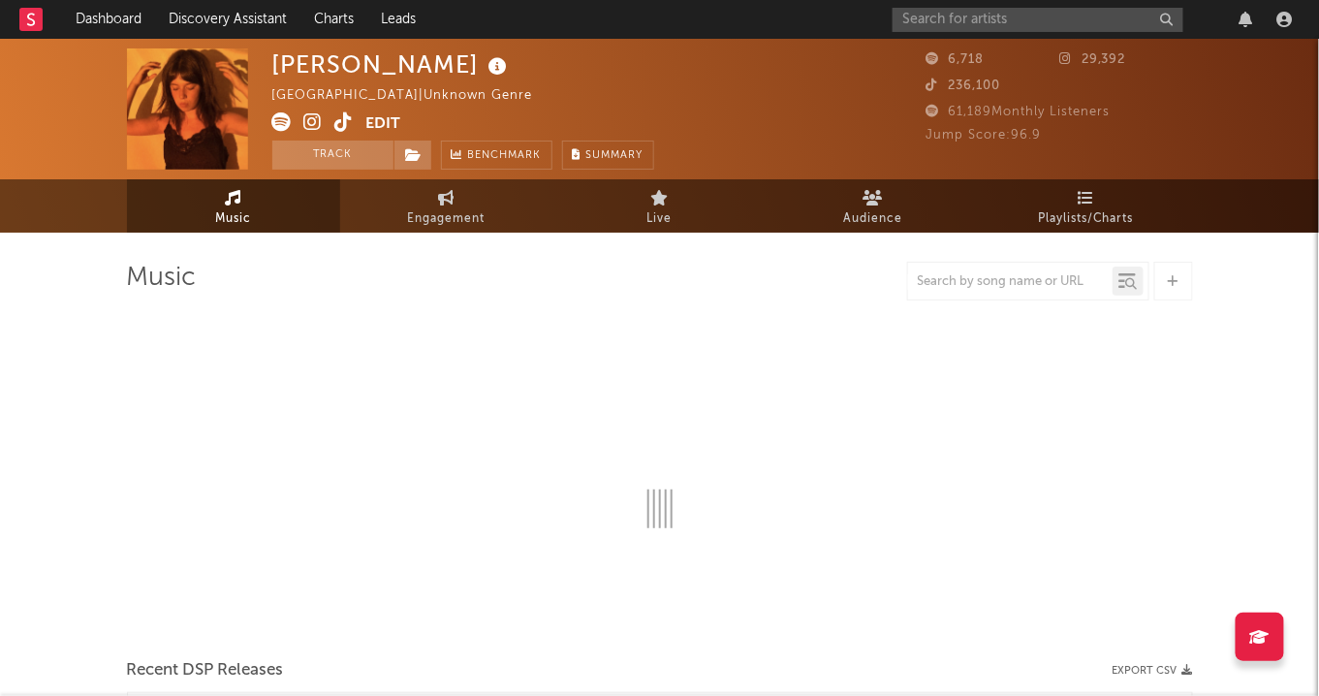
select select "1w"
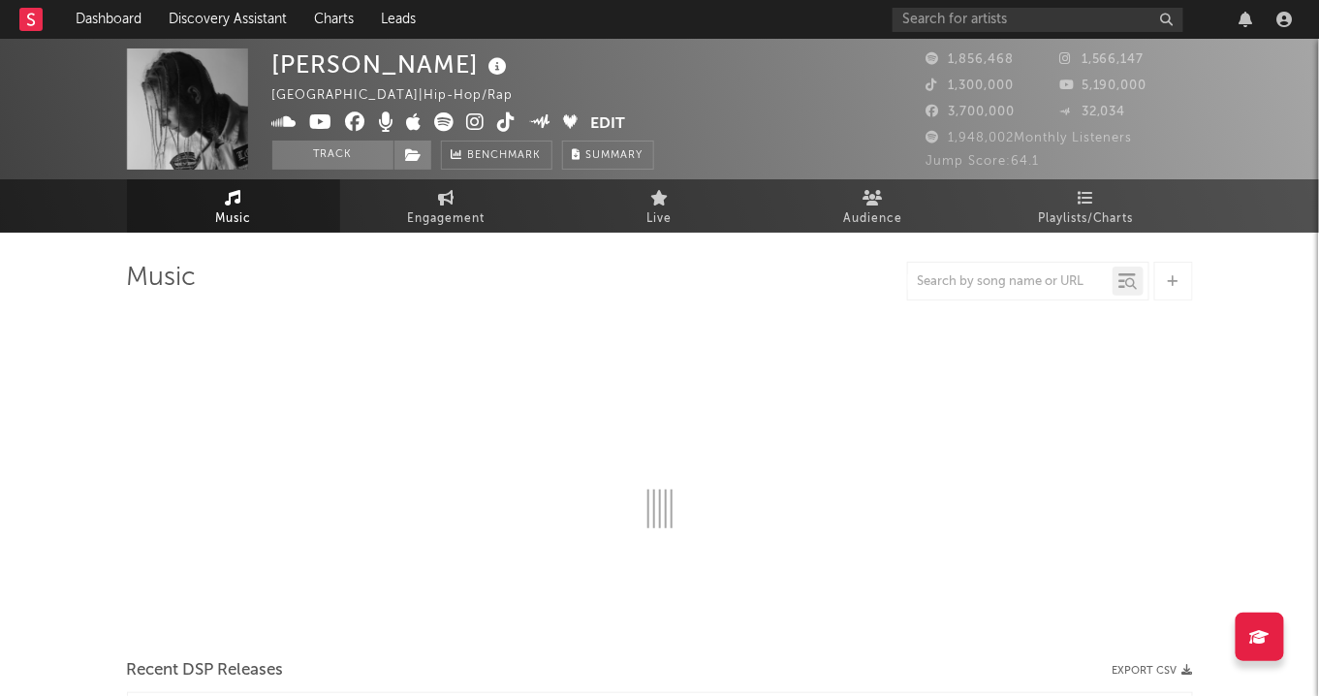
click at [483, 121] on icon at bounding box center [476, 121] width 18 height 19
select select "6m"
